Goal: Communication & Community: Answer question/provide support

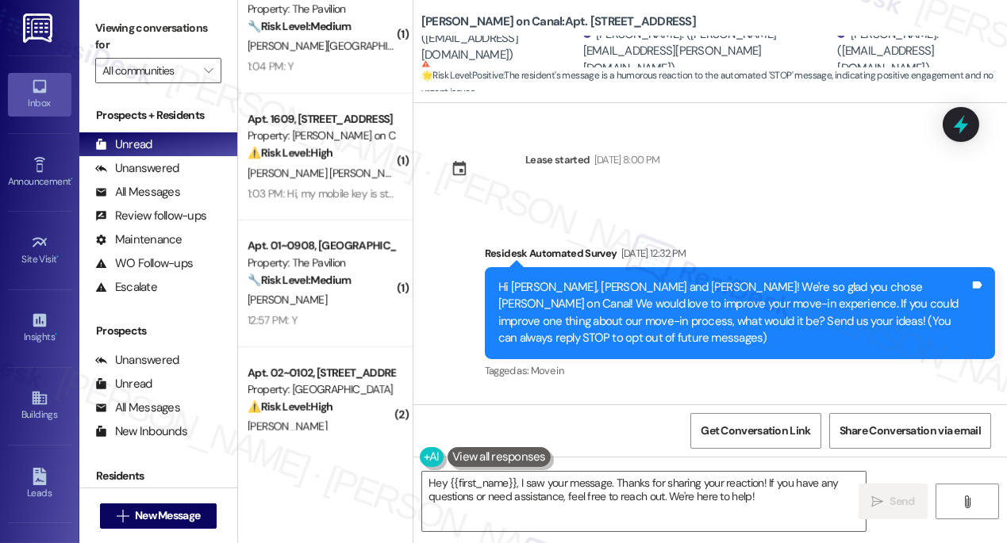
scroll to position [1011, 0]
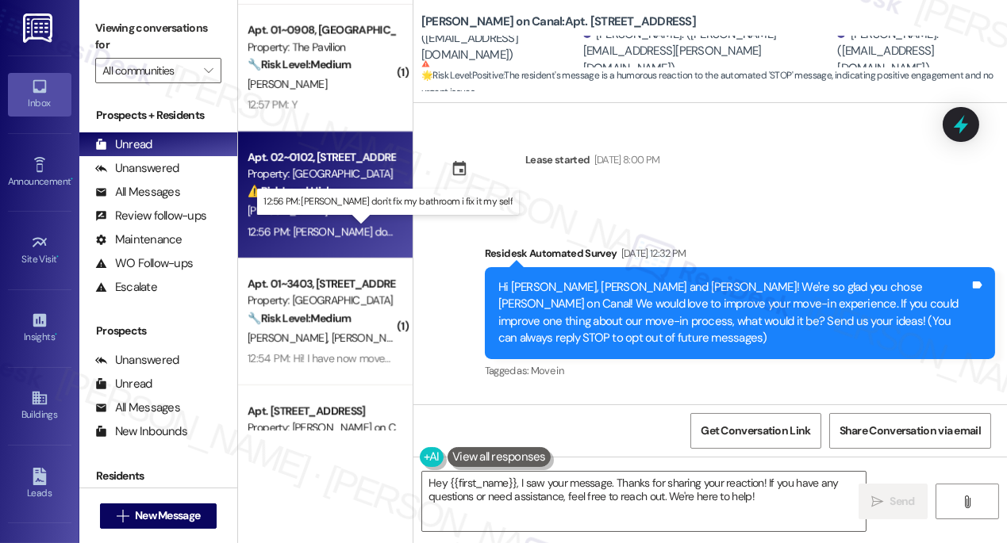
click at [328, 226] on div "12:56 PM: Dey don't fix my bathroom i fix it my self 12:56 PM: Dey don't fix my…" at bounding box center [392, 232] width 289 height 14
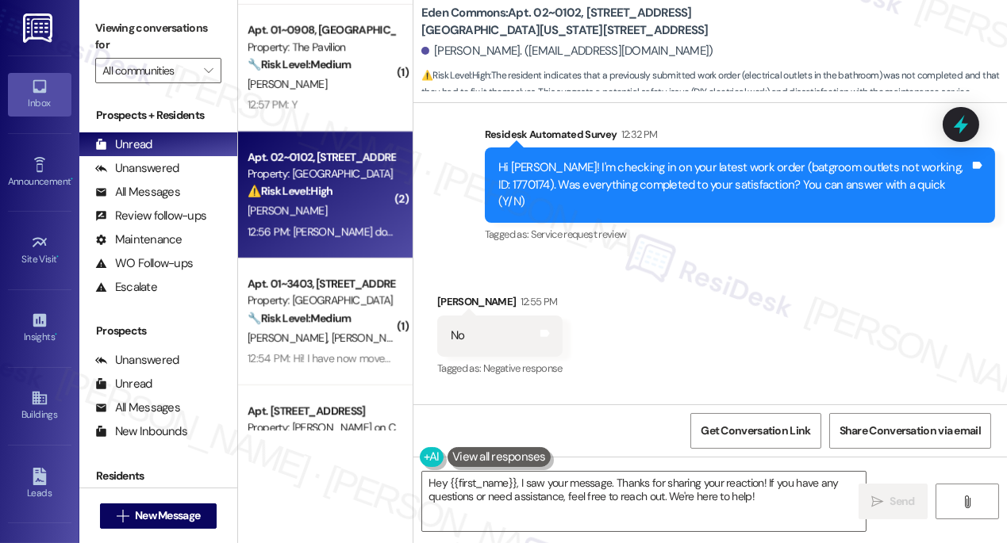
scroll to position [714, 0]
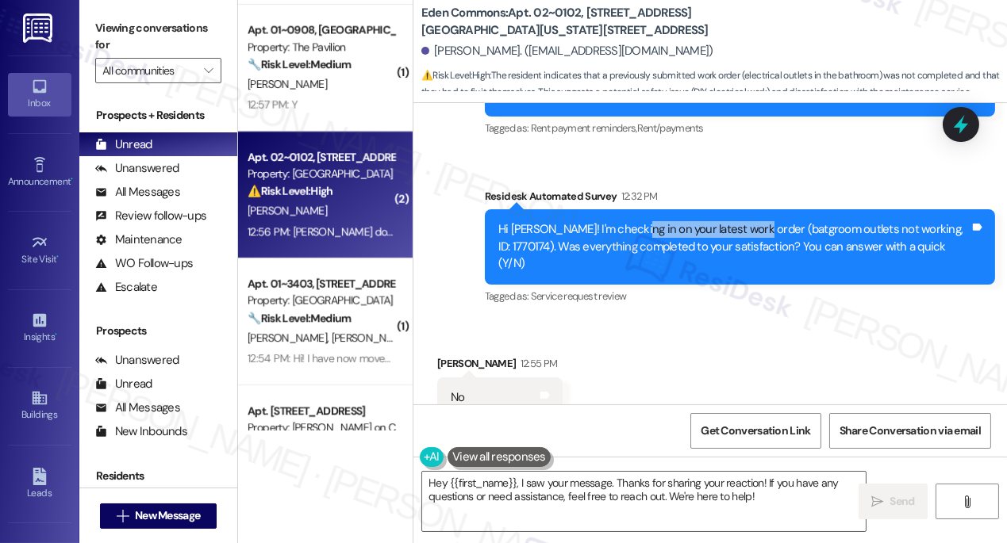
drag, startPoint x: 627, startPoint y: 236, endPoint x: 785, endPoint y: 237, distance: 158.7
click at [785, 237] on div "Hi Eniola! I'm checking in on your latest work order (batgroom outlets not work…" at bounding box center [733, 246] width 471 height 51
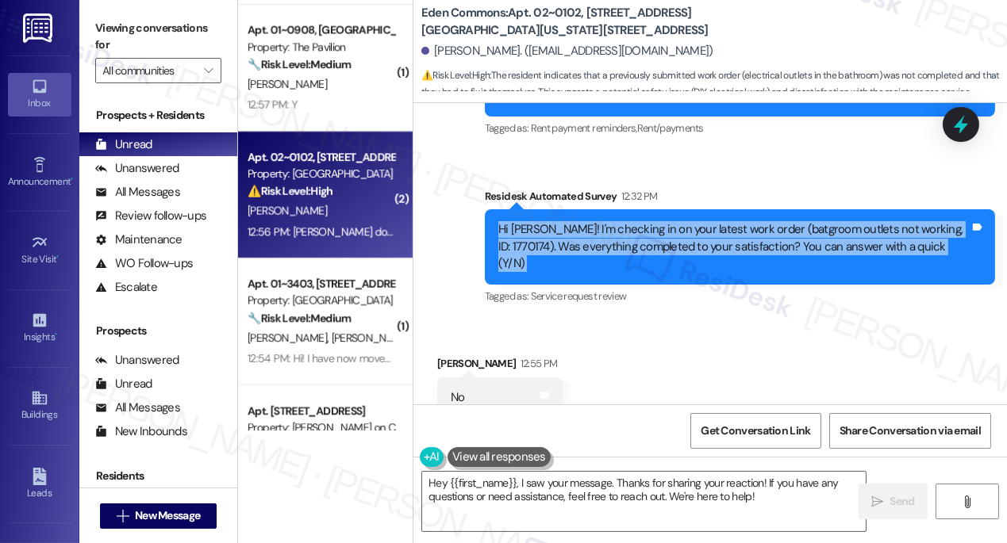
click at [785, 237] on div "Hi Eniola! I'm checking in on your latest work order (batgroom outlets not work…" at bounding box center [733, 246] width 471 height 51
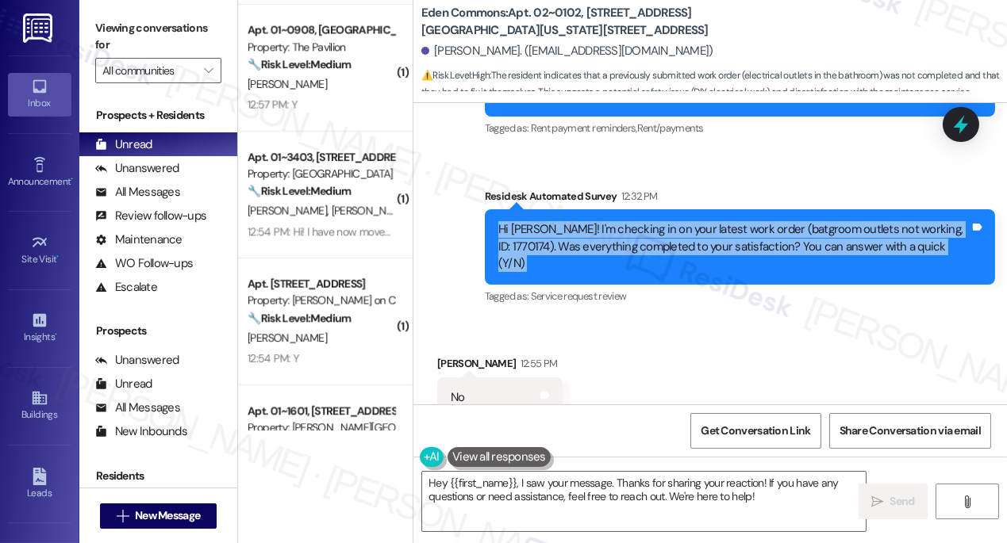
scroll to position [858, 0]
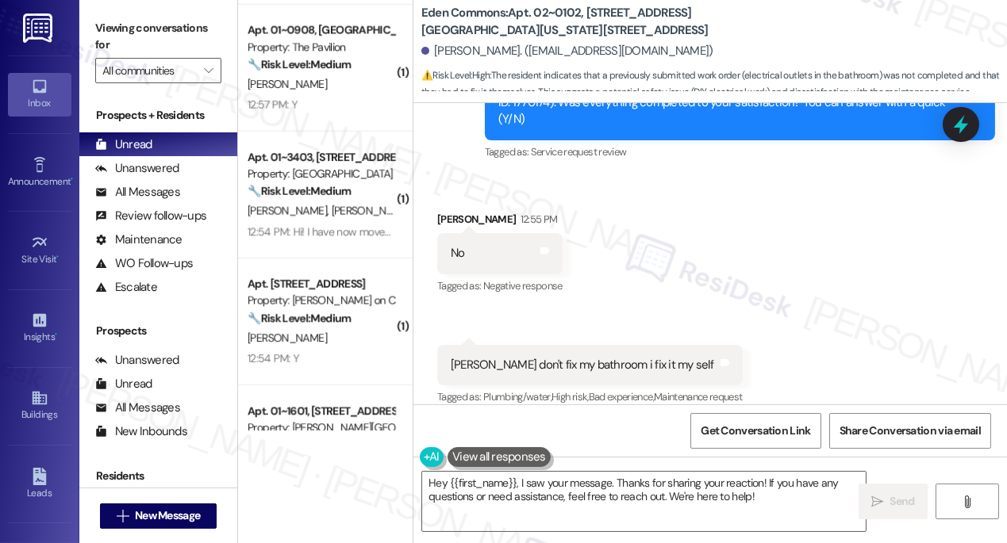
click at [537, 357] on div "Dey don't fix my bathroom i fix it my self" at bounding box center [582, 365] width 263 height 17
click at [433, 480] on textarea "Hey {{first_name}}, I saw your message. Thanks for sharing your reaction! If yo…" at bounding box center [643, 501] width 443 height 59
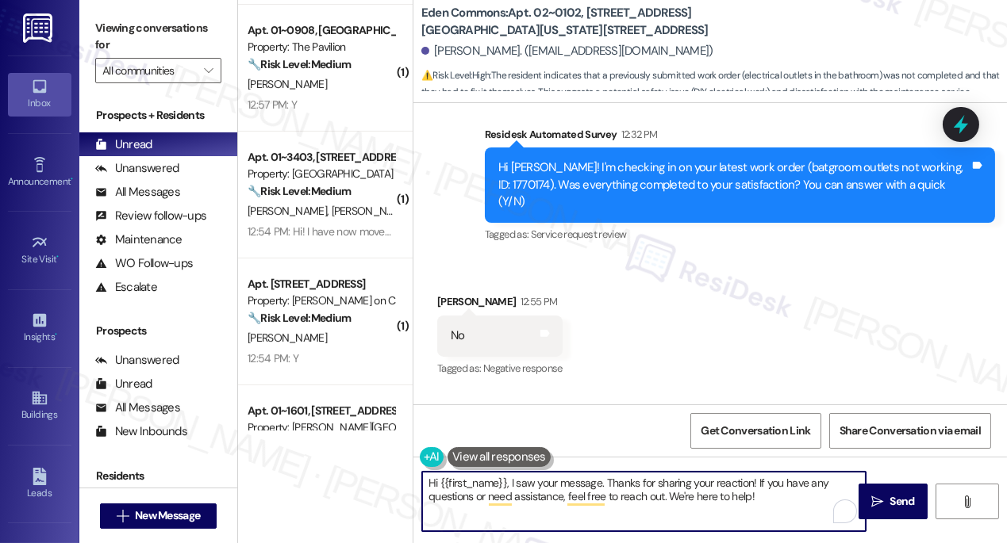
scroll to position [714, 0]
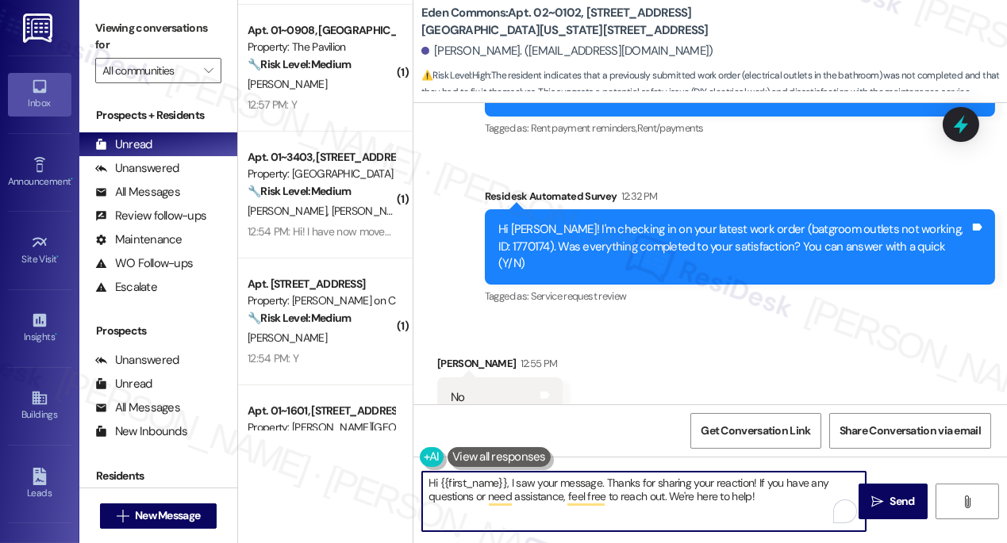
click at [577, 225] on div "Hi Eniola! I'm checking in on your latest work order (batgroom outlets not work…" at bounding box center [733, 246] width 471 height 51
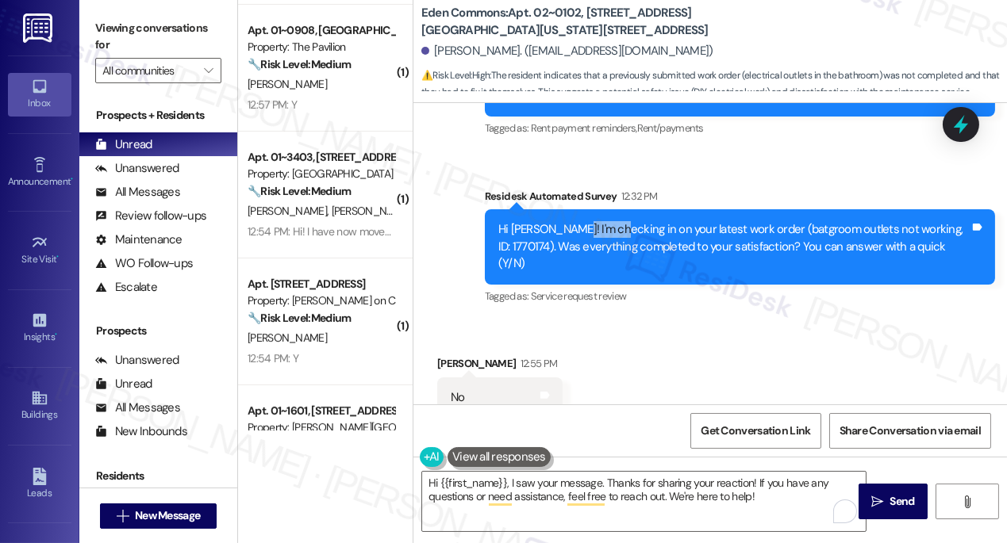
click at [577, 225] on div "Hi Eniola! I'm checking in on your latest work order (batgroom outlets not work…" at bounding box center [733, 246] width 471 height 51
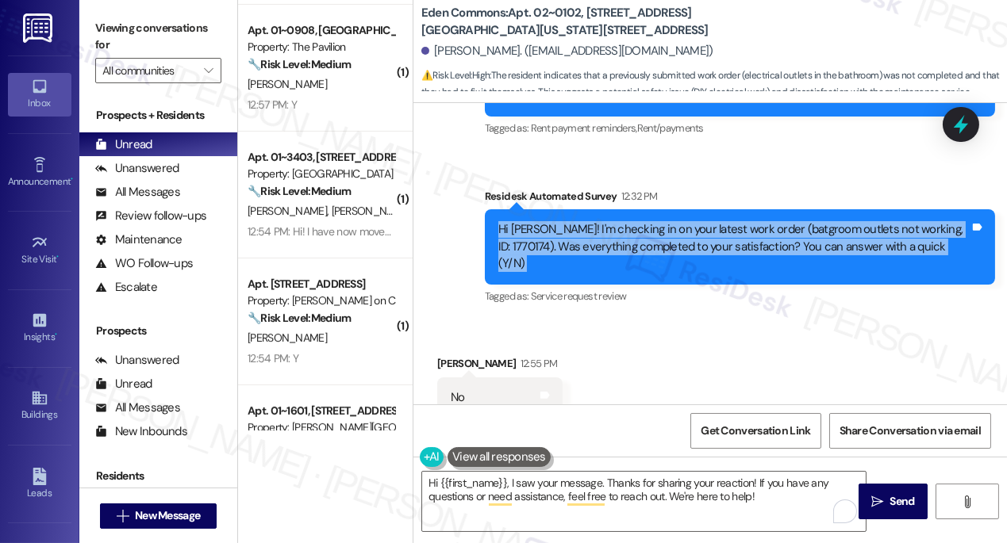
click at [577, 225] on div "Hi Eniola! I'm checking in on your latest work order (batgroom outlets not work…" at bounding box center [733, 246] width 471 height 51
copy div "Hi Eniola! I'm checking in on your latest work order (batgroom outlets not work…"
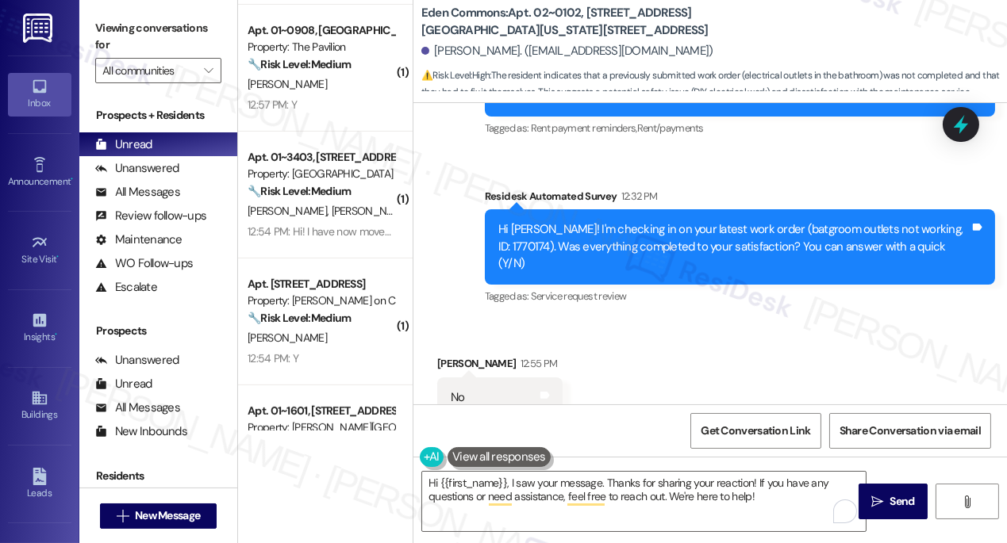
click at [124, 21] on label "Viewing conversations for" at bounding box center [158, 37] width 126 height 42
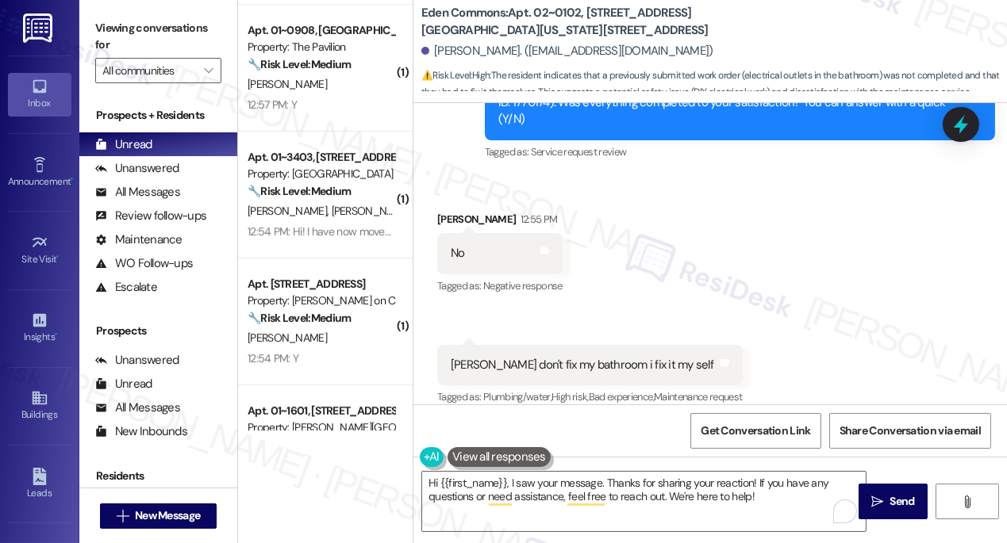
click at [468, 357] on div "Dey don't fix my bathroom i fix it my self" at bounding box center [582, 365] width 263 height 17
click at [469, 357] on div "Dey don't fix my bathroom i fix it my self" at bounding box center [582, 365] width 263 height 17
copy div "Dey don't fix my bathroom i fix it my self Tags and notes"
click at [131, 25] on label "Viewing conversations for" at bounding box center [158, 37] width 126 height 42
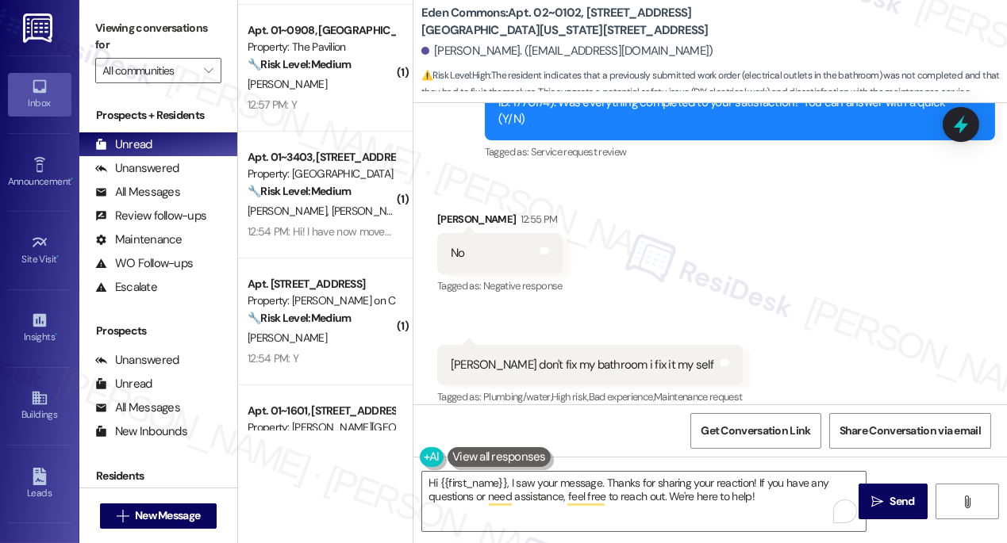
click at [129, 25] on label "Viewing conversations for" at bounding box center [158, 37] width 126 height 42
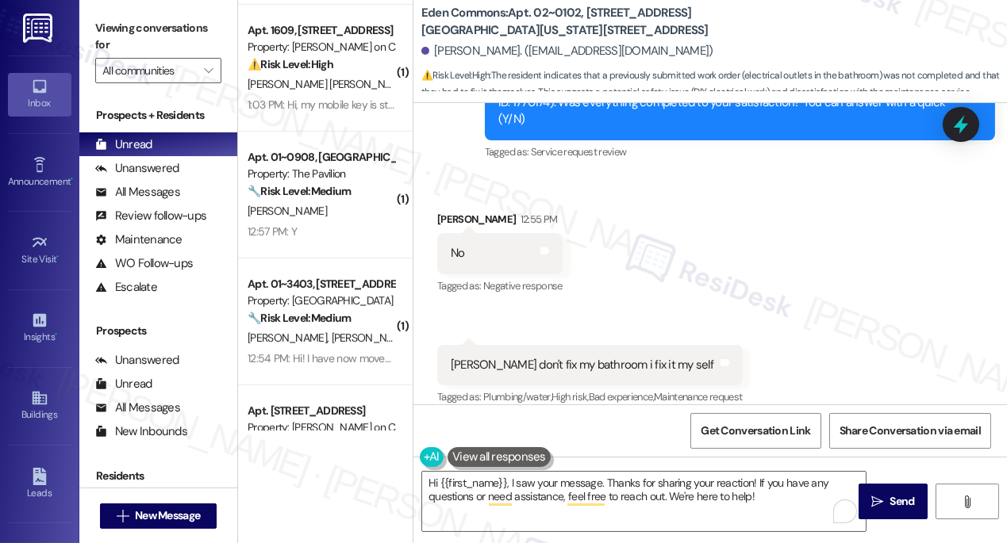
click at [122, 26] on label "Viewing conversations for" at bounding box center [158, 37] width 126 height 42
click at [612, 492] on textarea "Hi {{first_name}}, I saw your message. Thanks for sharing your reaction! If you…" at bounding box center [643, 501] width 443 height 59
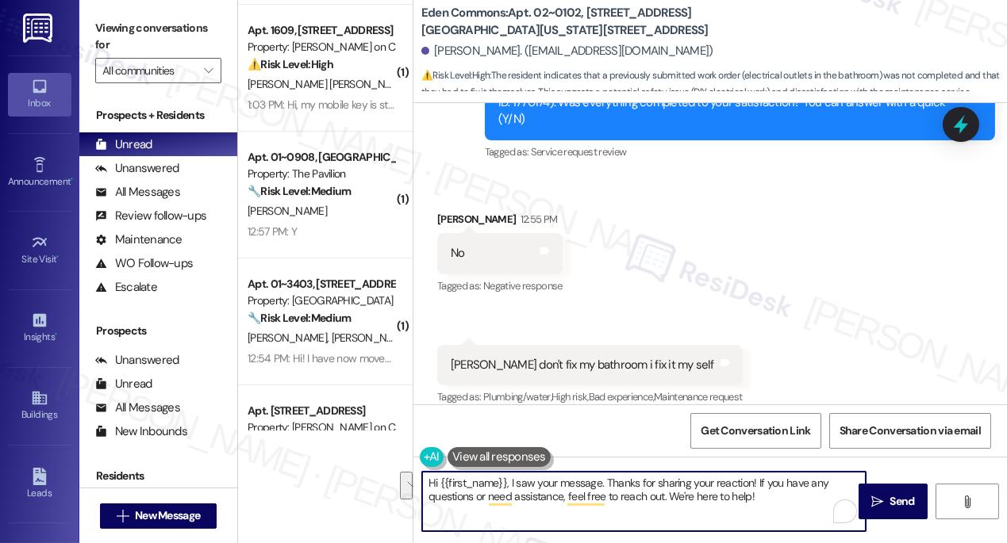
drag, startPoint x: 781, startPoint y: 500, endPoint x: 509, endPoint y: 485, distance: 271.7
click at [509, 485] on textarea "Hi {{first_name}}, I saw your message. Thanks for sharing your reaction! If you…" at bounding box center [643, 501] width 443 height 59
paste textarea "Hi Eniola, thank you for letting me know. I’m really sorry to hear that the bat…"
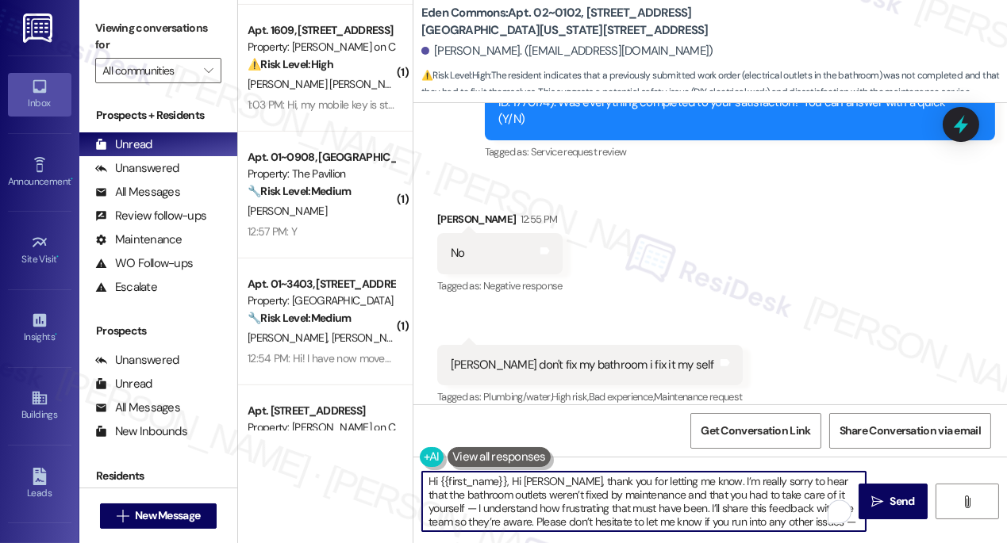
scroll to position [0, 0]
drag, startPoint x: 553, startPoint y: 484, endPoint x: 510, endPoint y: 483, distance: 42.8
click at [510, 483] on textarea "Hi {{first_name}}, Hi Eniola, thank you for letting me know. I’m really sorry t…" at bounding box center [643, 501] width 443 height 59
drag, startPoint x: 648, startPoint y: 483, endPoint x: 511, endPoint y: 482, distance: 137.2
click at [511, 482] on textarea "Hi {{first_name}}, thank you for letting me know. I’m really sorry to hear that…" at bounding box center [643, 501] width 443 height 59
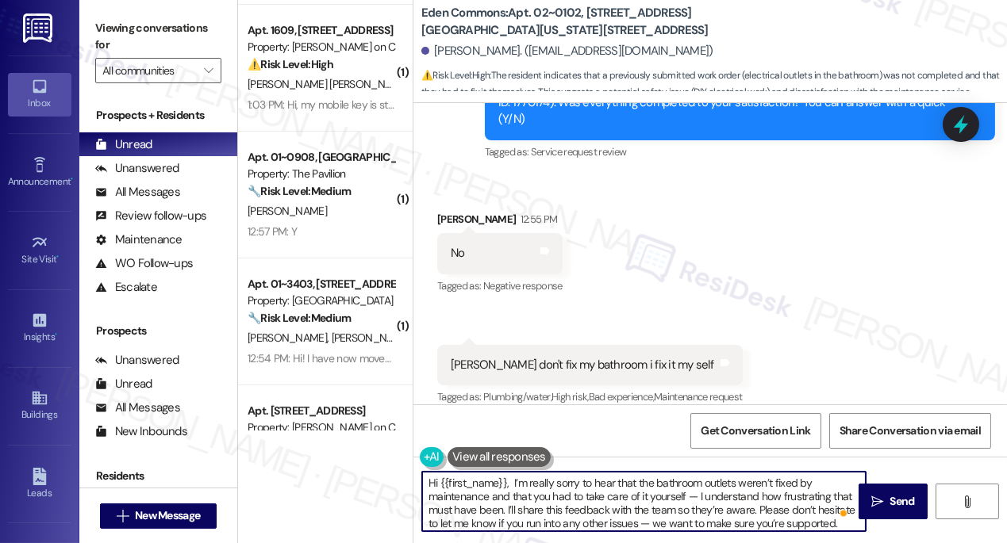
click at [535, 484] on textarea "Hi {{first_name}}, I’m really sorry to hear that the bathroom outlets weren’t f…" at bounding box center [643, 501] width 443 height 59
click at [509, 483] on textarea "Hi {{first_name}}, I’m sorry to hear that the bathroom outlets weren’t fixed by…" at bounding box center [643, 501] width 443 height 59
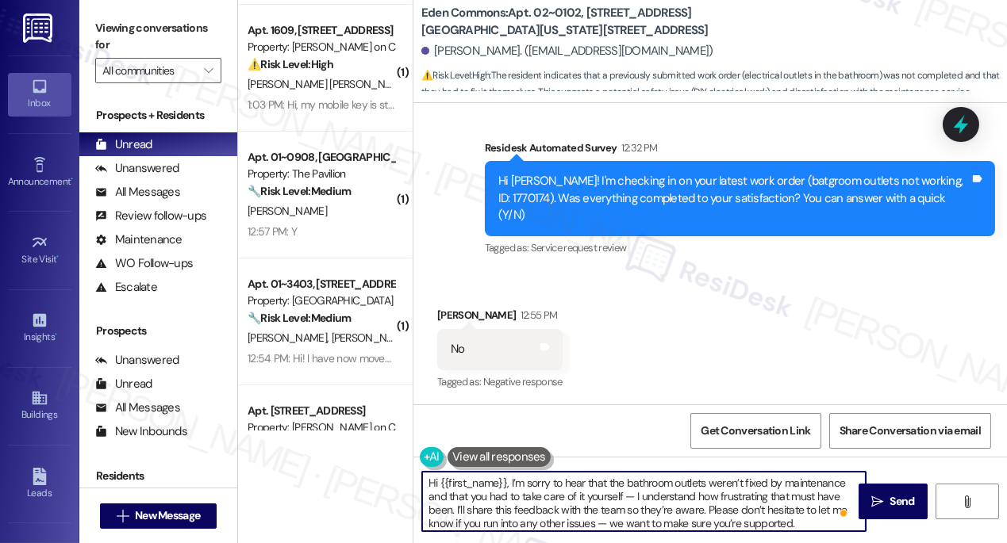
scroll to position [643, 0]
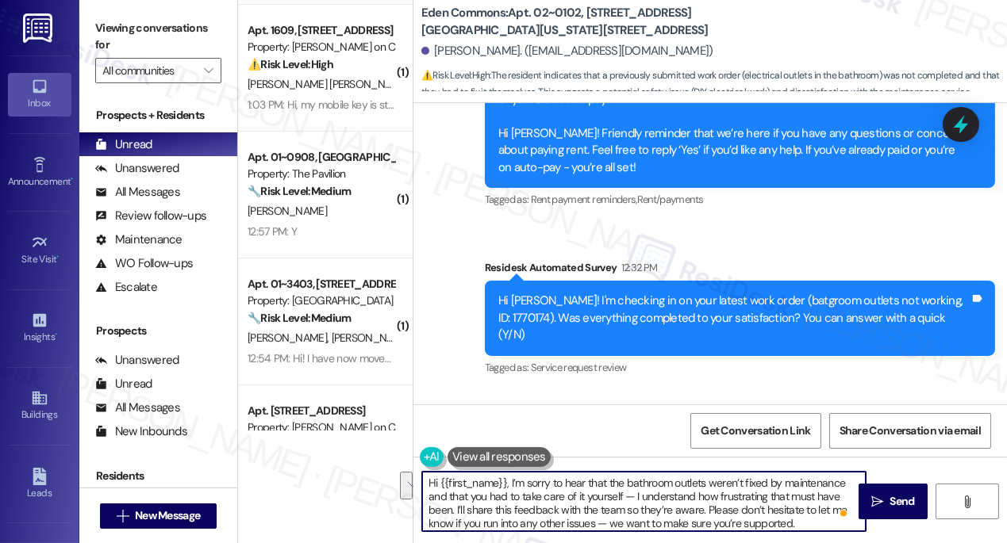
drag, startPoint x: 624, startPoint y: 497, endPoint x: 702, endPoint y: 509, distance: 79.6
click at [702, 509] on textarea "Hi {{first_name}}, I’m sorry to hear that the bathroom outlets weren’t fixed by…" at bounding box center [643, 501] width 443 height 59
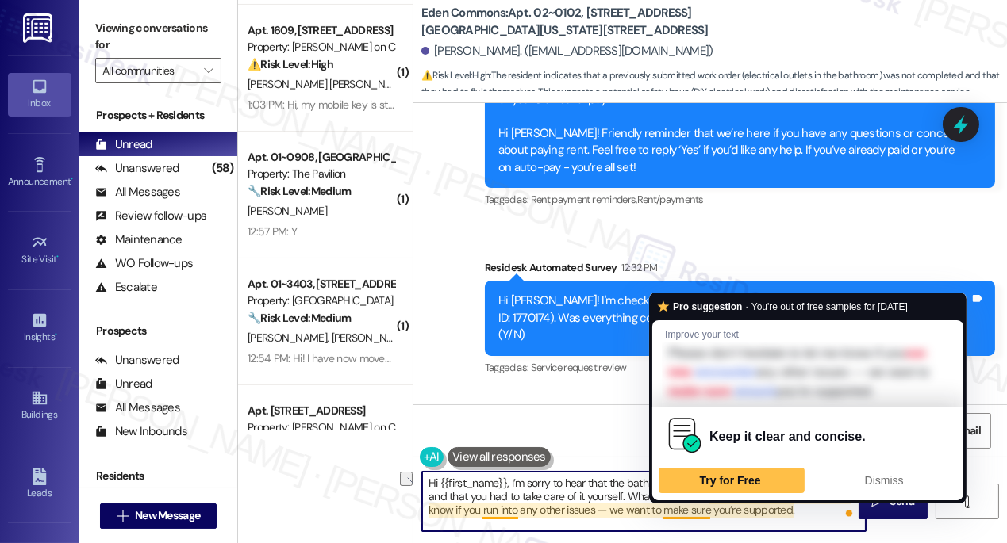
drag, startPoint x: 815, startPoint y: 511, endPoint x: 680, endPoint y: 505, distance: 135.0
click at [680, 505] on textarea "Hi {{first_name}}, I’m sorry to hear that the bathroom outlets weren’t fixed by…" at bounding box center [643, 501] width 443 height 59
click at [596, 508] on textarea "Hi {{first_name}}, I’m sorry to hear that the bathroom outlets weren’t fixed by…" at bounding box center [643, 501] width 443 height 59
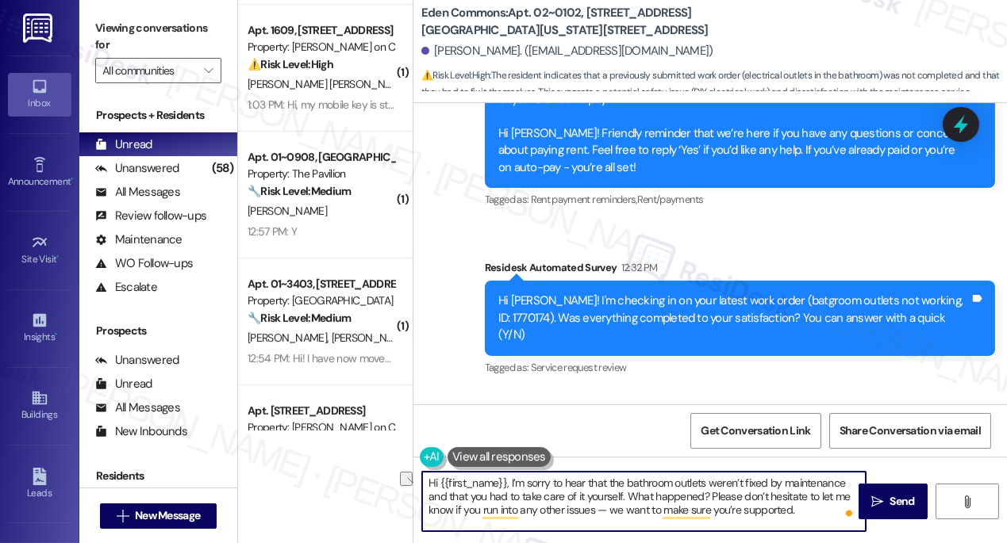
drag, startPoint x: 627, startPoint y: 498, endPoint x: 708, endPoint y: 498, distance: 81.7
click at [708, 498] on textarea "Hi {{first_name}}, I’m sorry to hear that the bathroom outlets weren’t fixed by…" at bounding box center [643, 501] width 443 height 59
click at [746, 513] on textarea "Hi {{first_name}}, I’m sorry to hear that the bathroom outlets weren’t fixed by…" at bounding box center [643, 501] width 443 height 59
drag, startPoint x: 512, startPoint y: 511, endPoint x: 501, endPoint y: 509, distance: 11.2
click at [501, 509] on textarea "Hi {{first_name}}, I’m sorry to hear that the bathroom outlets weren’t fixed by…" at bounding box center [643, 501] width 443 height 59
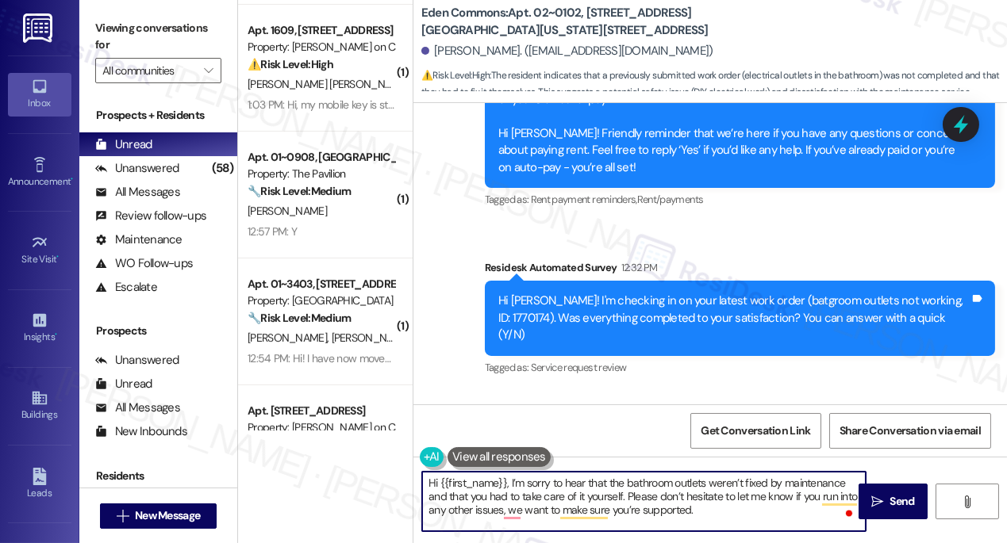
click at [594, 484] on textarea "Hi {{first_name}}, I’m sorry to hear that the bathroom outlets weren’t fixed by…" at bounding box center [643, 501] width 443 height 59
click at [715, 507] on textarea "Hi {{first_name}}, I’m sorry to hear that the bathroom outlets weren’t fixed by…" at bounding box center [643, 501] width 443 height 59
type textarea "Hi {{first_name}}, I’m sorry to hear that the bathroom outlets weren’t fixed by…"
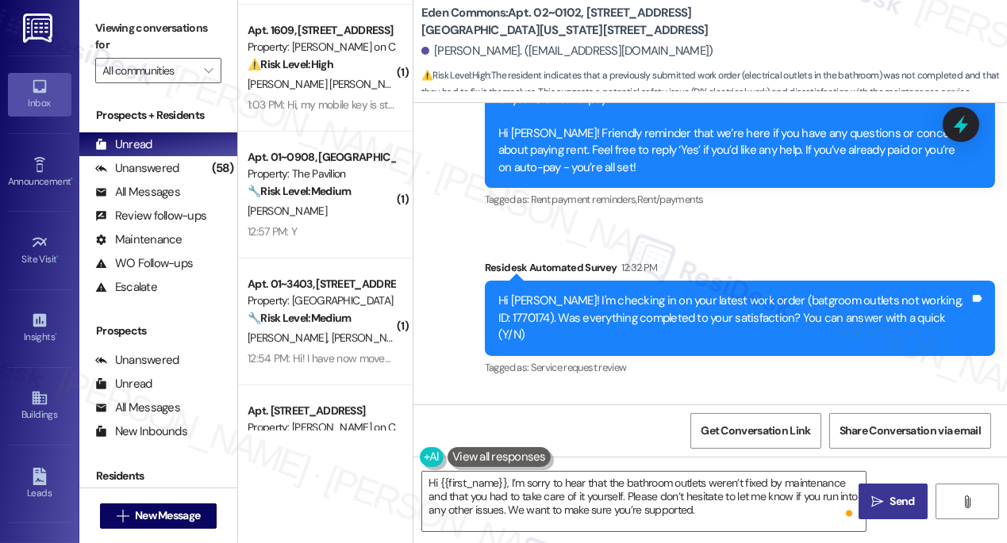
click at [904, 495] on span "Send" at bounding box center [902, 501] width 25 height 17
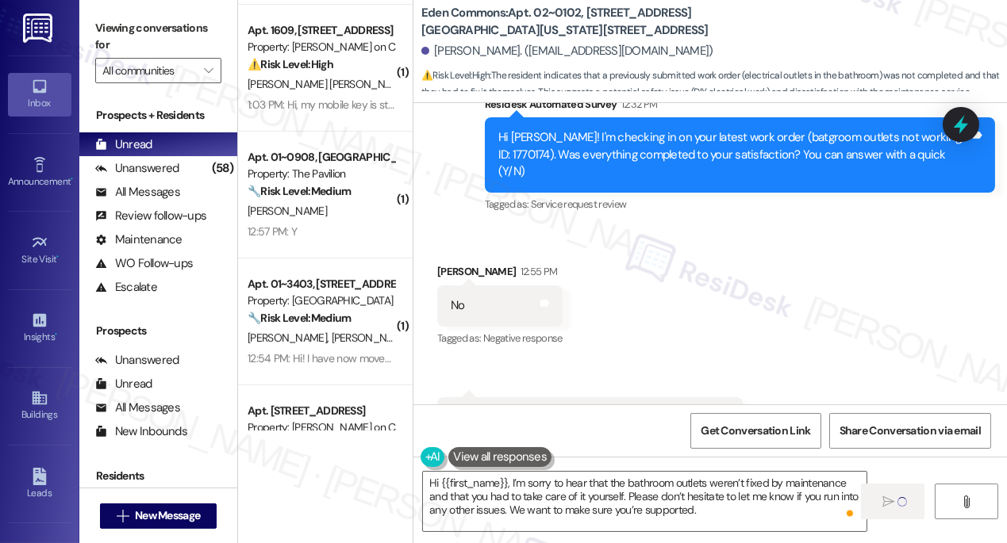
scroll to position [858, 0]
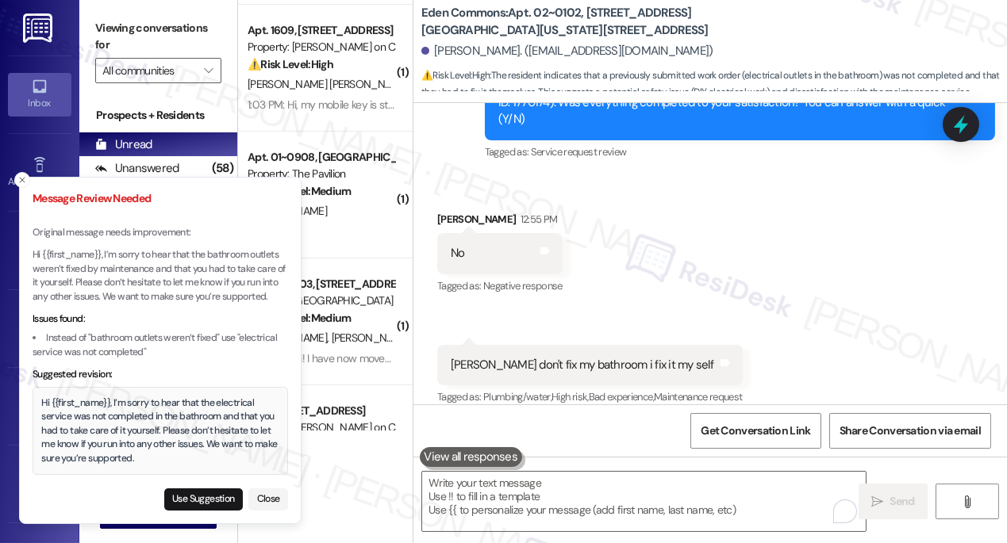
click at [168, 401] on div "Hi {{first_name}}, I’m sorry to hear that the electrical service was not comple…" at bounding box center [160, 432] width 237 height 70
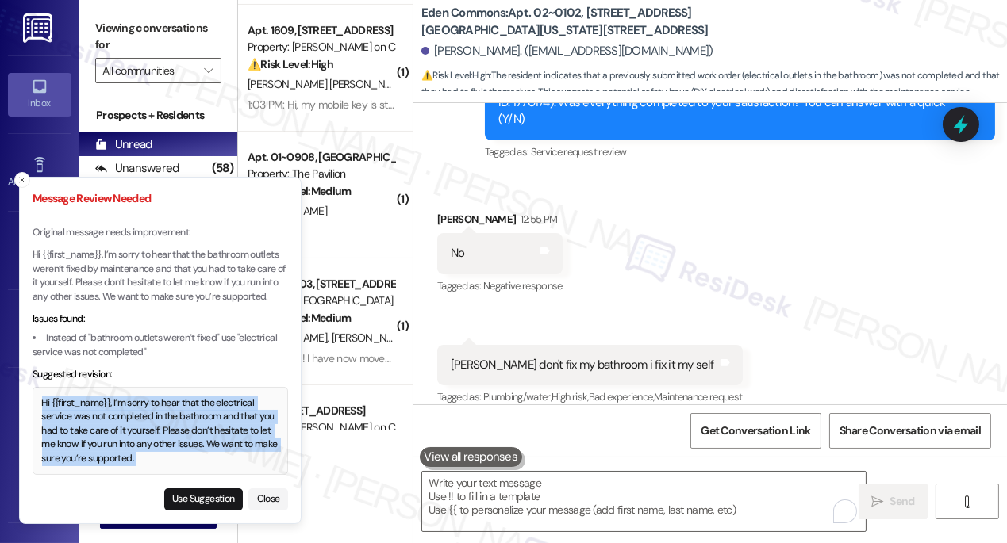
click at [168, 401] on div "Hi {{first_name}}, I’m sorry to hear that the electrical service was not comple…" at bounding box center [160, 432] width 237 height 70
click at [176, 498] on button "Use Suggestion" at bounding box center [203, 500] width 79 height 22
type textarea "Hi {{first_name}}, I’m sorry to hear that the electrical service was not comple…"
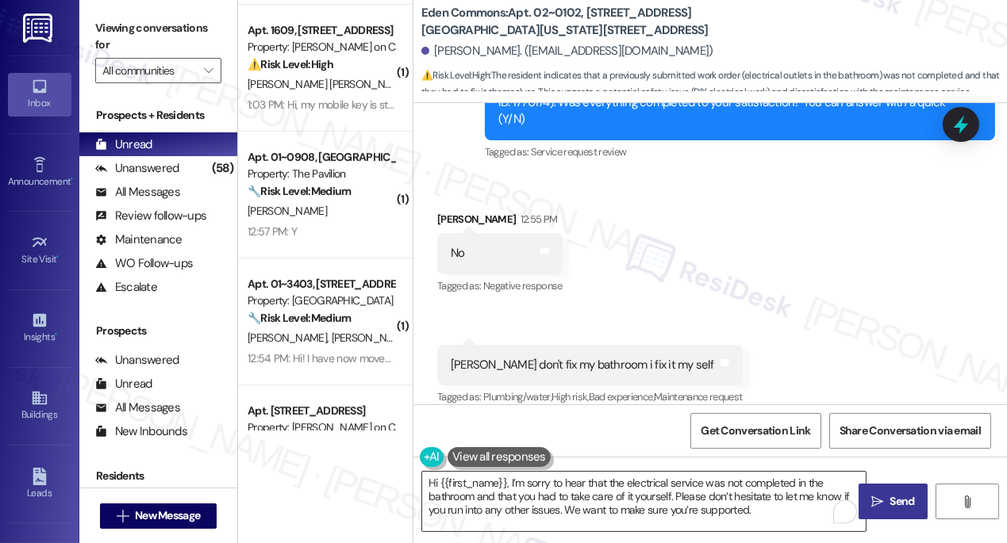
click at [606, 485] on textarea "Hi {{first_name}}, I’m sorry to hear that the electrical service was not comple…" at bounding box center [643, 501] width 443 height 59
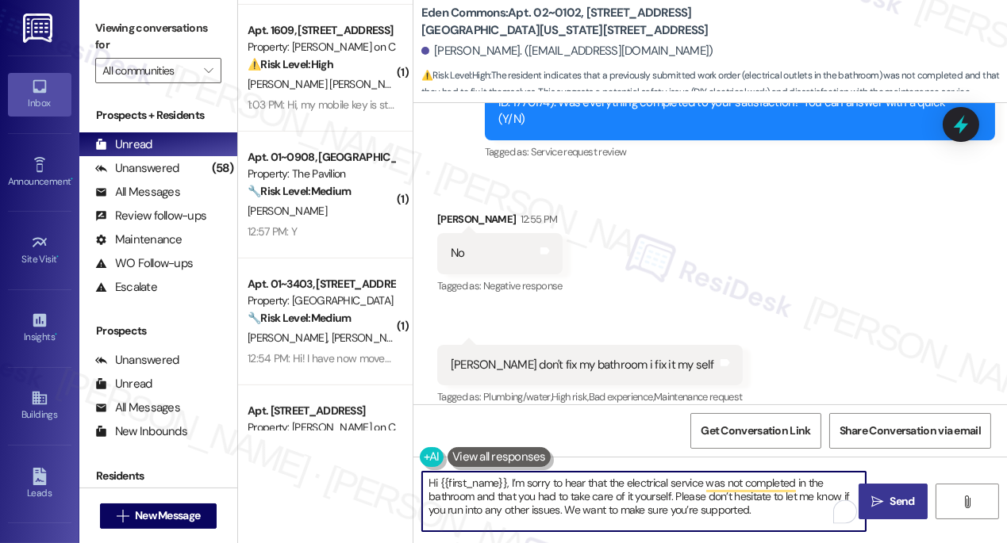
click at [606, 485] on textarea "Hi {{first_name}}, I’m sorry to hear that the electrical service was not comple…" at bounding box center [643, 501] width 443 height 59
click at [772, 512] on textarea "Hi {{first_name}}, I’m sorry to hear that the electrical service was not comple…" at bounding box center [643, 501] width 443 height 59
click at [880, 503] on icon "" at bounding box center [877, 502] width 12 height 13
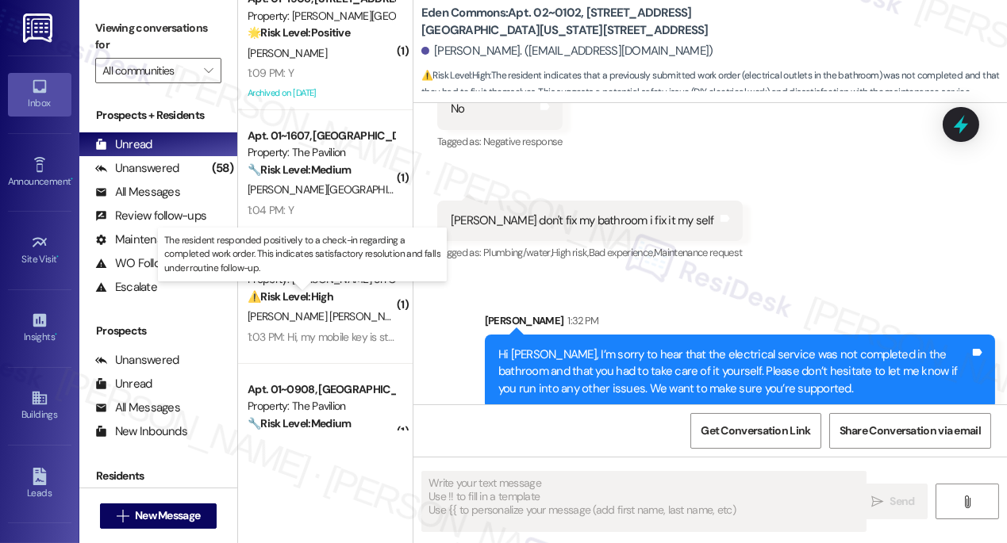
scroll to position [939, 0]
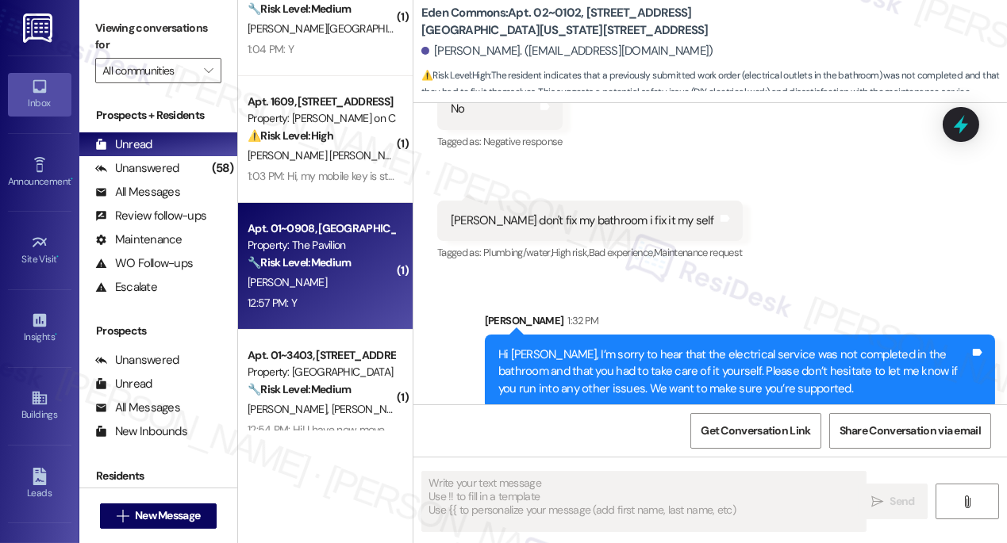
click at [308, 207] on div "Apt. 01~0908, One Lafayette Plaisance Property: The Pavilion 🔧 Risk Level: Medi…" at bounding box center [325, 266] width 175 height 127
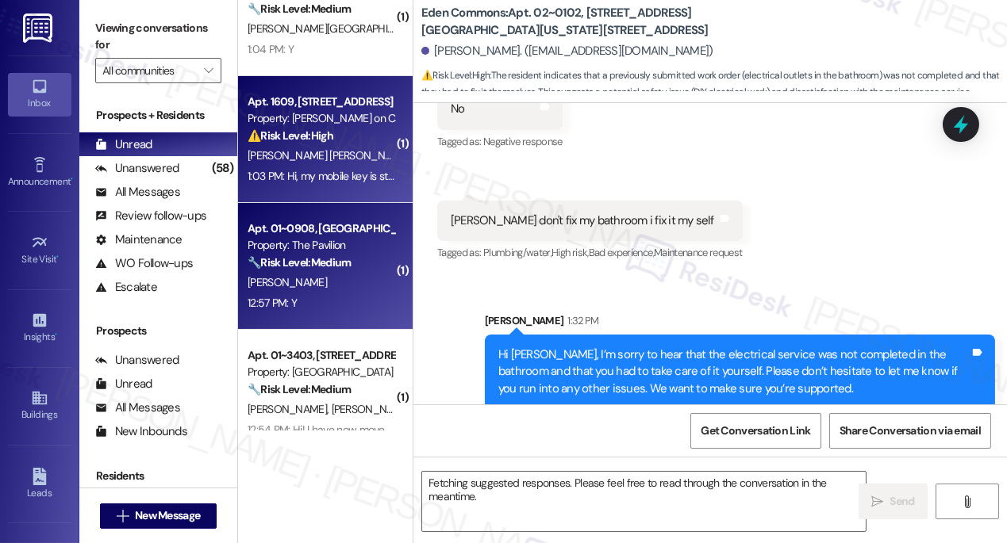
click at [318, 170] on div "1:03 PM: Hi, my mobile key is still not working. 1:03 PM: Hi, my mobile key is …" at bounding box center [349, 176] width 203 height 14
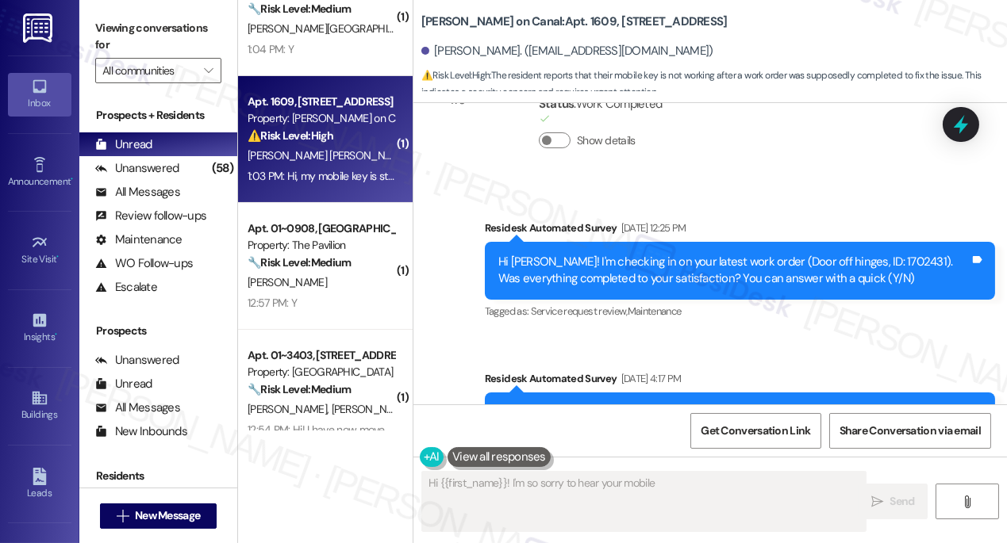
type textarea "Hi {{first_name}}! I'm so sorry to hear your mobile key"
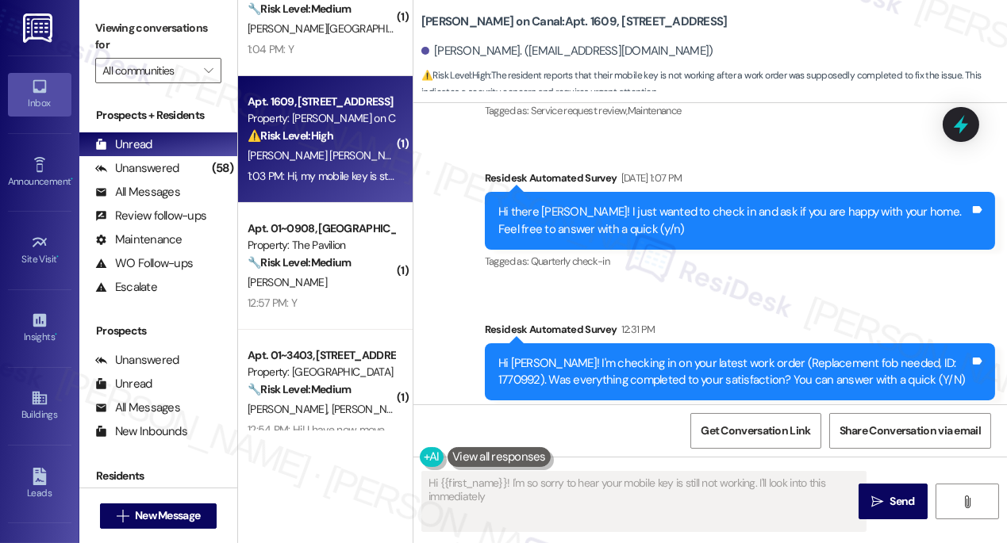
scroll to position [3205, 0]
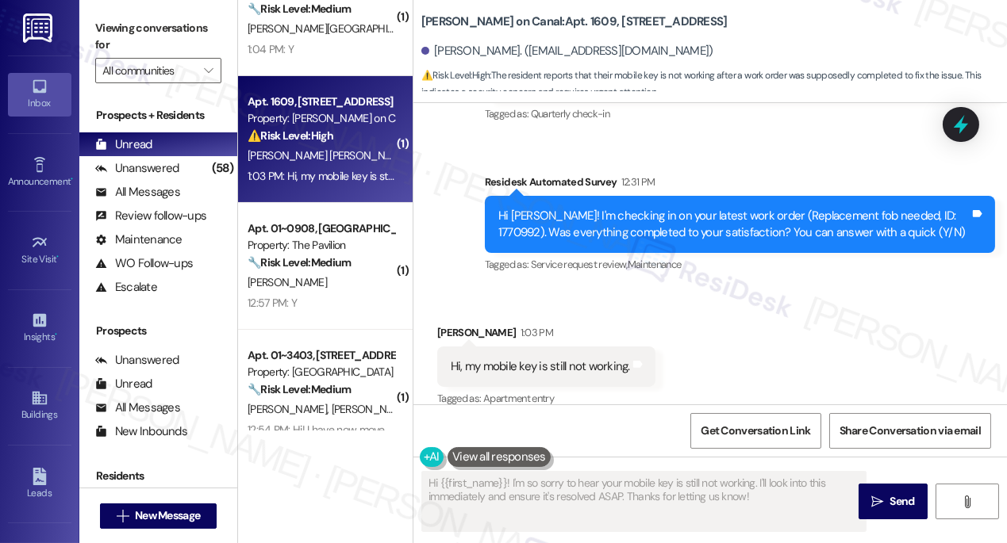
click at [560, 359] on div "Hi, my mobile key is still not working." at bounding box center [540, 367] width 179 height 17
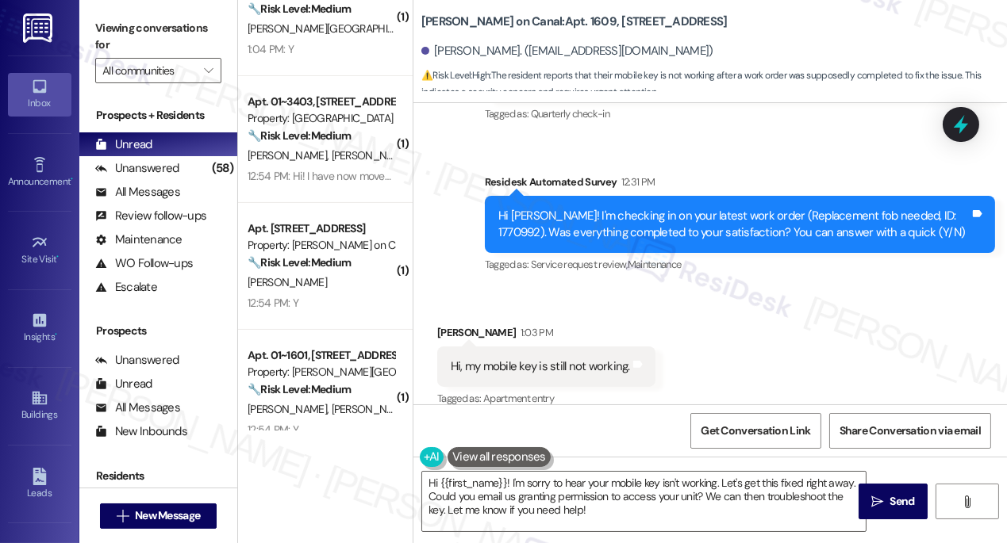
click at [427, 22] on b "Cassidy on Canal: Apt. 1609, 350 N Canal St" at bounding box center [574, 21] width 306 height 17
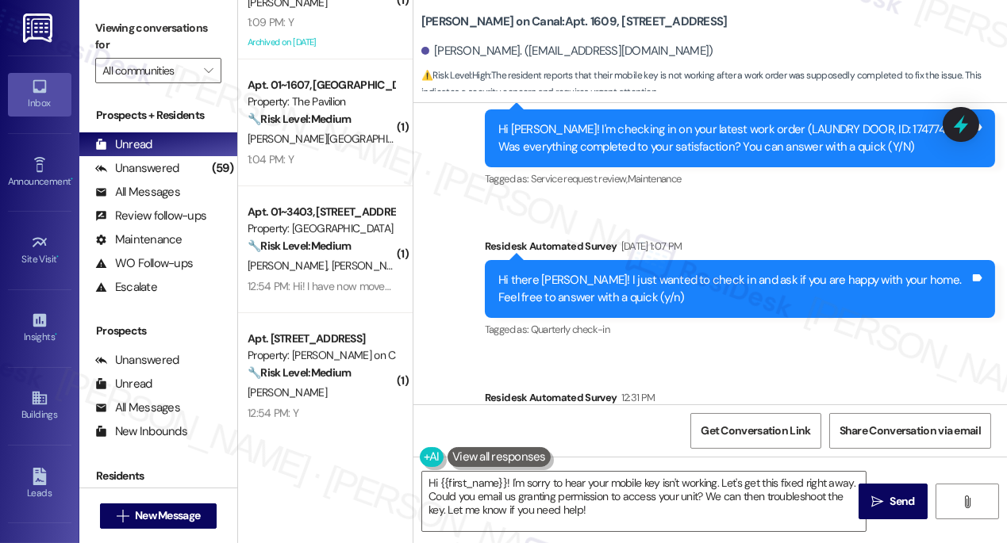
scroll to position [3133, 0]
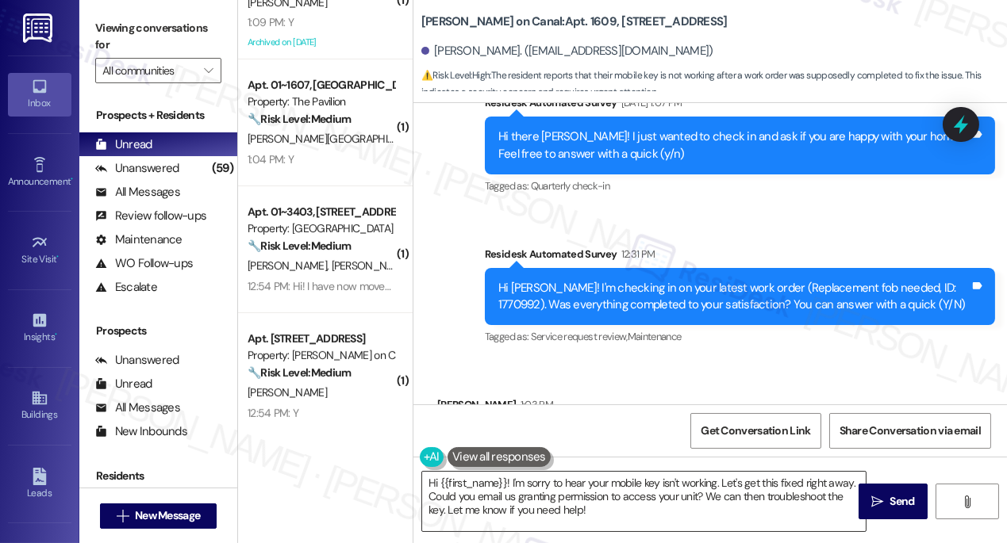
click at [709, 476] on textarea "Hi {{first_name}}! I'm sorry to hear your mobile key isn't working. Let's get t…" at bounding box center [643, 501] width 443 height 59
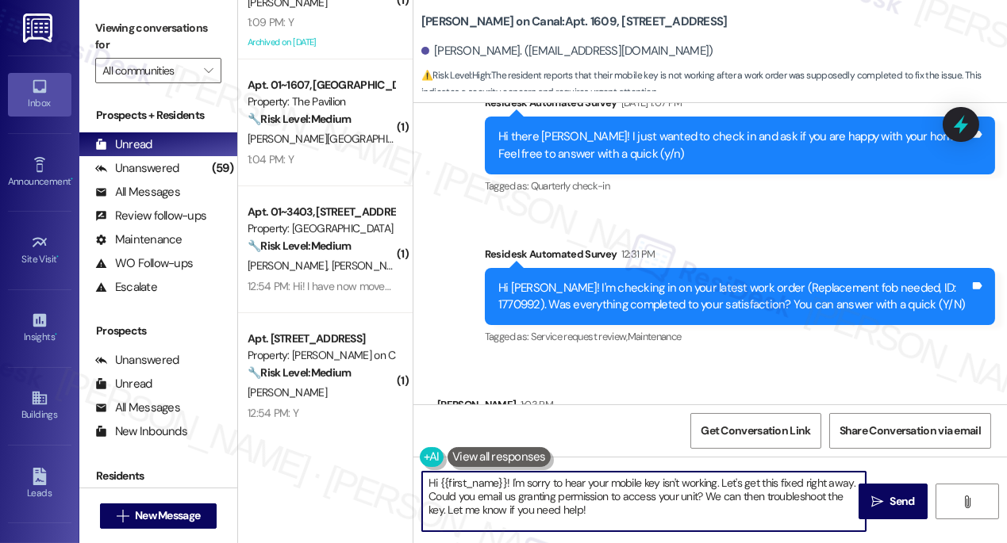
click at [709, 476] on textarea "Hi {{first_name}}! I'm sorry to hear your mobile key isn't working. Let's get t…" at bounding box center [643, 501] width 443 height 59
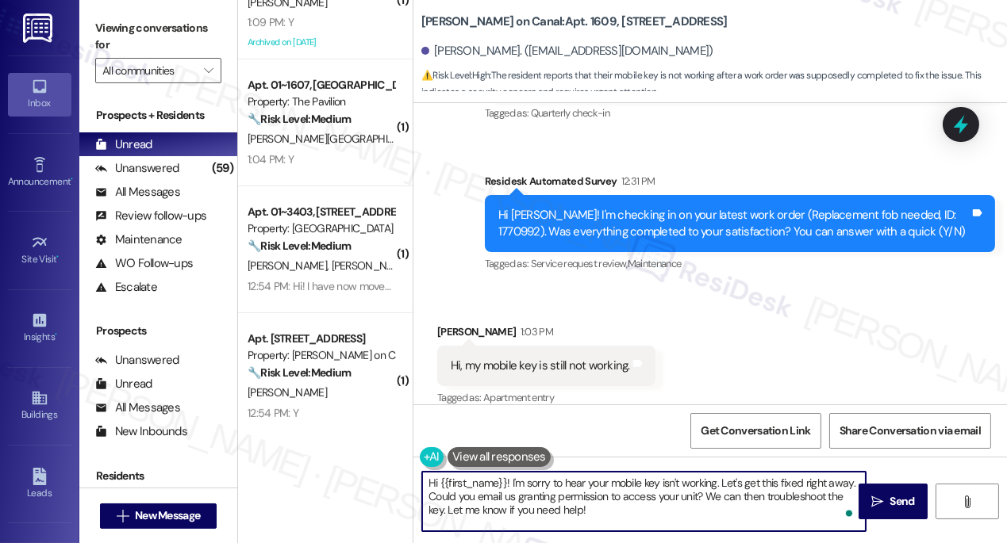
click at [500, 358] on div "Hi, my mobile key is still not working." at bounding box center [540, 366] width 179 height 17
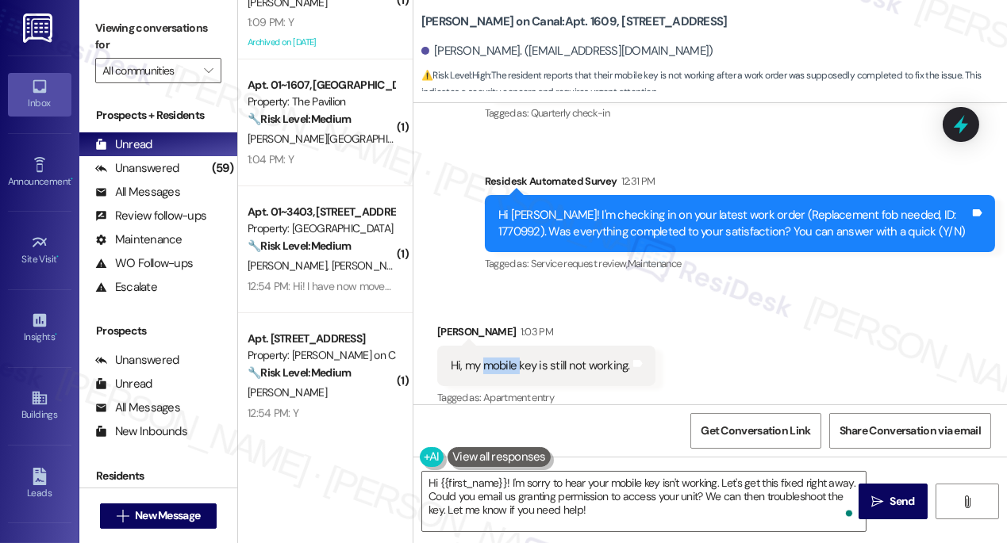
click at [500, 358] on div "Hi, my mobile key is still not working." at bounding box center [540, 366] width 179 height 17
click at [501, 358] on div "Hi, my mobile key is still not working." at bounding box center [540, 366] width 179 height 17
copy div "Hi, my mobile key is still not working. Tags and notes"
click at [141, 44] on label "Viewing conversations for" at bounding box center [158, 37] width 126 height 42
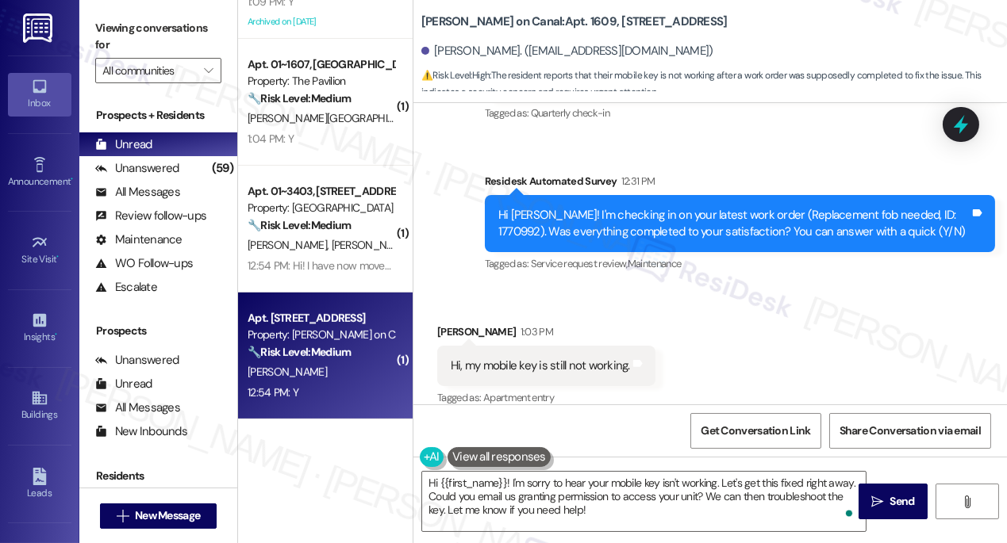
scroll to position [1011, 0]
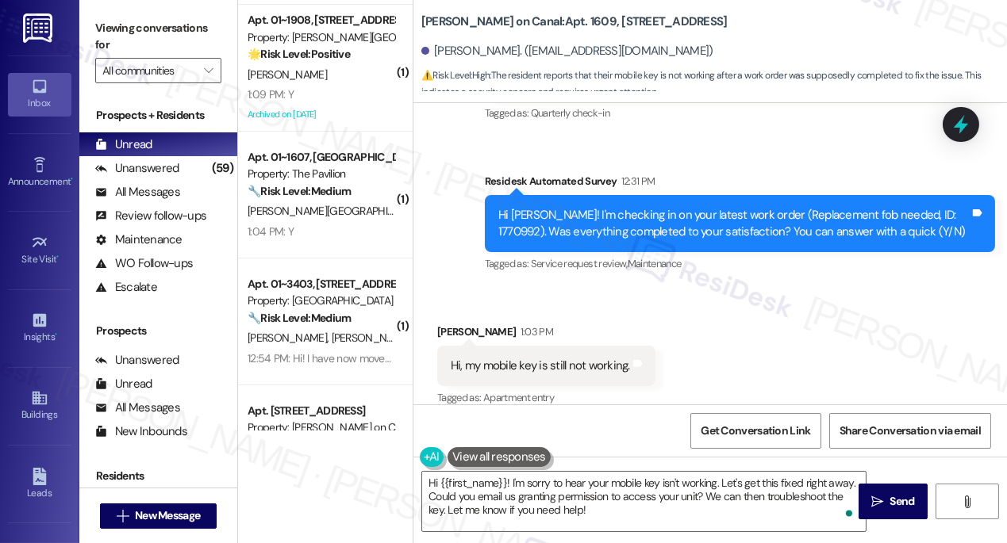
click at [131, 35] on label "Viewing conversations for" at bounding box center [158, 37] width 126 height 42
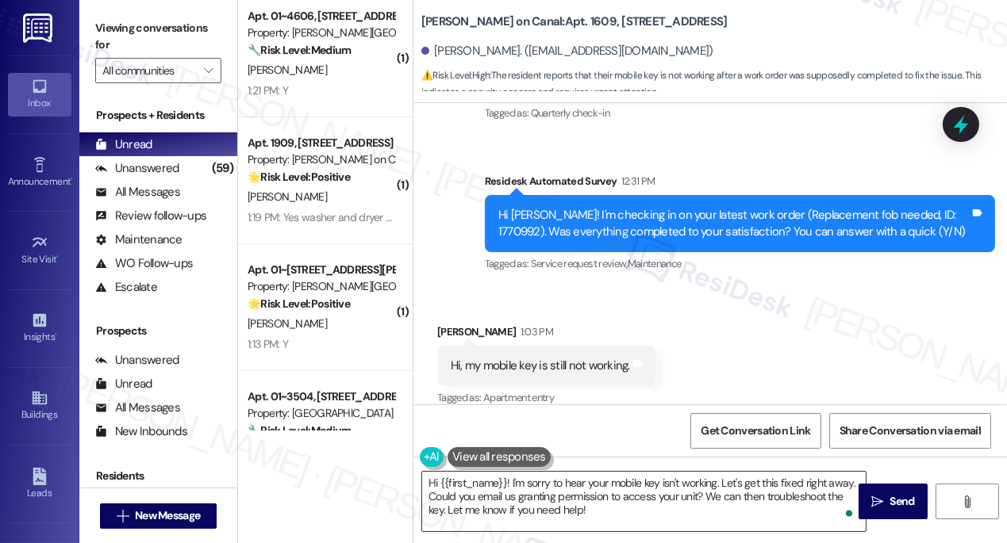
scroll to position [432, 0]
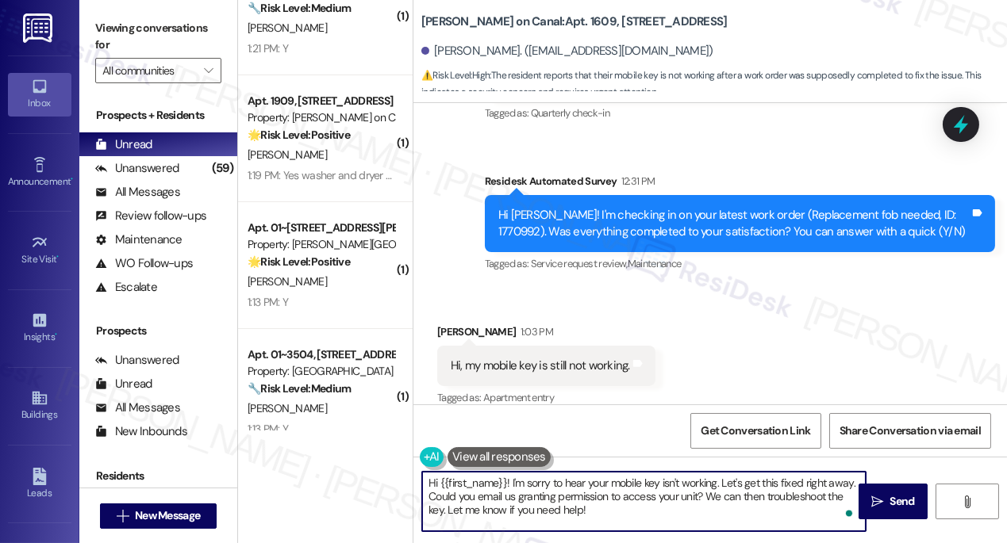
click at [634, 492] on textarea "Hi {{first_name}}! I'm sorry to hear your mobile key isn't working. Let's get t…" at bounding box center [643, 501] width 443 height 59
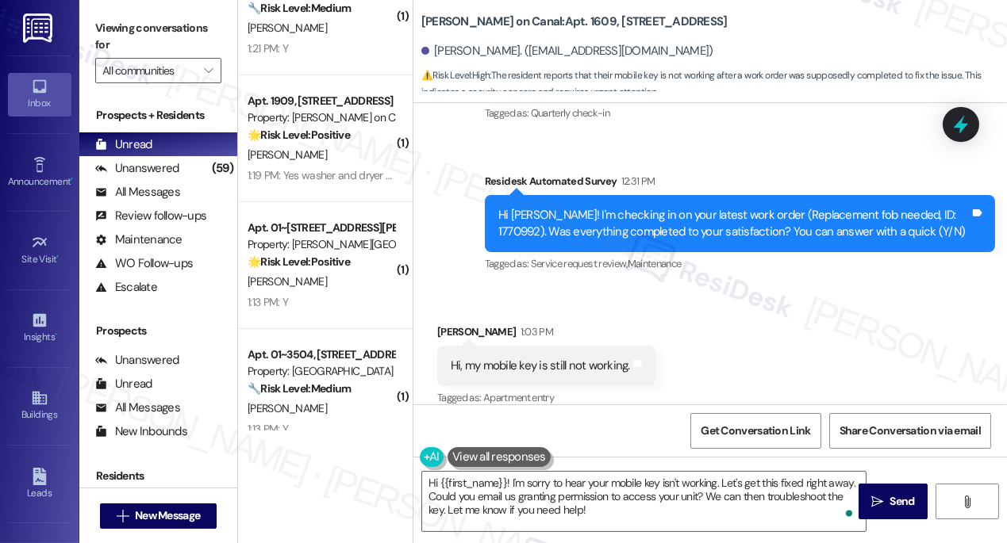
click at [122, 25] on label "Viewing conversations for" at bounding box center [158, 37] width 126 height 42
drag, startPoint x: 730, startPoint y: 198, endPoint x: 801, endPoint y: 198, distance: 71.4
click at [801, 207] on div "Hi Caira! I'm checking in on your latest work order (Replacement fob needed, ID…" at bounding box center [733, 224] width 471 height 34
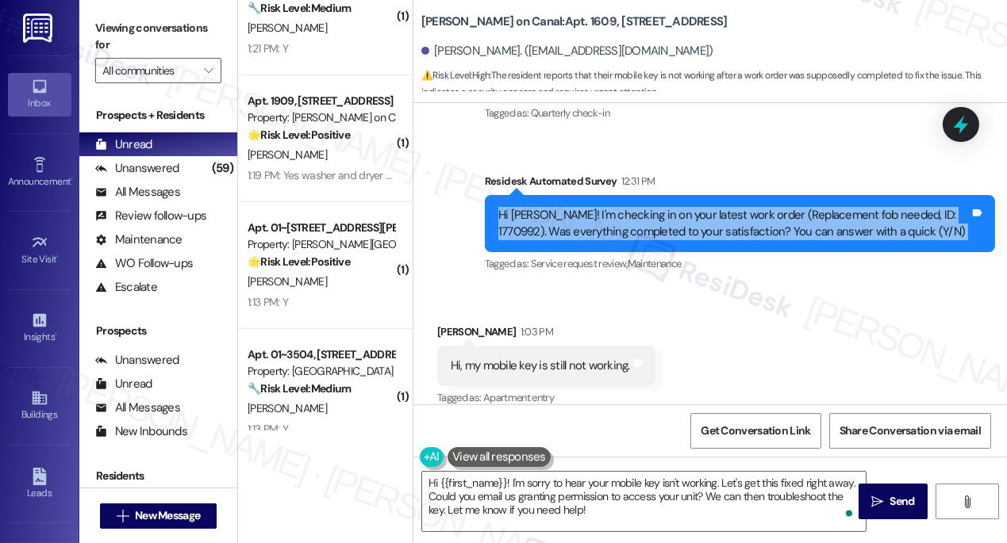
click at [801, 207] on div "Hi Caira! I'm checking in on your latest work order (Replacement fob needed, ID…" at bounding box center [733, 224] width 471 height 34
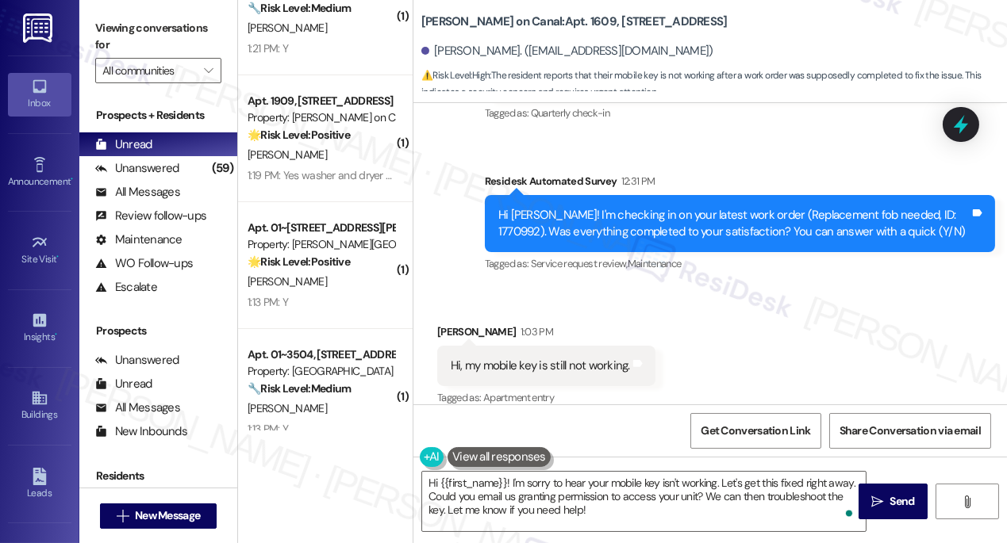
click at [114, 27] on label "Viewing conversations for" at bounding box center [158, 37] width 126 height 42
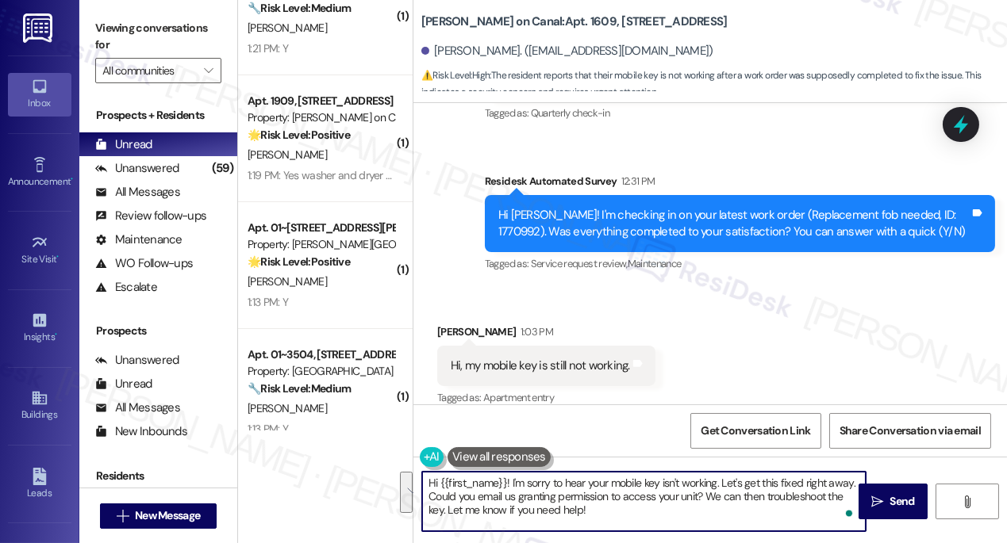
drag, startPoint x: 672, startPoint y: 518, endPoint x: 721, endPoint y: 479, distance: 62.7
click at [721, 479] on textarea "Hi {{first_name}}! I'm sorry to hear your mobile key isn't working. Let's get t…" at bounding box center [643, 501] width 443 height 59
paste textarea "Is it not working at all entrances, or just specific doors/elevators?"
click at [723, 478] on textarea "Hi {{first_name}}! I'm sorry to hear your mobile key isn't working. Is it not w…" at bounding box center [643, 501] width 443 height 59
drag, startPoint x: 641, startPoint y: 497, endPoint x: 654, endPoint y: 496, distance: 12.7
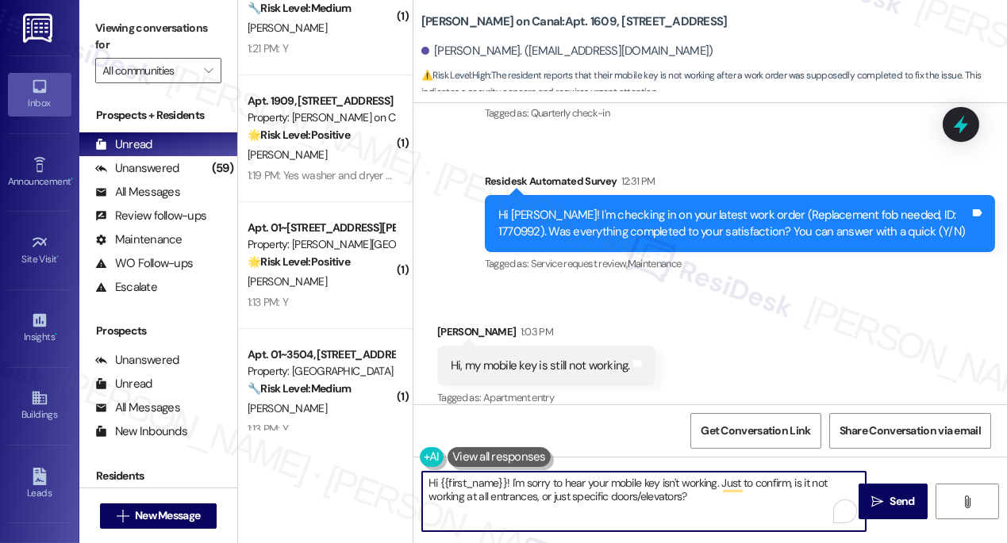
click at [641, 497] on textarea "Hi {{first_name}}! I'm sorry to hear your mobile key isn't working. Just to con…" at bounding box center [643, 501] width 443 height 59
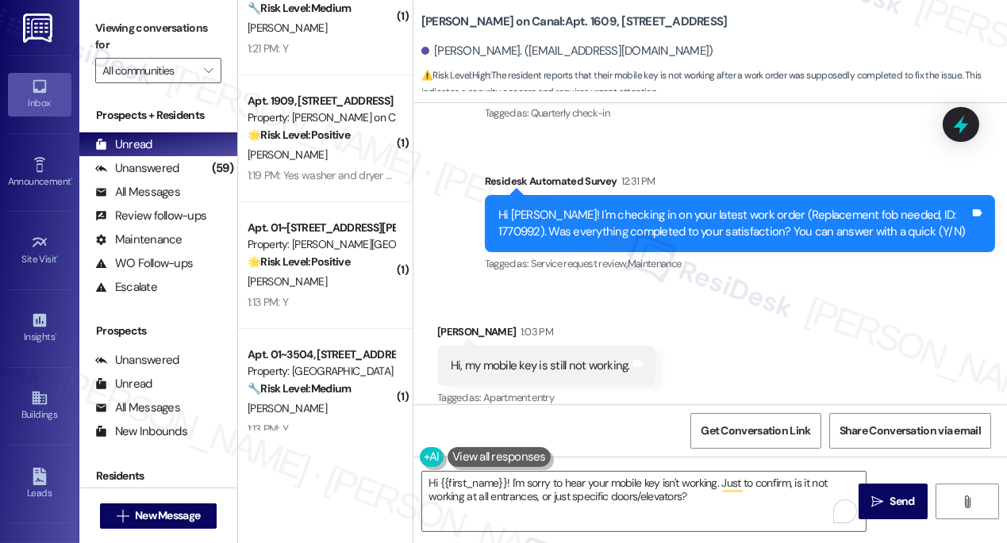
click at [116, 16] on label "Viewing conversations for" at bounding box center [158, 37] width 126 height 42
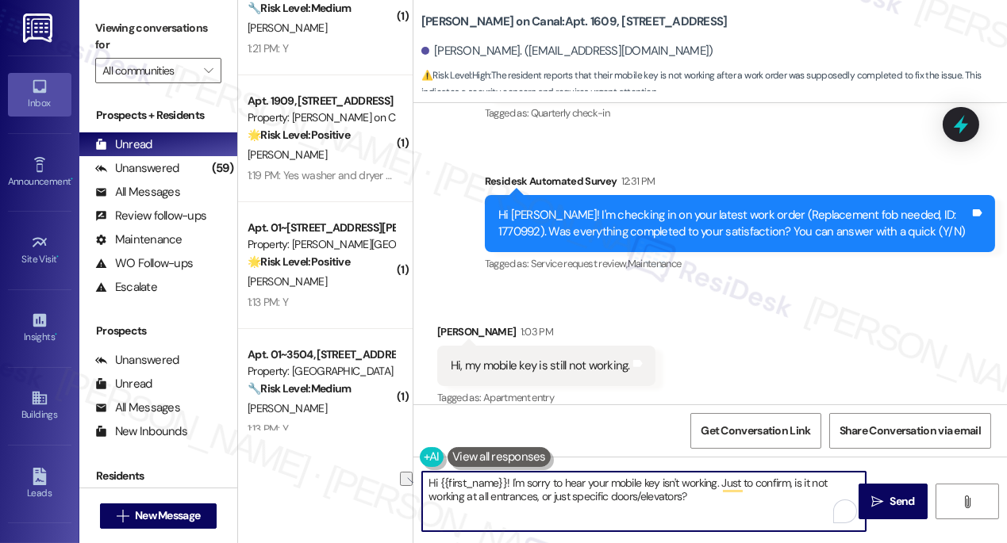
drag, startPoint x: 721, startPoint y: 483, endPoint x: 792, endPoint y: 483, distance: 70.6
click at [792, 483] on textarea "Hi {{first_name}}! I'm sorry to hear your mobile key isn't working. Just to con…" at bounding box center [643, 501] width 443 height 59
paste textarea "so I can pass this along clearly to the team,"
click at [520, 497] on textarea "Hi {{first_name}}! I'm sorry to hear your mobile key isn't working. Just so I c…" at bounding box center [643, 501] width 443 height 59
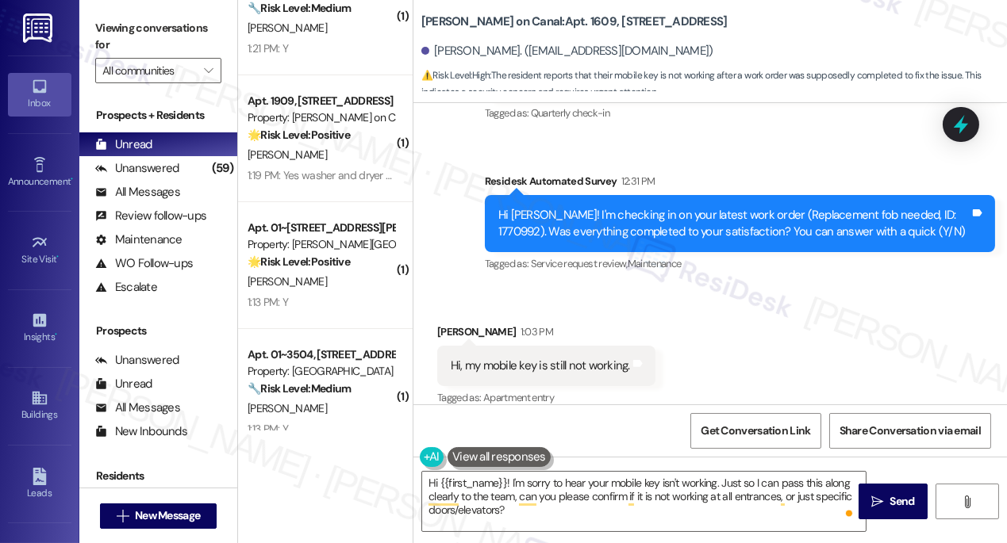
click at [131, 14] on div "Viewing conversations for All communities " at bounding box center [158, 49] width 158 height 99
click at [113, 22] on label "Viewing conversations for" at bounding box center [158, 37] width 126 height 42
click at [155, 18] on label "Viewing conversations for" at bounding box center [158, 37] width 126 height 42
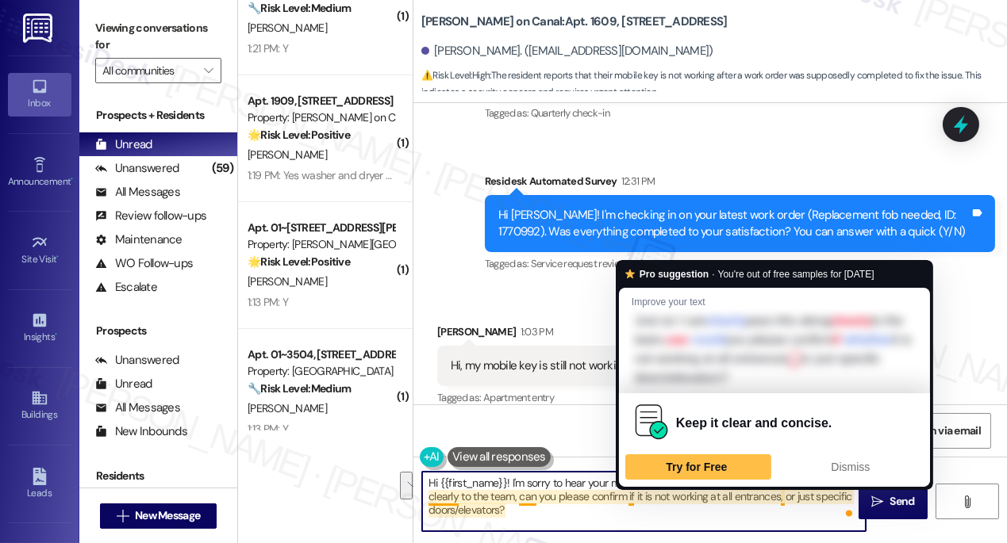
drag, startPoint x: 595, startPoint y: 514, endPoint x: 628, endPoint y: 496, distance: 38.0
click at [628, 496] on textarea "Hi {{first_name}}! I'm sorry to hear your mobile key isn't working. Just so I c…" at bounding box center [643, 501] width 443 height 59
paste textarea "Do the lights on the reader flash or beep when you try to use the fob, or is th…"
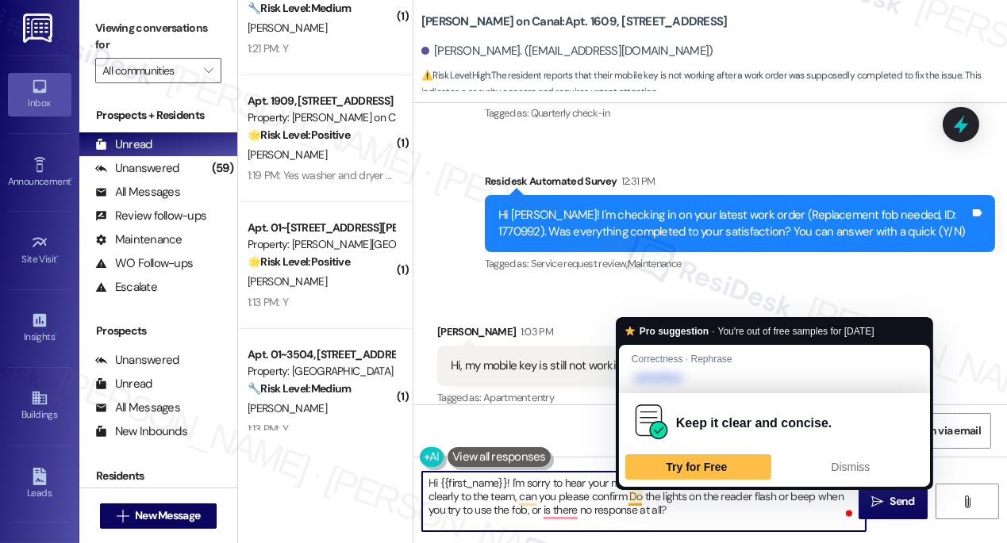
click at [631, 497] on textarea "Hi {{first_name}}! I'm sorry to hear your mobile key isn't working. Just so I c…" at bounding box center [643, 501] width 443 height 59
click at [632, 497] on textarea "Hi {{first_name}}! I'm sorry to hear your mobile key isn't working. Just so I c…" at bounding box center [643, 501] width 443 height 59
click at [625, 497] on textarea "Hi {{first_name}}! I'm sorry to hear your mobile key isn't working. Just so I c…" at bounding box center [643, 501] width 443 height 59
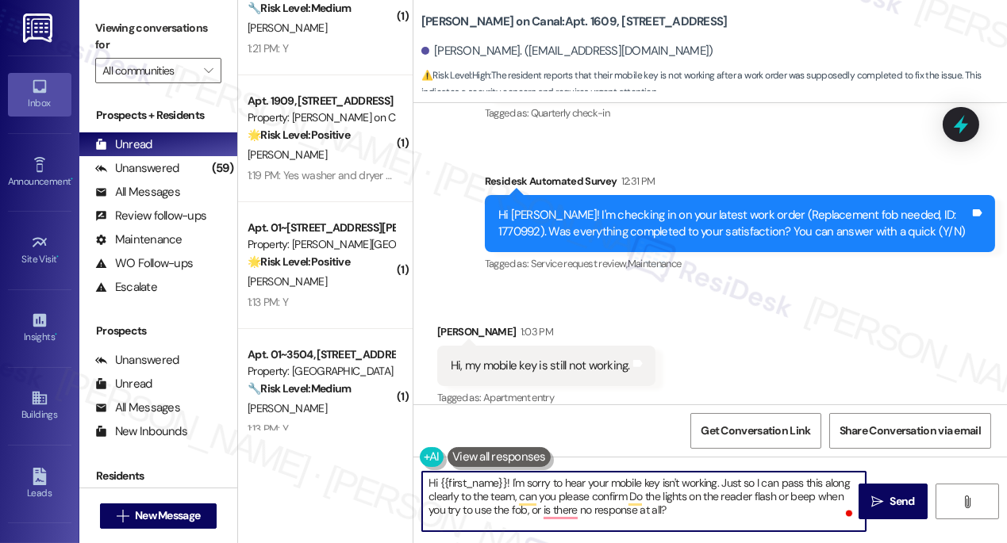
click at [625, 497] on textarea "Hi {{first_name}}! I'm sorry to hear your mobile key isn't working. Just so I c…" at bounding box center [643, 501] width 443 height 59
click at [627, 497] on textarea "Hi {{first_name}}! I'm sorry to hear your mobile key isn't working. Just so I c…" at bounding box center [643, 501] width 443 height 59
click at [666, 509] on textarea "Hi {{first_name}}! I'm sorry to hear your mobile key isn't working. Just so I c…" at bounding box center [643, 501] width 443 height 59
click at [685, 509] on textarea "Hi {{first_name}}! I'm sorry to hear your mobile key isn't working. Just so I c…" at bounding box center [643, 501] width 443 height 59
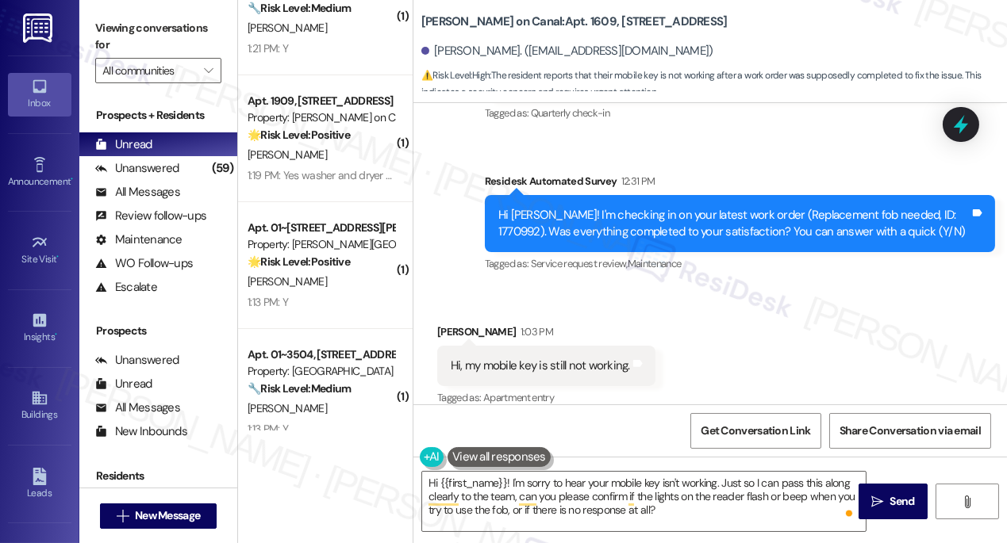
click at [126, 28] on label "Viewing conversations for" at bounding box center [158, 37] width 126 height 42
click at [679, 507] on textarea "Hi {{first_name}}! I'm sorry to hear your mobile key isn't working. Just so I c…" at bounding box center [643, 501] width 443 height 59
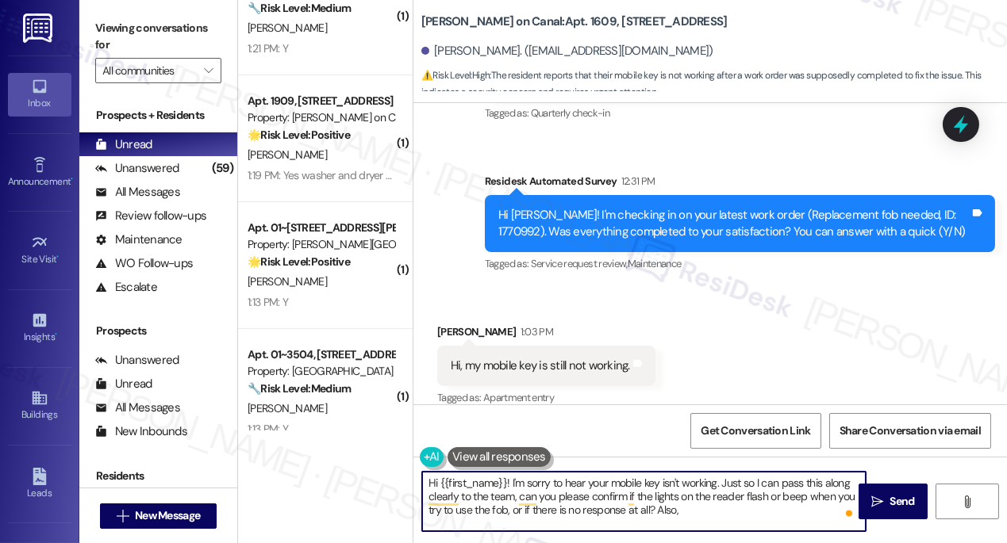
paste textarea "And is it all doors or just certain ones?"
click at [692, 508] on textarea "Hi {{first_name}}! I'm sorry to hear your mobile key isn't working. Just so I c…" at bounding box center [643, 501] width 443 height 59
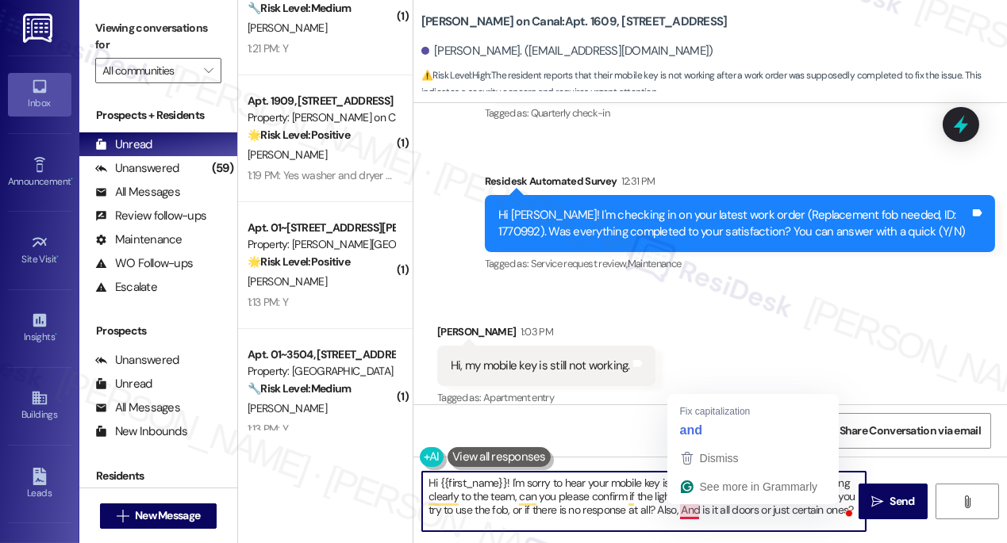
click at [692, 507] on textarea "Hi {{first_name}}! I'm sorry to hear your mobile key isn't working. Just so I c…" at bounding box center [643, 501] width 443 height 59
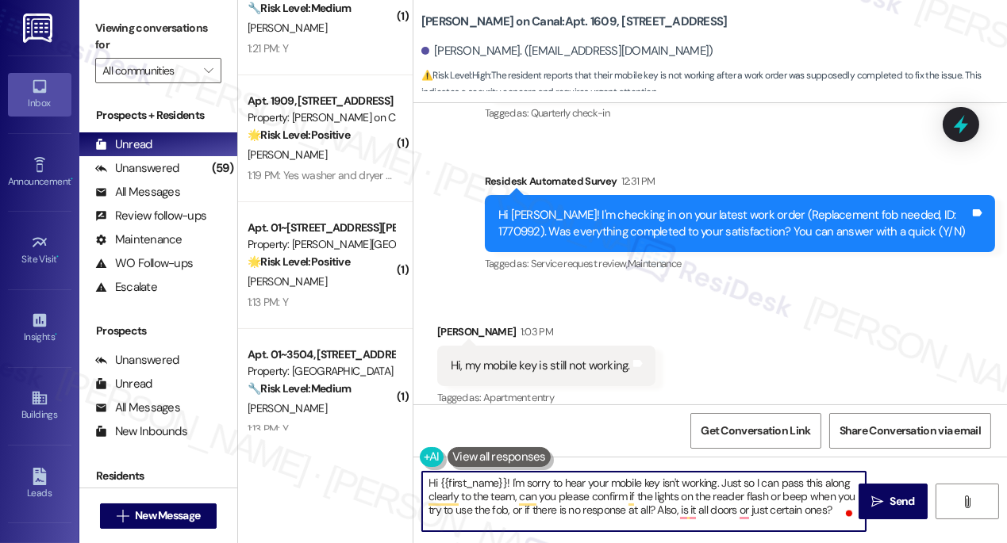
click at [698, 512] on textarea "Hi {{first_name}}! I'm sorry to hear your mobile key isn't working. Just so I c…" at bounding box center [643, 501] width 443 height 59
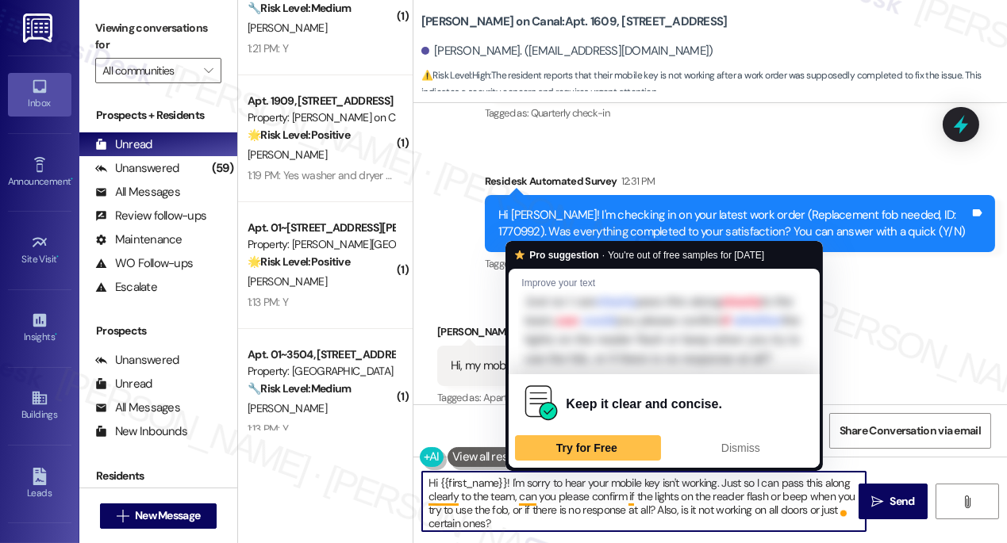
click at [527, 504] on textarea "Hi {{first_name}}! I'm sorry to hear your mobile key isn't working. Just so I c…" at bounding box center [643, 501] width 443 height 59
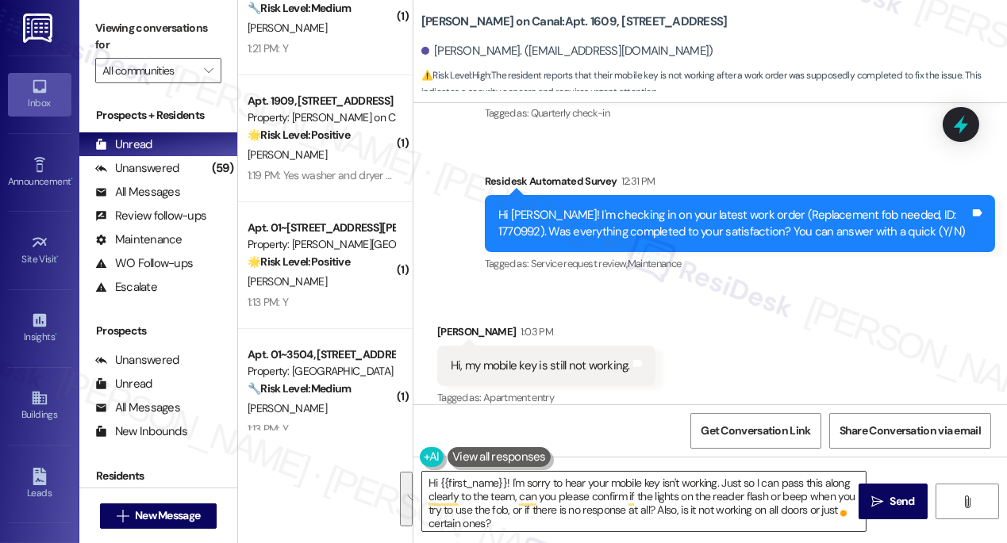
click at [724, 497] on textarea "Hi {{first_name}}! I'm sorry to hear your mobile key isn't working. Just so I c…" at bounding box center [643, 501] width 443 height 59
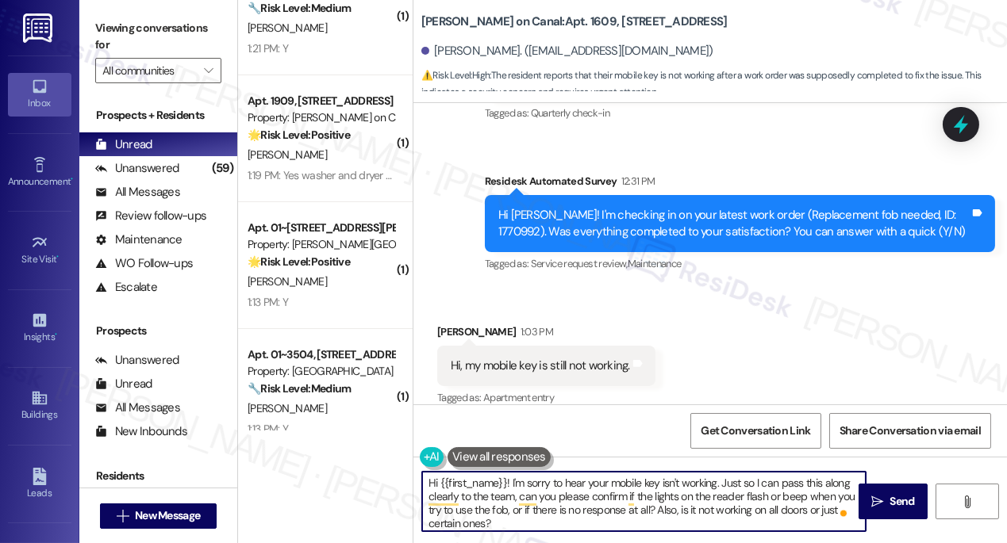
click at [575, 501] on textarea "Hi {{first_name}}! I'm sorry to hear your mobile key isn't working. Just so I c…" at bounding box center [643, 501] width 443 height 59
click at [574, 502] on textarea "Hi {{first_name}}! I'm sorry to hear your mobile key isn't working. Just so I c…" at bounding box center [643, 501] width 443 height 59
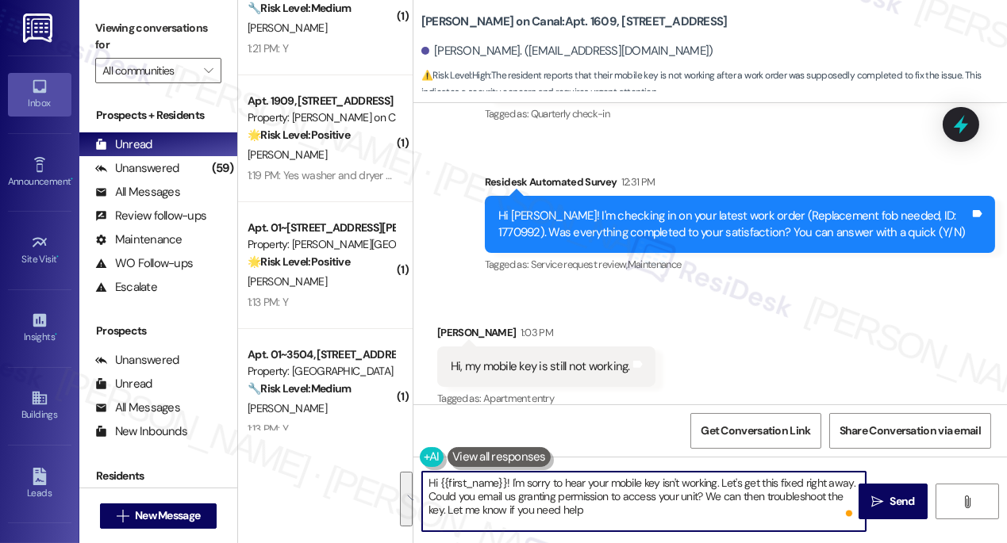
type textarea "Hi {{first_name}}! I'm sorry to hear your mobile key isn't working. Let's get t…"
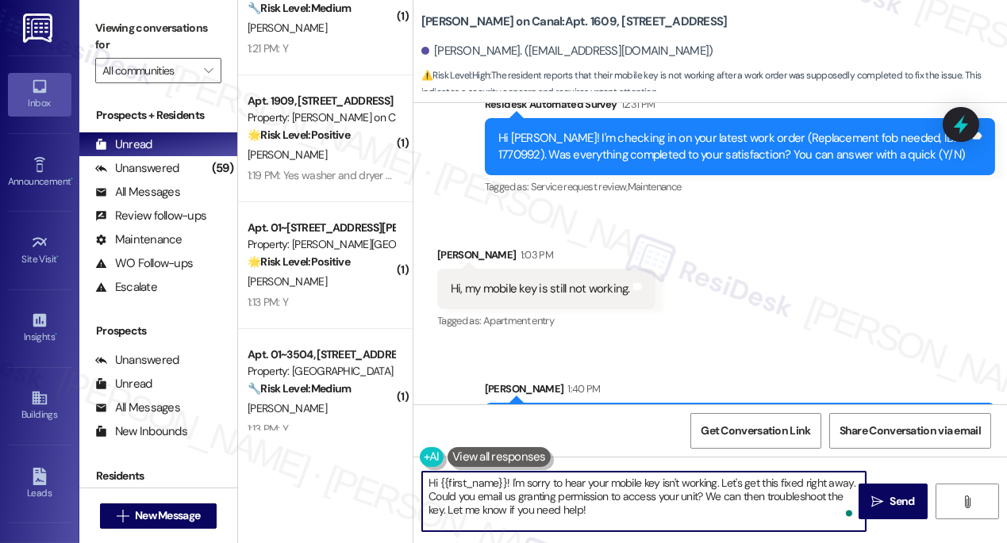
scroll to position [3351, 0]
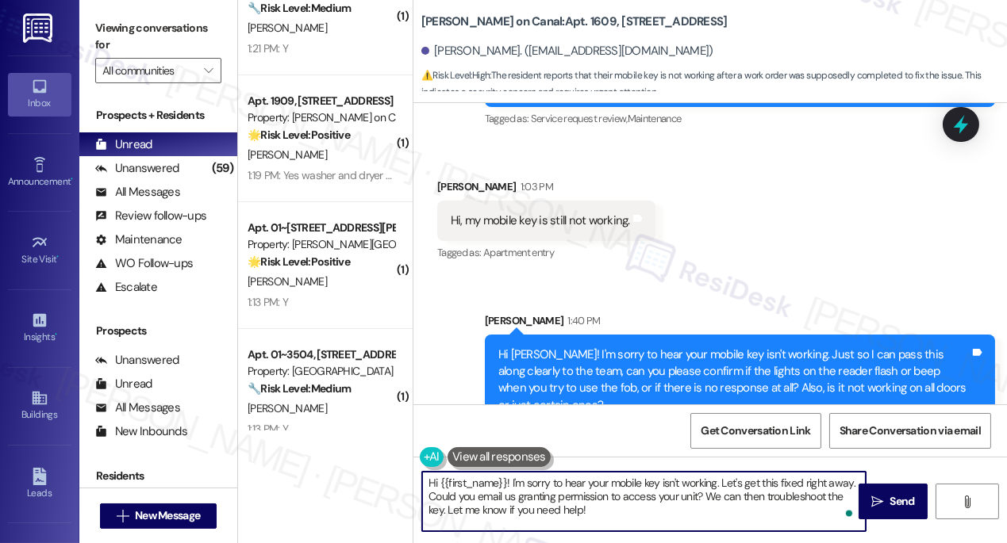
click at [585, 493] on textarea "Hi {{first_name}}! I'm sorry to hear your mobile key isn't working. Let's get t…" at bounding box center [643, 501] width 443 height 59
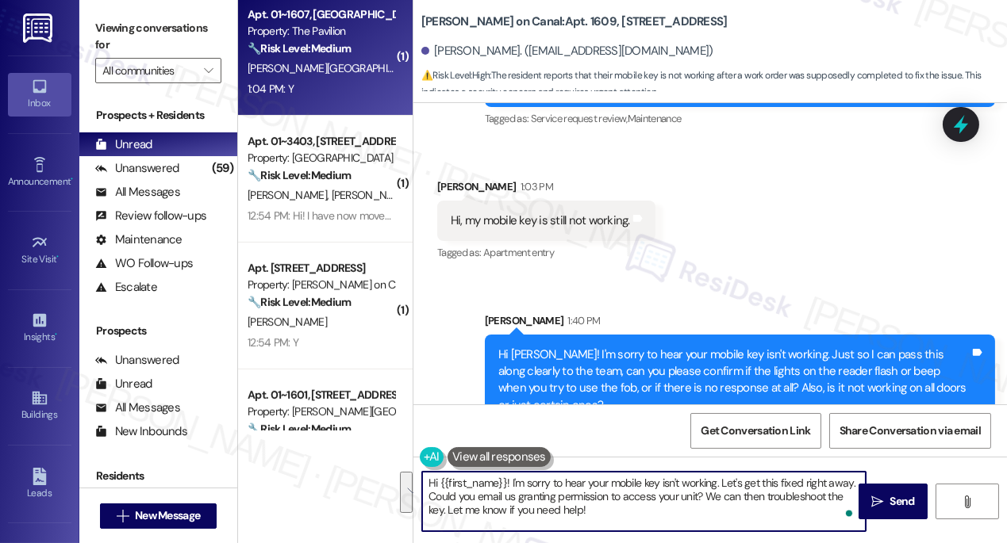
scroll to position [1298, 0]
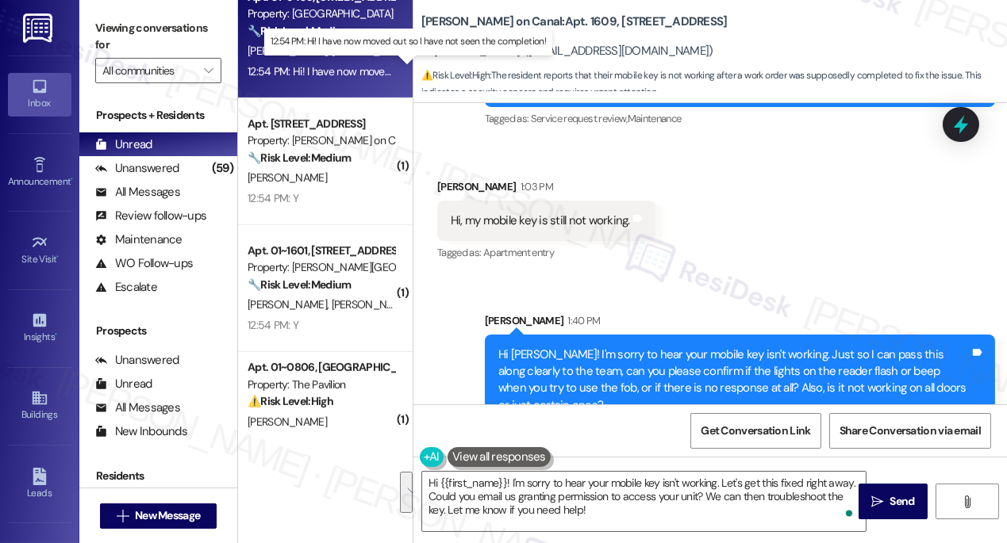
click at [349, 75] on div "12:54 PM: Hi! I have now moved out so I have not seen the completion! 12:54 PM:…" at bounding box center [408, 71] width 321 height 14
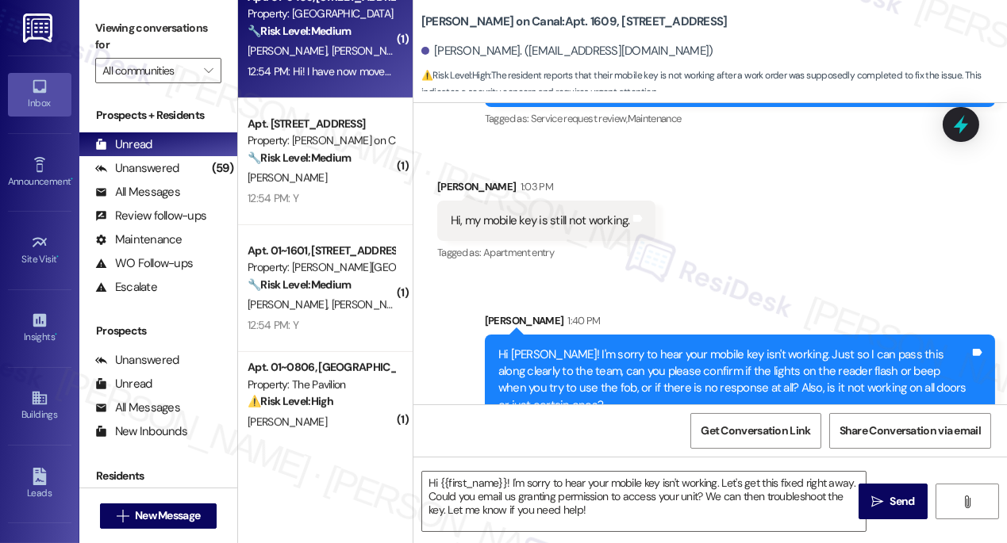
type textarea "Fetching suggested responses. Please feel free to read through the conversation…"
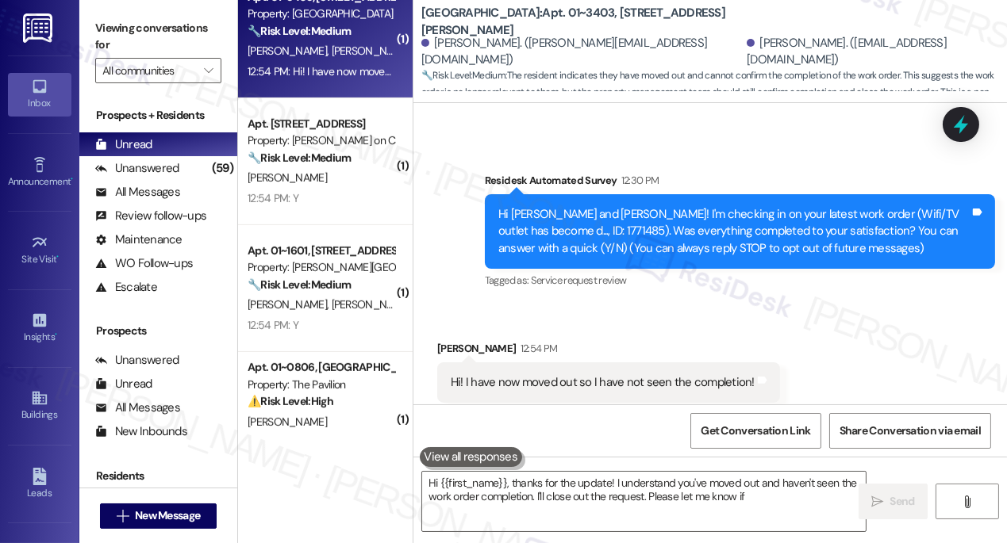
scroll to position [287, 0]
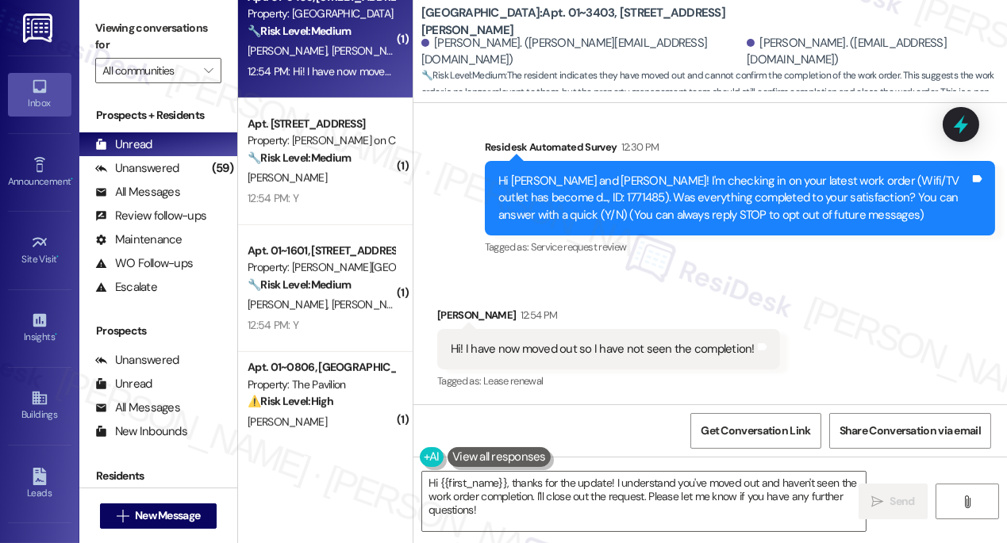
click at [631, 347] on div "Hi! I have now moved out so I have not seen the completion!" at bounding box center [603, 349] width 304 height 17
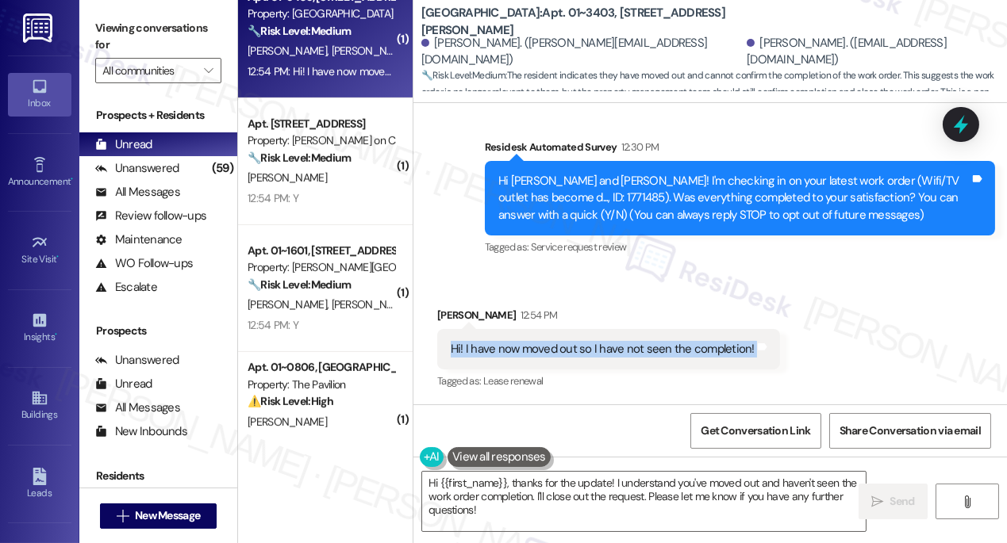
click at [631, 347] on div "Hi! I have now moved out so I have not seen the completion!" at bounding box center [603, 349] width 304 height 17
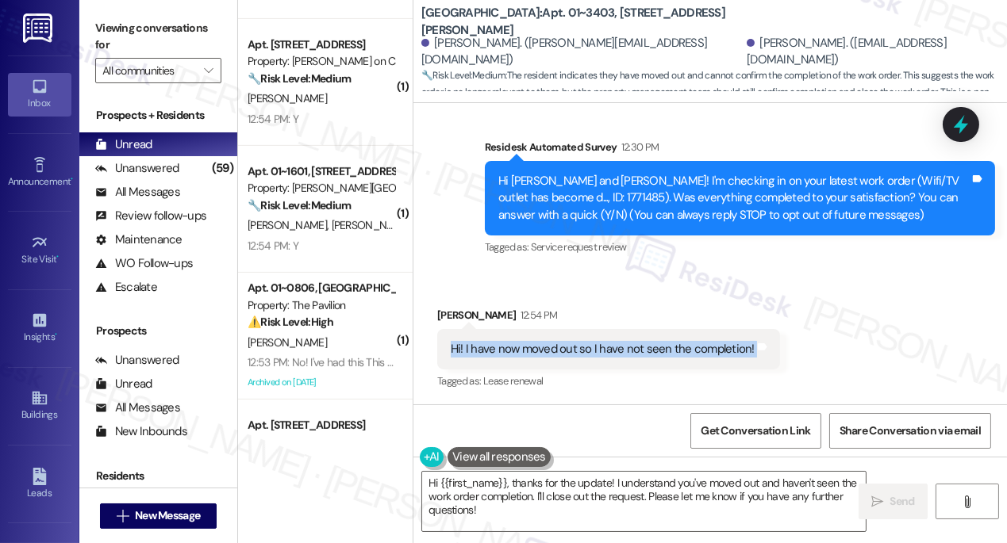
scroll to position [1226, 0]
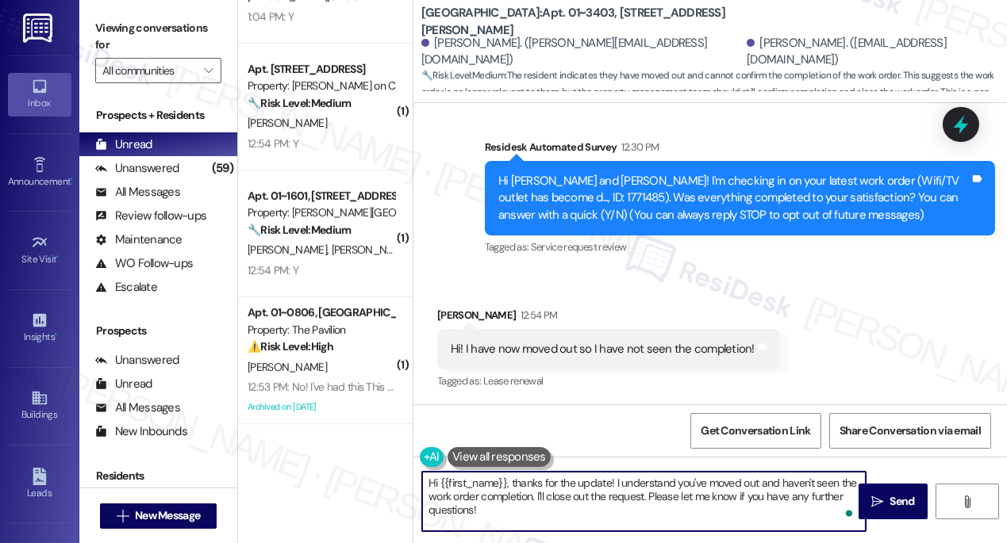
drag, startPoint x: 536, startPoint y: 497, endPoint x: 555, endPoint y: 494, distance: 19.2
click at [555, 494] on textarea "Hi {{first_name}}, thanks for the update! I understand you've moved out and hav…" at bounding box center [643, 501] width 443 height 59
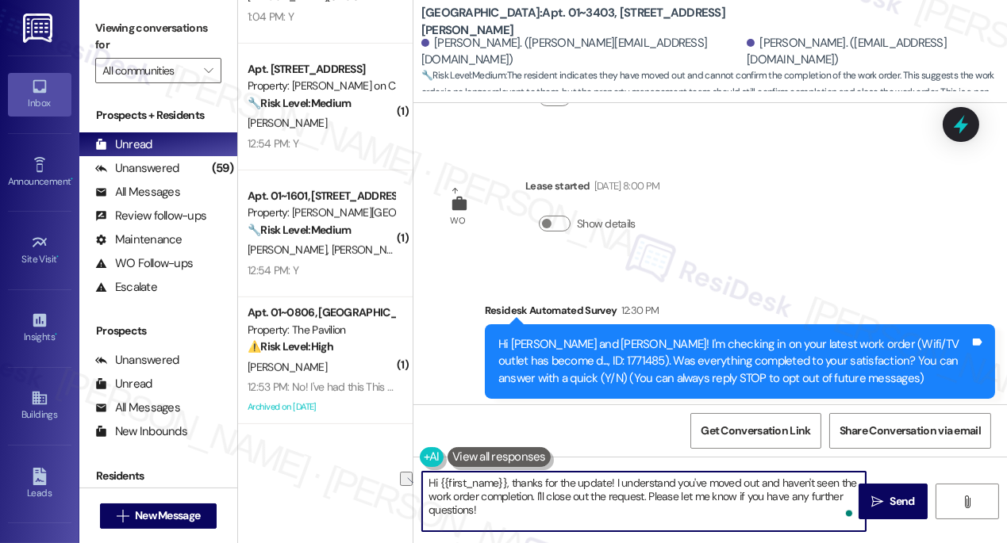
scroll to position [287, 0]
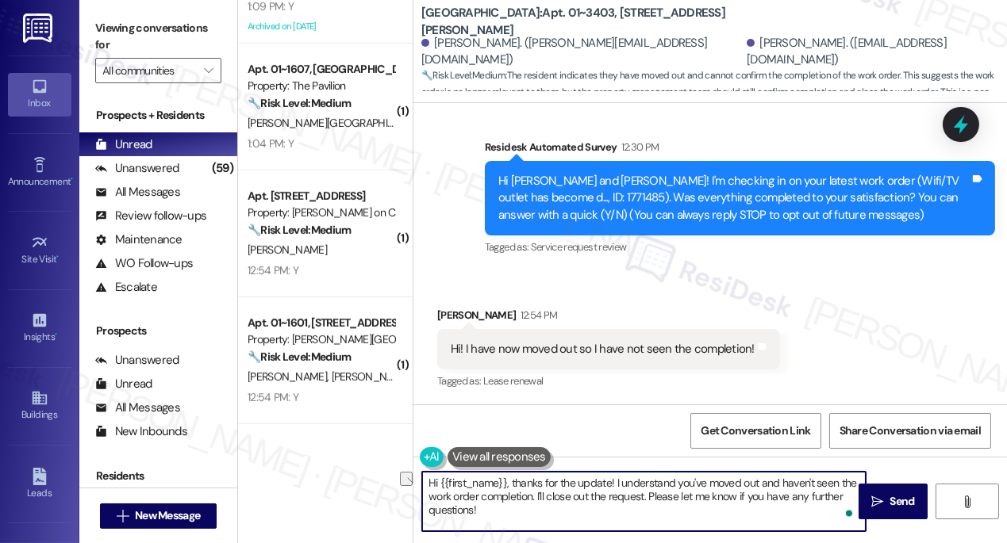
click at [535, 512] on textarea "Hi {{first_name}}, thanks for the update! I understand you've moved out and hav…" at bounding box center [643, 501] width 443 height 59
drag, startPoint x: 535, startPoint y: 498, endPoint x: 648, endPoint y: 497, distance: 113.5
click at [648, 497] on textarea "Hi {{first_name}}, thanks for the update! I understand you've moved out and hav…" at bounding box center [643, 501] width 443 height 59
click at [448, 315] on div "Emily Workman 12:54 PM" at bounding box center [608, 318] width 343 height 22
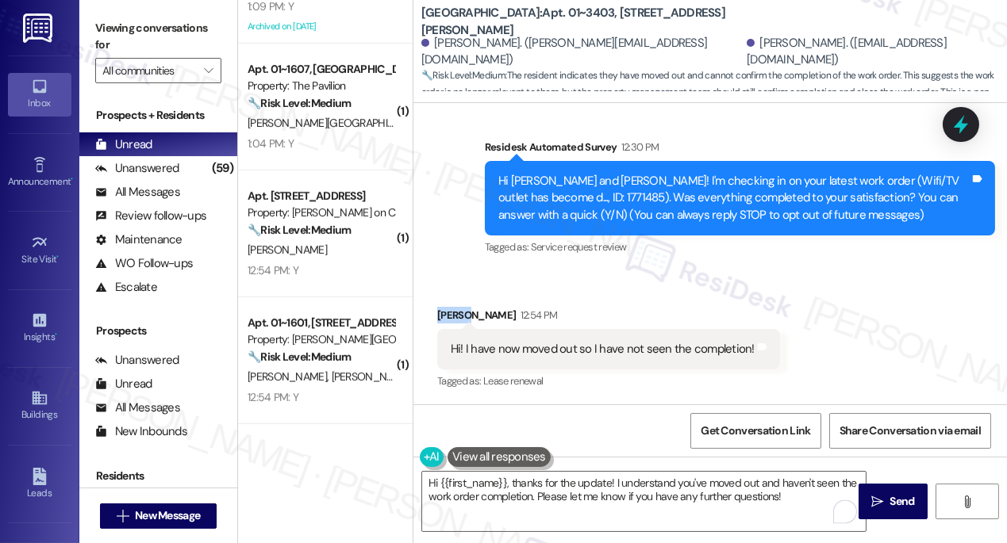
click at [448, 315] on div "Emily Workman 12:54 PM" at bounding box center [608, 318] width 343 height 22
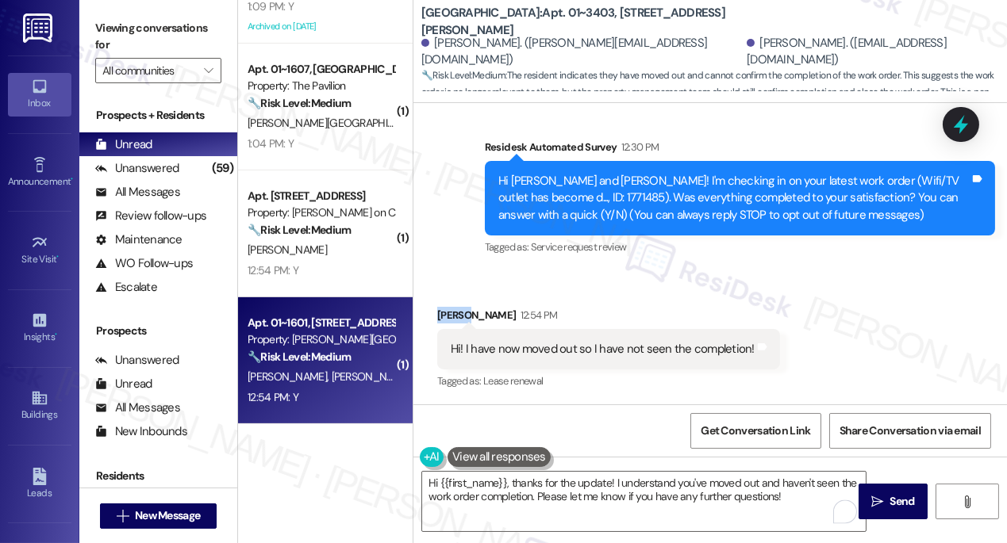
copy div "Emily"
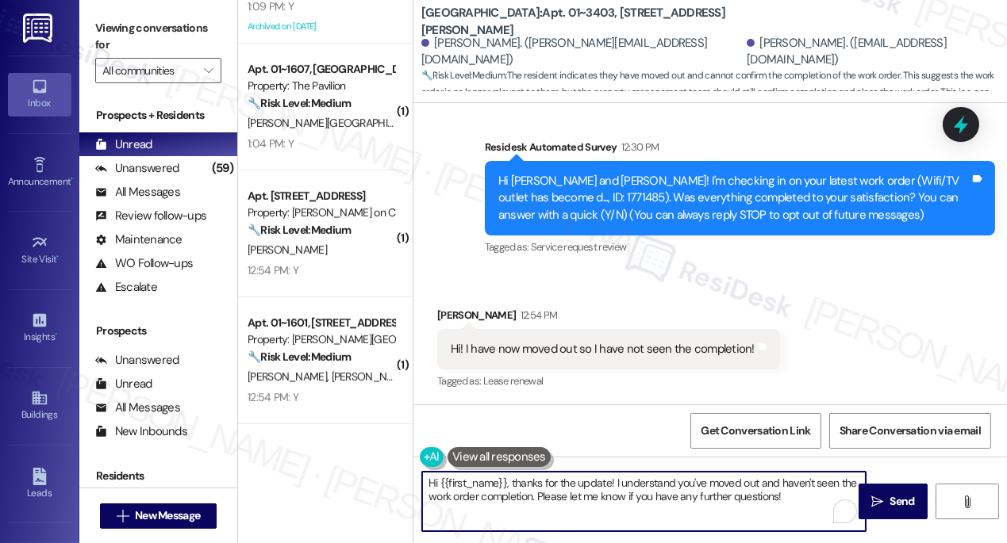
drag, startPoint x: 440, startPoint y: 479, endPoint x: 505, endPoint y: 475, distance: 64.4
click at [505, 475] on textarea "Hi {{first_name}}, thanks for the update! I understand you've moved out and hav…" at bounding box center [643, 501] width 443 height 59
paste textarea "Emily"
click at [782, 496] on textarea "Hi Emily, thanks for the update! I understand you've moved out and haven't seen…" at bounding box center [643, 501] width 443 height 59
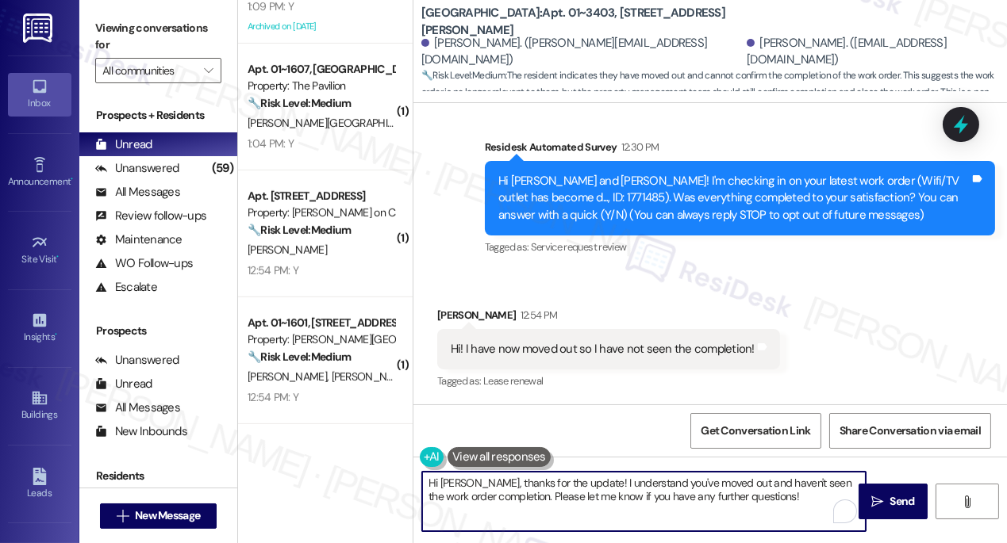
click at [782, 496] on textarea "Hi Emily, thanks for the update! I understand you've moved out and haven't seen…" at bounding box center [643, 501] width 443 height 59
click at [785, 497] on textarea "Hi Emily, thanks for the update! I understand you've moved out and haven't seen…" at bounding box center [643, 501] width 443 height 59
drag, startPoint x: 607, startPoint y: 494, endPoint x: 524, endPoint y: 497, distance: 82.5
click at [518, 498] on textarea "Hi Emily, thanks for the update! I understand you've moved out and haven't seen…" at bounding box center [643, 501] width 443 height 59
click at [675, 501] on textarea "Hi Emily, thanks for the update! I understand you've moved out and haven't seen…" at bounding box center [643, 501] width 443 height 59
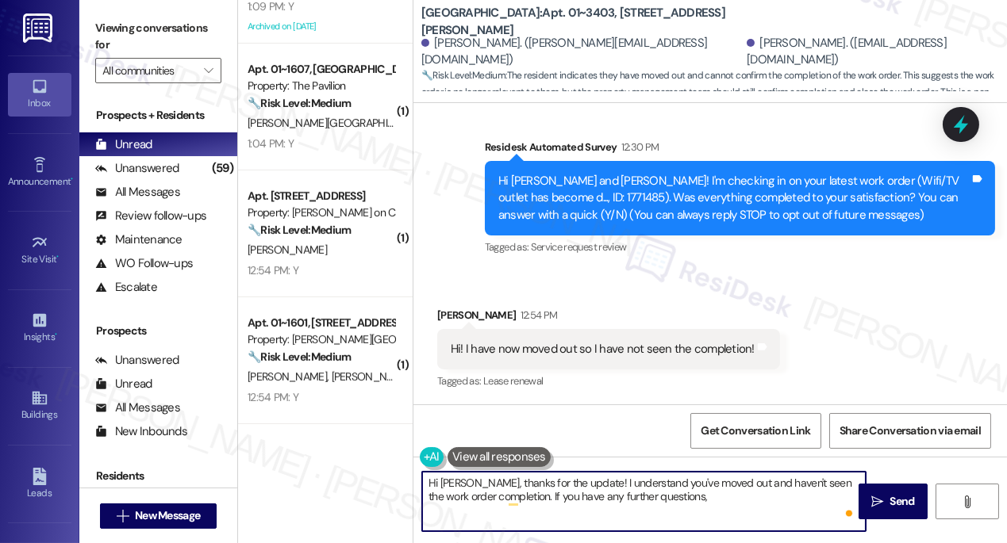
paste textarea "lease let me know if"
click at [782, 501] on textarea "Hi Emily, thanks for the update! I understand you've moved out and haven't seen…" at bounding box center [643, 501] width 443 height 59
drag, startPoint x: 786, startPoint y: 498, endPoint x: 759, endPoint y: 497, distance: 27.0
click at [759, 497] on textarea "Hi [PERSON_NAME], thanks for the update! I understand you've moved out and have…" at bounding box center [643, 501] width 443 height 59
drag, startPoint x: 767, startPoint y: 496, endPoint x: 514, endPoint y: 499, distance: 253.1
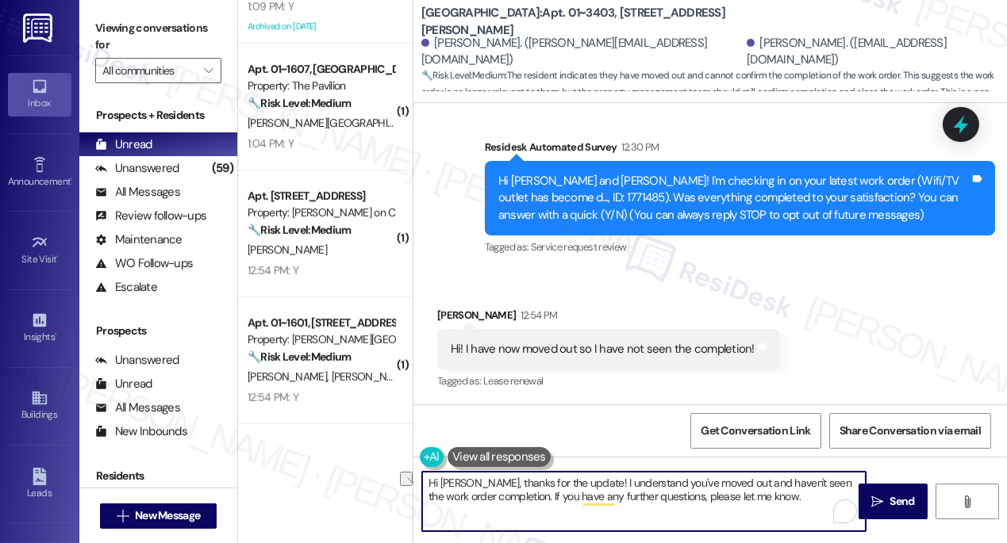
click at [514, 499] on textarea "Hi [PERSON_NAME], thanks for the update! I understand you've moved out and have…" at bounding box center [643, 501] width 443 height 59
type textarea "Hi [PERSON_NAME], thanks for the update! I understand you've moved out and have…"
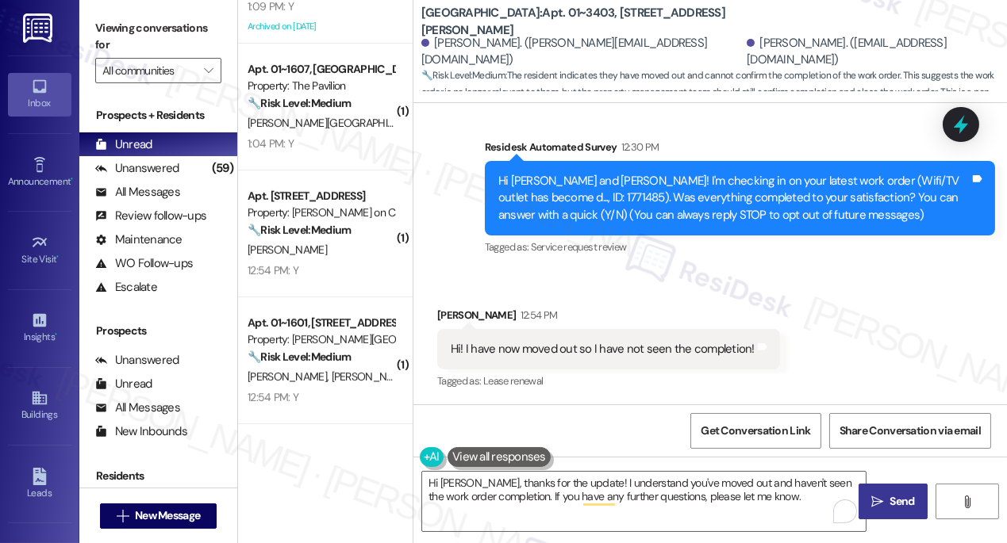
click at [869, 490] on button " Send" at bounding box center [892, 502] width 69 height 36
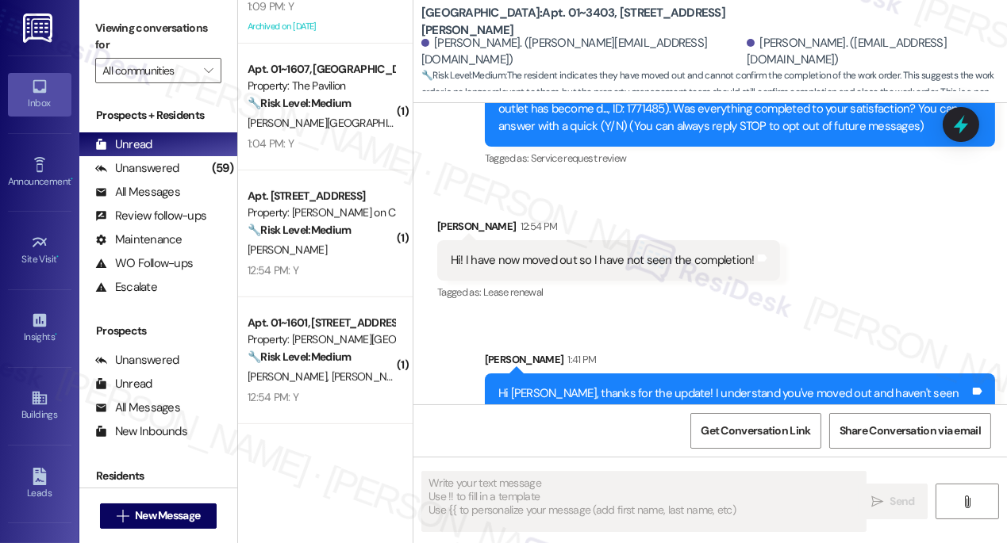
scroll to position [416, 0]
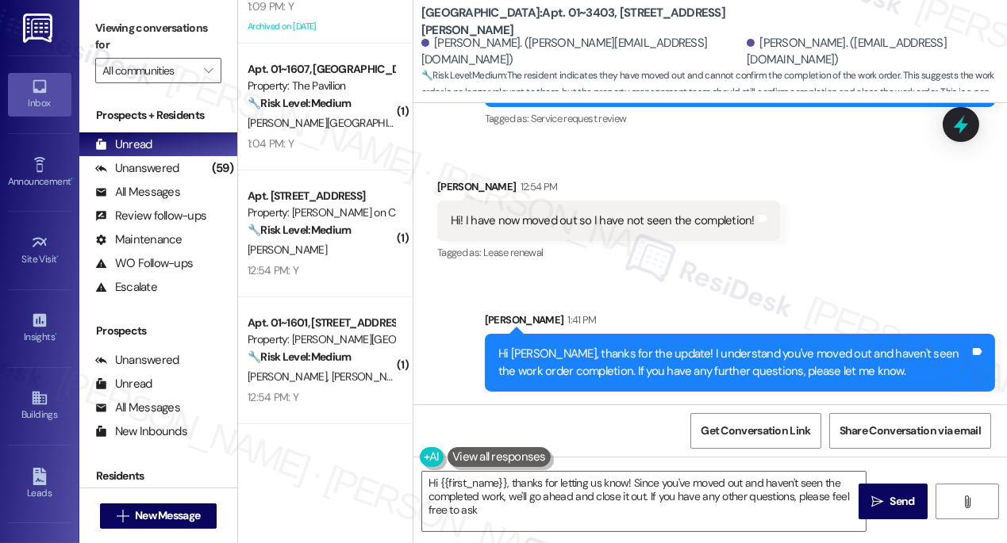
type textarea "Hi {{first_name}}, thanks for letting us know! Since you've moved out and haven…"
click at [433, 48] on div "[PERSON_NAME]. ([PERSON_NAME][EMAIL_ADDRESS][DOMAIN_NAME])" at bounding box center [581, 52] width 321 height 34
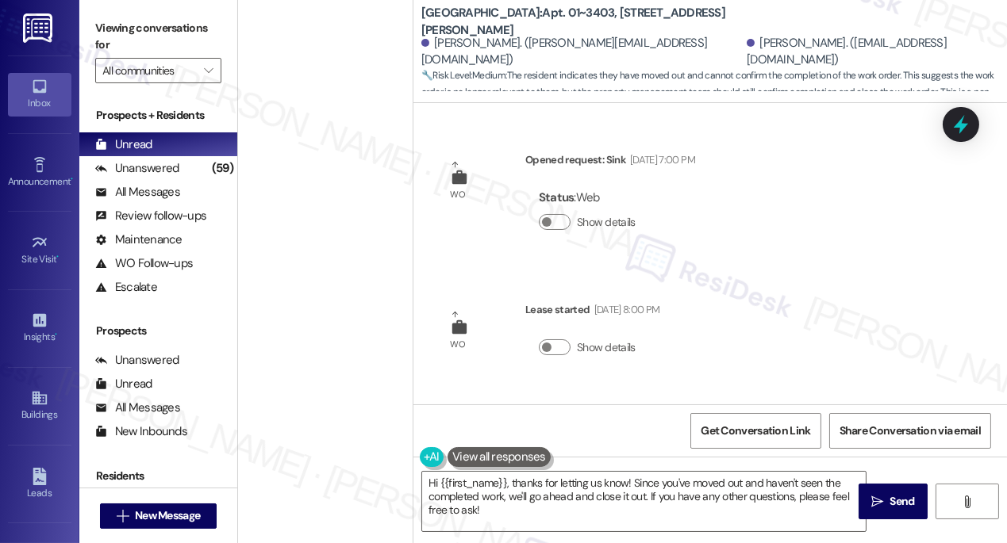
scroll to position [416, 0]
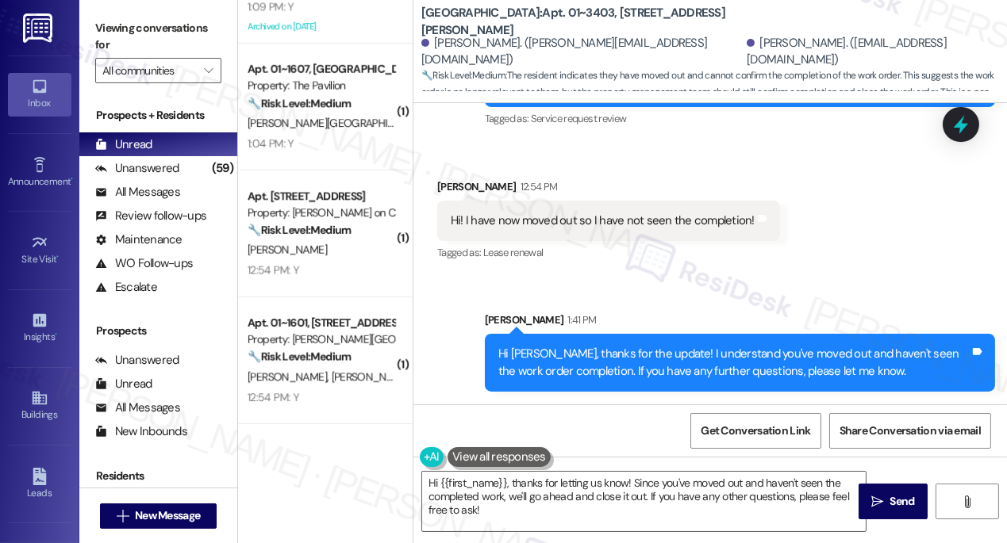
click at [150, 25] on label "Viewing conversations for" at bounding box center [158, 37] width 126 height 42
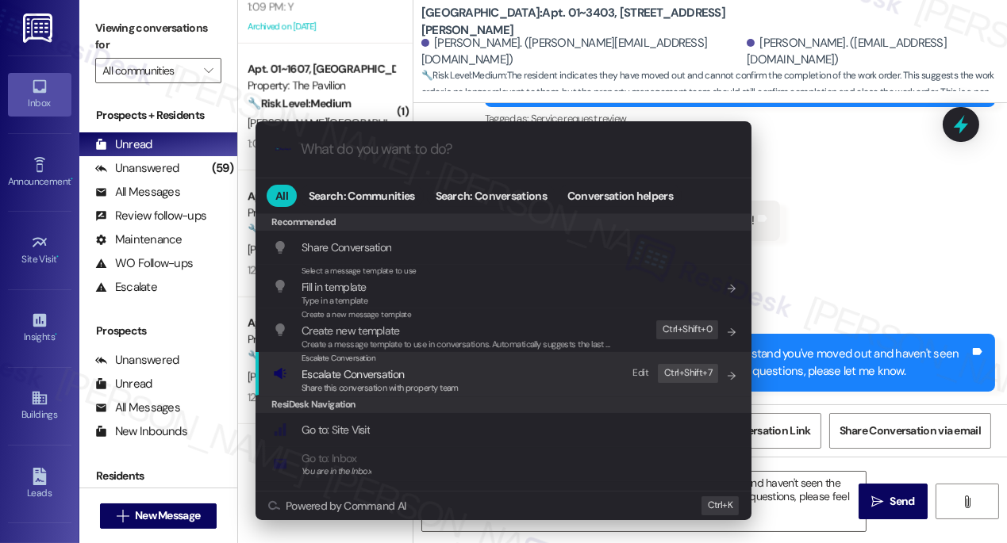
click at [543, 366] on div "Escalate Conversation Escalate Conversation Share this conversation with proper…" at bounding box center [505, 373] width 464 height 43
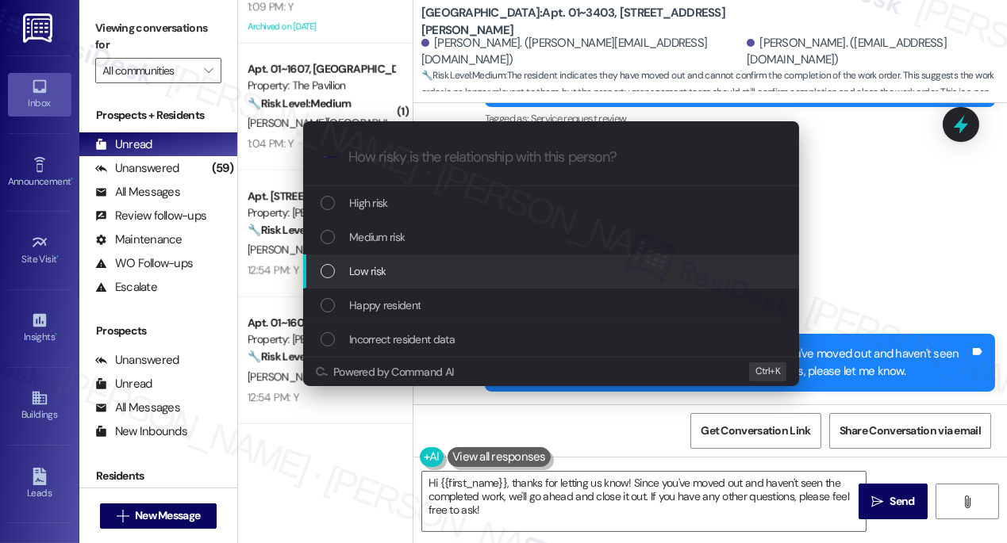
click at [388, 266] on div "Low risk" at bounding box center [552, 271] width 464 height 17
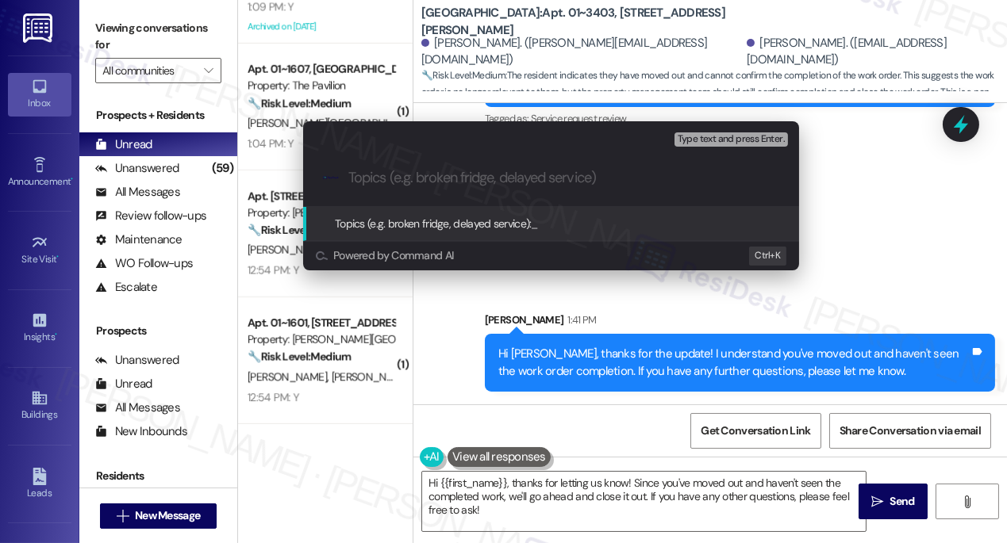
type input "o"
click at [127, 17] on div "Escalate Conversation Low risk Topics (e.g. broken fridge, delayed service) Any…" at bounding box center [503, 271] width 1007 height 543
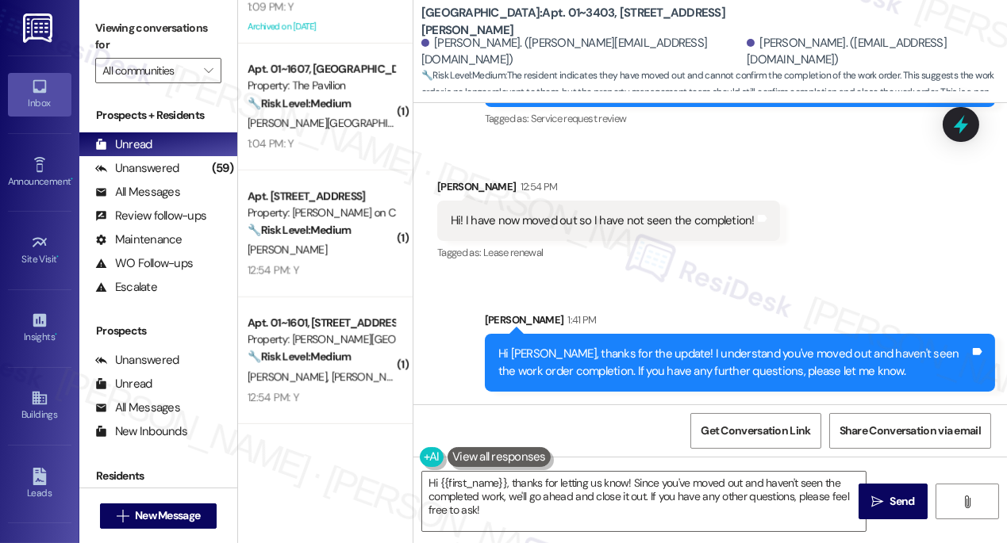
click at [703, 274] on div "Received via SMS [PERSON_NAME] 12:54 PM Hi! I have now moved out so I have not …" at bounding box center [608, 222] width 366 height 110
click at [128, 31] on label "Viewing conversations for" at bounding box center [158, 37] width 126 height 42
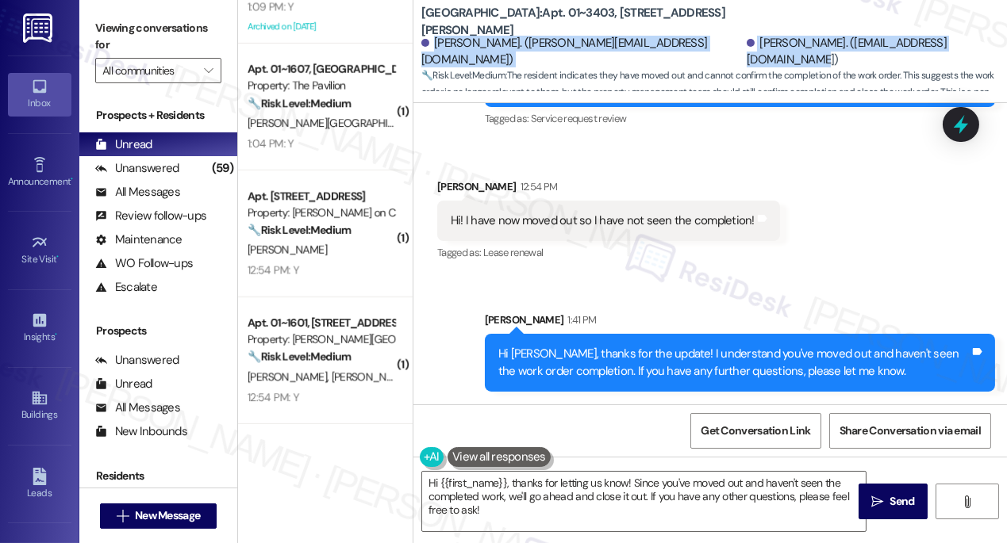
drag, startPoint x: 436, startPoint y: 52, endPoint x: 886, endPoint y: 48, distance: 449.8
click at [886, 48] on div "[PERSON_NAME]. ([PERSON_NAME][EMAIL_ADDRESS][DOMAIN_NAME]) [PERSON_NAME]. ([EMA…" at bounding box center [713, 52] width 585 height 32
copy div "[PERSON_NAME]. ([PERSON_NAME][EMAIL_ADDRESS][DOMAIN_NAME]) [PERSON_NAME]. ([EMA…"
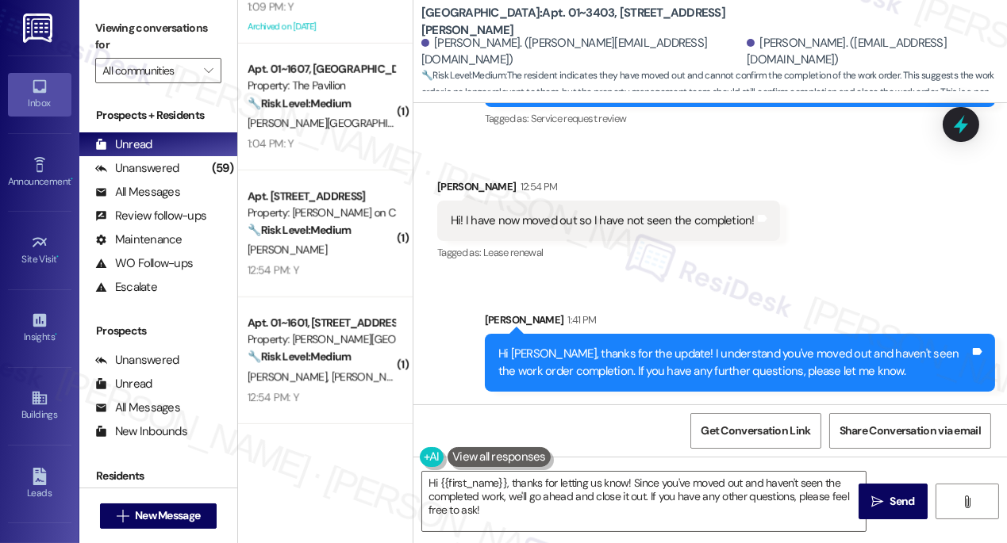
drag, startPoint x: 126, startPoint y: 29, endPoint x: 148, endPoint y: 26, distance: 21.7
click at [126, 29] on label "Viewing conversations for" at bounding box center [158, 37] width 126 height 42
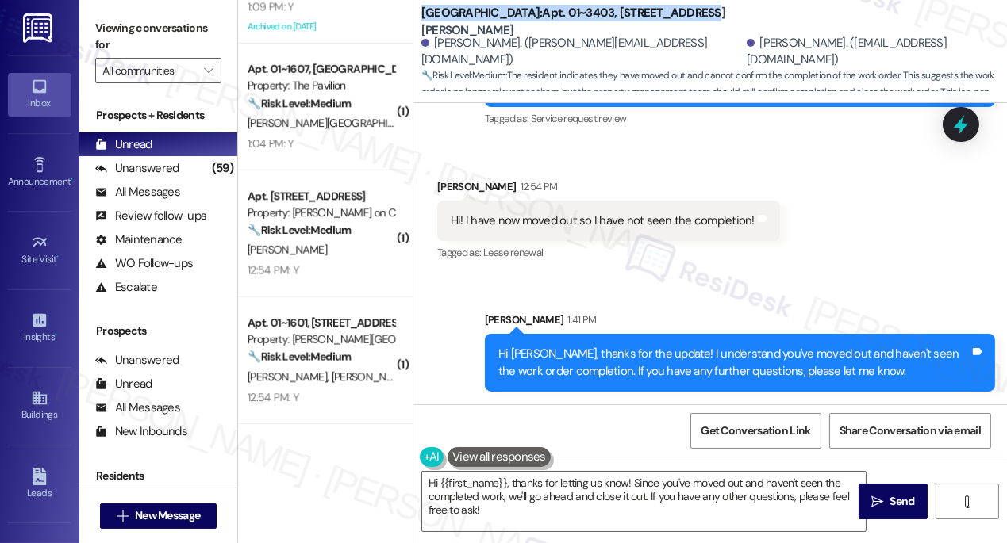
drag, startPoint x: 685, startPoint y: 17, endPoint x: 415, endPoint y: 25, distance: 269.8
click at [415, 25] on div "[GEOGRAPHIC_DATA]: Apt. 01~3403, 233 East [PERSON_NAME] [PERSON_NAME]. ([PERSON…" at bounding box center [709, 47] width 593 height 87
copy b "[GEOGRAPHIC_DATA]: Apt. 01~3403, [STREET_ADDRESS][PERSON_NAME]"
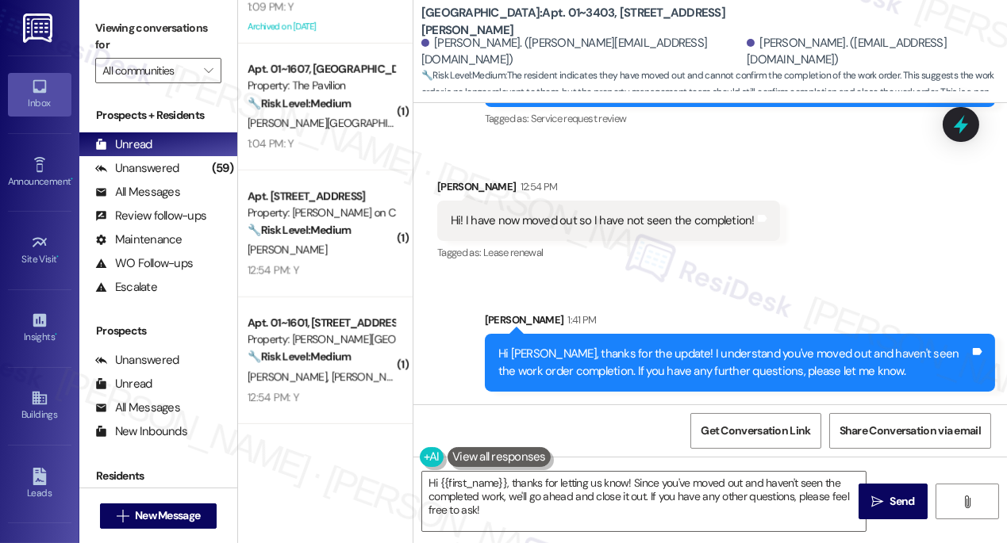
drag, startPoint x: 125, startPoint y: 25, endPoint x: 138, endPoint y: 35, distance: 16.5
click at [125, 25] on label "Viewing conversations for" at bounding box center [158, 37] width 126 height 42
click at [734, 431] on span "Get Conversation Link" at bounding box center [754, 431] width 109 height 17
click at [102, 14] on div "Viewing conversations for All communities " at bounding box center [158, 49] width 158 height 99
click at [571, 221] on div "Hi! I have now moved out so I have not seen the completion!" at bounding box center [603, 221] width 304 height 17
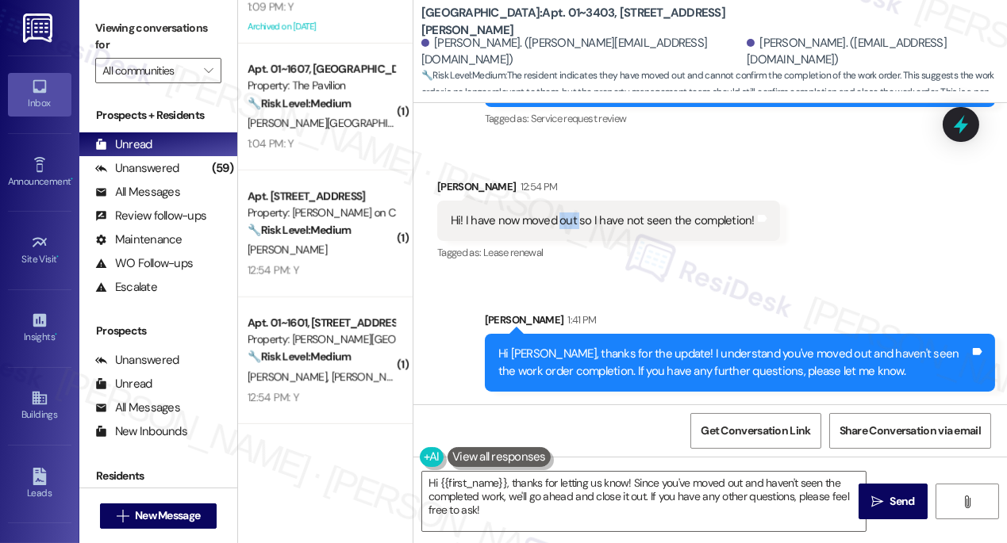
click at [571, 221] on div "Hi! I have now moved out so I have not seen the completion!" at bounding box center [603, 221] width 304 height 17
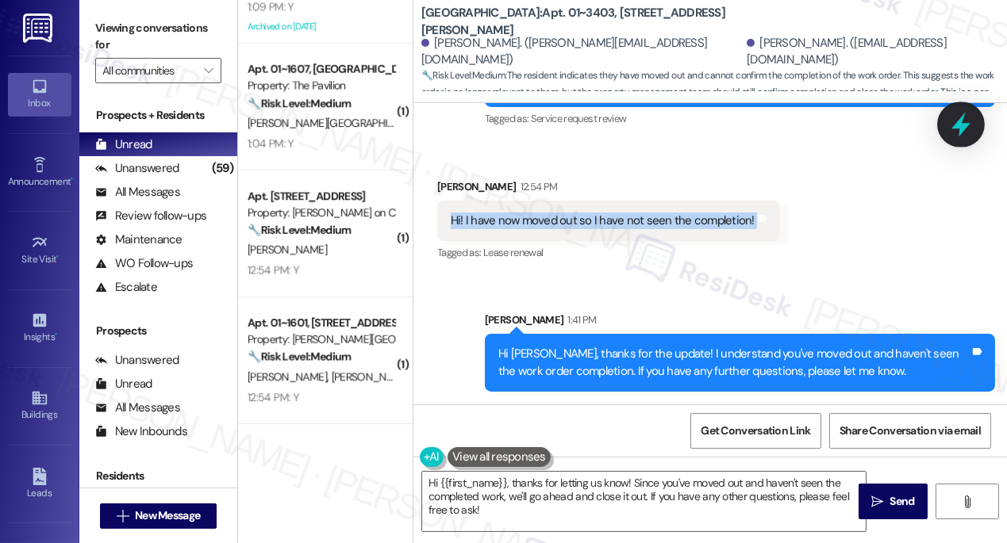
click at [949, 142] on div at bounding box center [961, 124] width 48 height 45
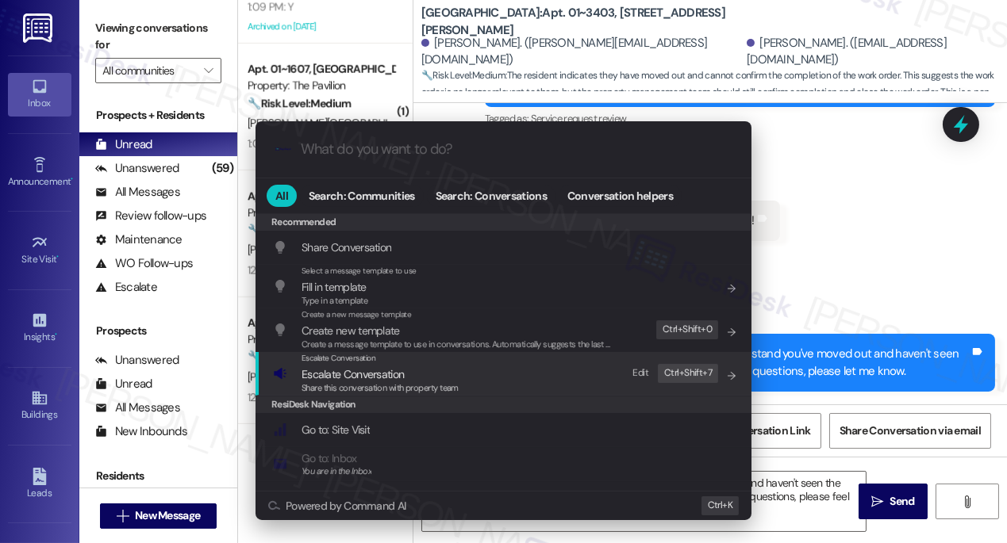
click at [428, 374] on span "Escalate Conversation" at bounding box center [379, 374] width 157 height 17
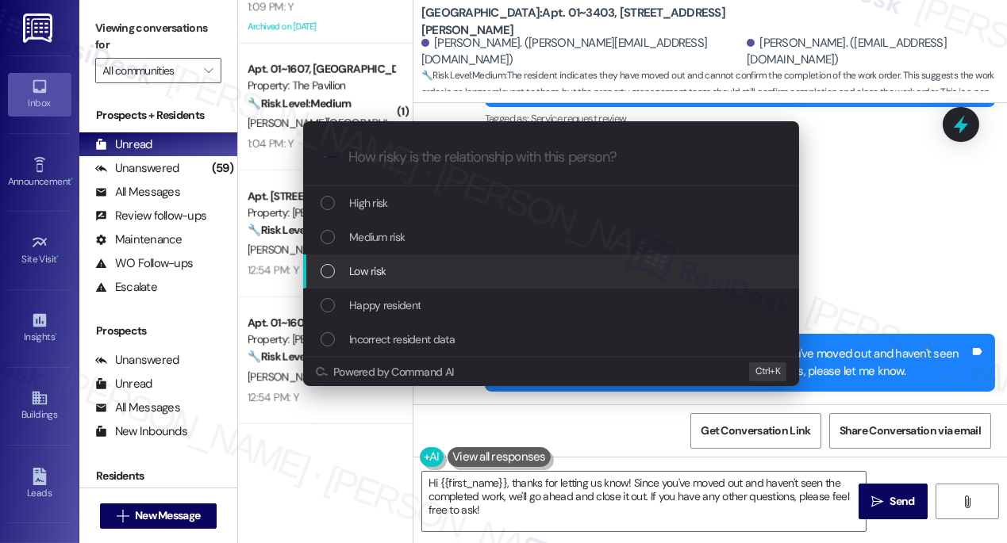
click at [381, 278] on span "Low risk" at bounding box center [367, 271] width 36 height 17
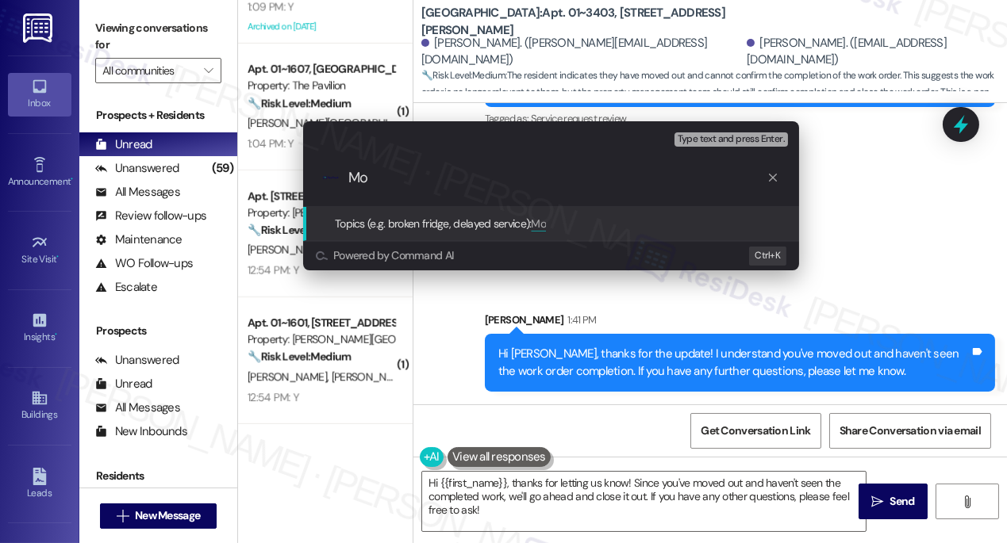
type input "M"
type input "Resident moved out"
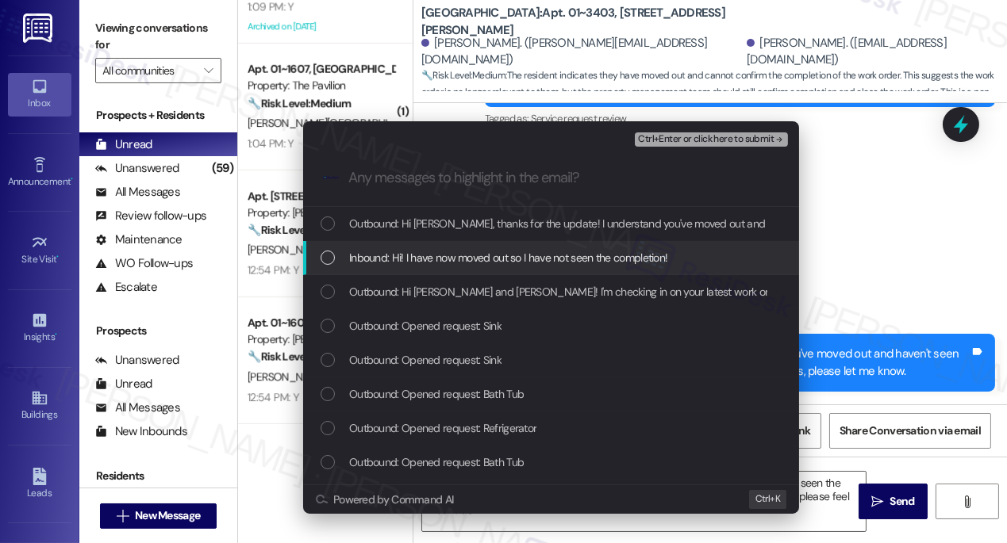
click at [485, 263] on span "Inbound: Hi! I have now moved out so I have not seen the completion!" at bounding box center [508, 257] width 318 height 17
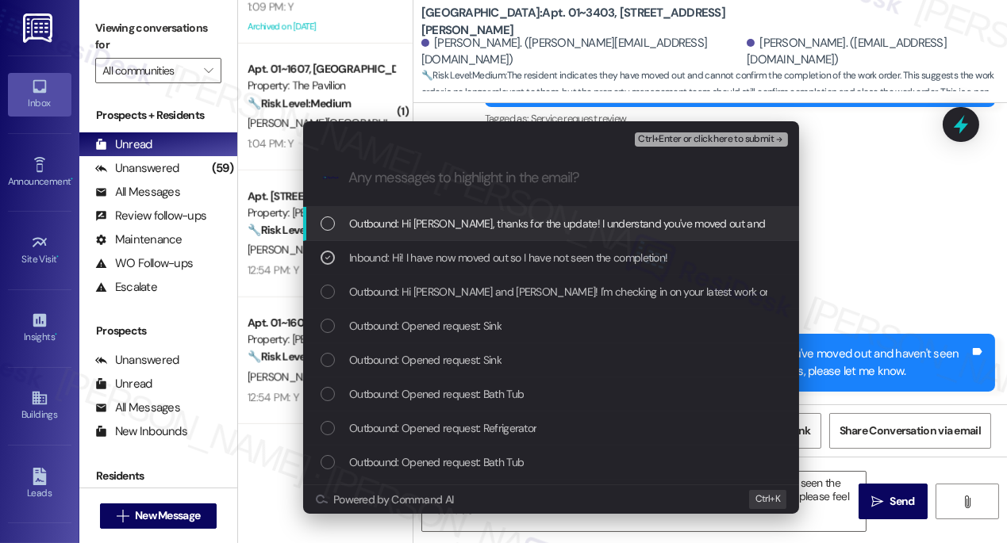
click at [677, 135] on span "Ctrl+Enter or click here to submit" at bounding box center [706, 139] width 136 height 11
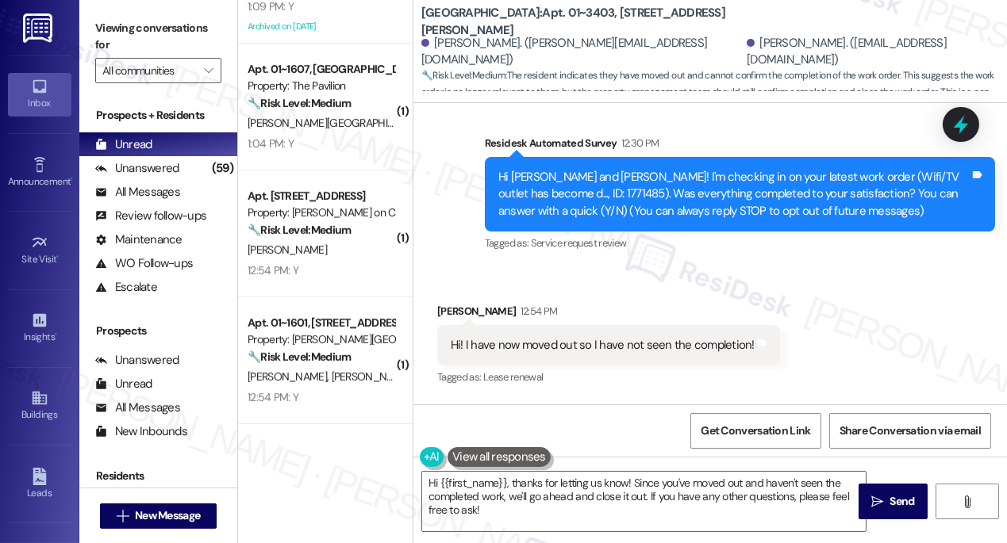
scroll to position [287, 0]
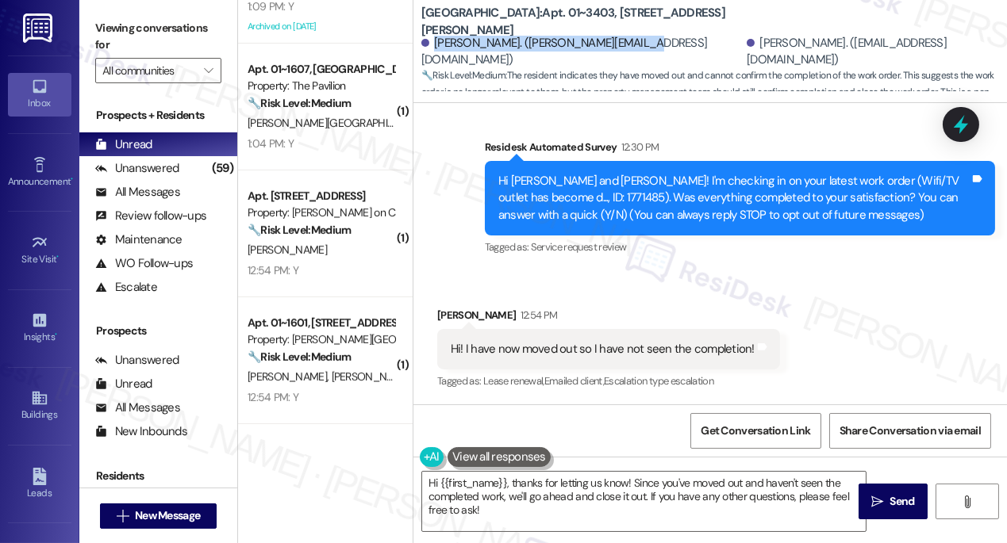
drag, startPoint x: 433, startPoint y: 51, endPoint x: 649, endPoint y: 55, distance: 215.8
click at [649, 55] on div "[PERSON_NAME]. ([PERSON_NAME][EMAIL_ADDRESS][DOMAIN_NAME]) [PERSON_NAME]. ([EMA…" at bounding box center [713, 52] width 585 height 32
click at [746, 55] on div "[PERSON_NAME]. ([EMAIL_ADDRESS][DOMAIN_NAME])" at bounding box center [870, 52] width 248 height 34
drag, startPoint x: 652, startPoint y: 54, endPoint x: 438, endPoint y: 52, distance: 214.2
click at [438, 52] on div "[PERSON_NAME]. ([PERSON_NAME][EMAIL_ADDRESS][DOMAIN_NAME]) [PERSON_NAME]. ([EMA…" at bounding box center [713, 52] width 585 height 32
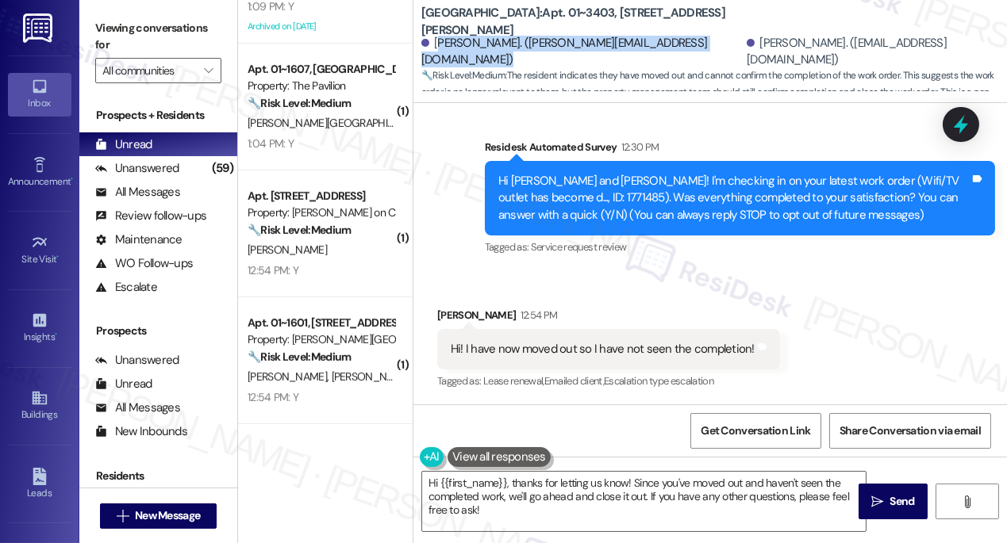
click at [438, 52] on div "[PERSON_NAME]. ([PERSON_NAME][EMAIL_ADDRESS][DOMAIN_NAME])" at bounding box center [581, 52] width 321 height 34
drag, startPoint x: 432, startPoint y: 51, endPoint x: 650, endPoint y: 51, distance: 218.9
click at [650, 51] on div "[PERSON_NAME]. ([PERSON_NAME][EMAIL_ADDRESS][DOMAIN_NAME]) [PERSON_NAME]. ([EMA…" at bounding box center [713, 52] width 585 height 32
copy div "[PERSON_NAME]. ([PERSON_NAME][EMAIL_ADDRESS][DOMAIN_NAME])"
click at [122, 21] on label "Viewing conversations for" at bounding box center [158, 37] width 126 height 42
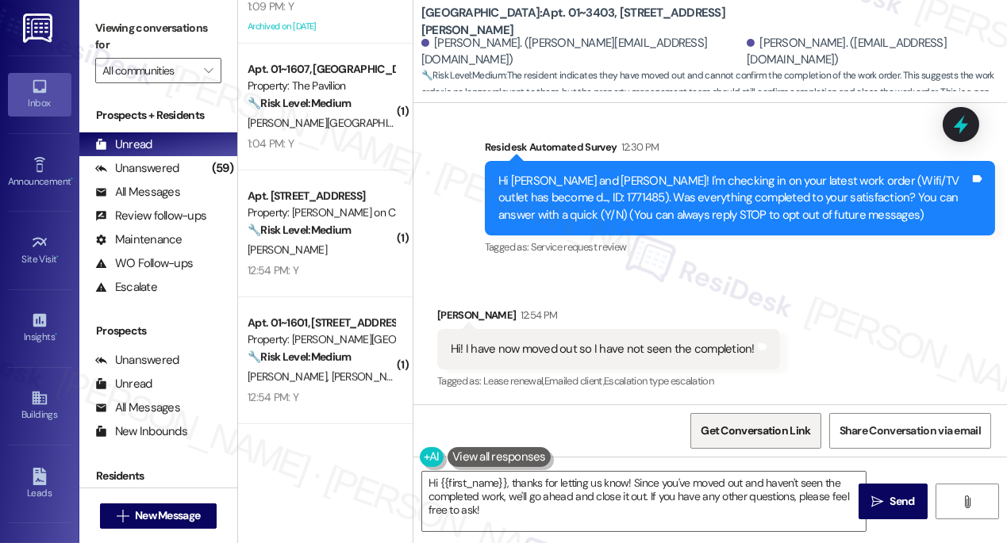
click at [762, 435] on span "Get Conversation Link" at bounding box center [754, 431] width 109 height 17
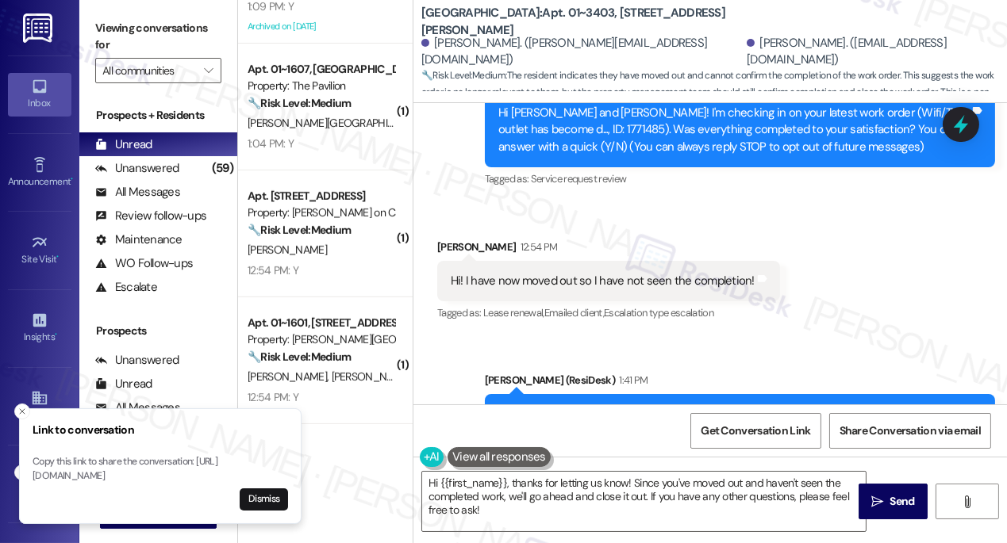
scroll to position [439, 0]
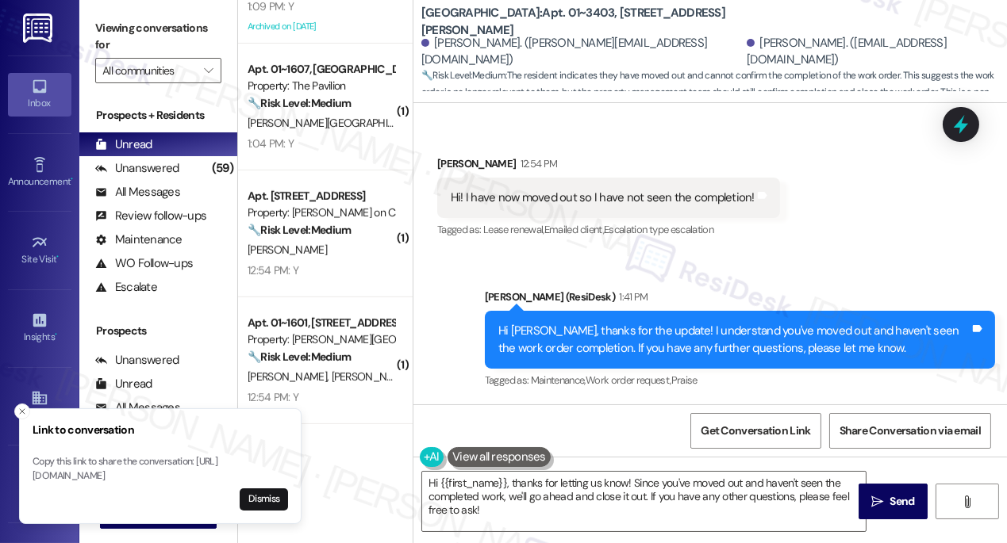
click at [116, 20] on label "Viewing conversations for" at bounding box center [158, 37] width 126 height 42
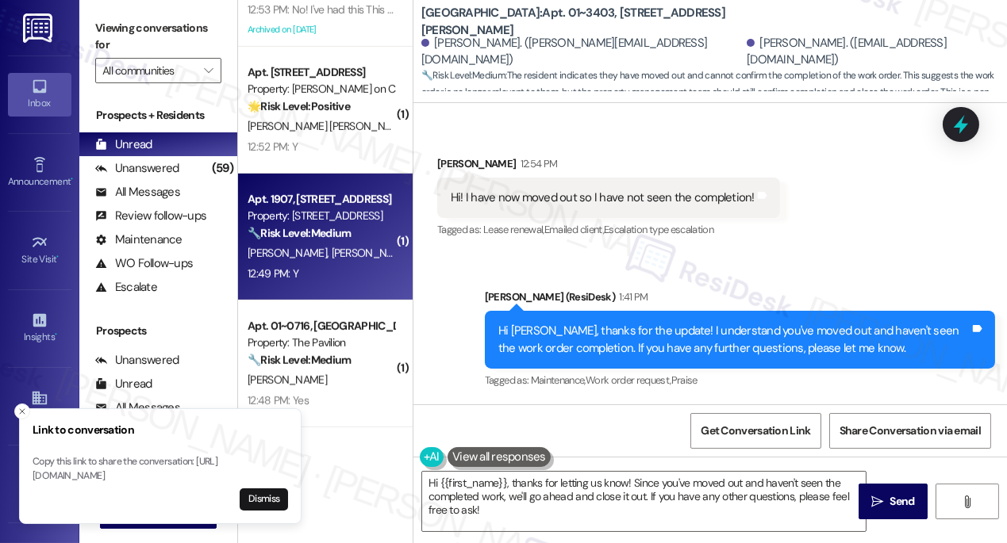
scroll to position [1587, 0]
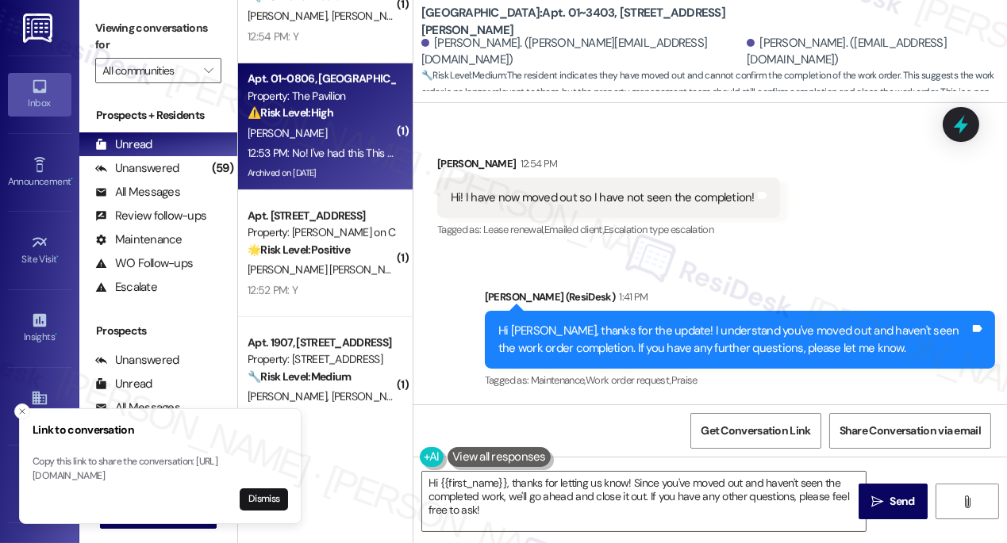
click at [332, 155] on div "12:53 PM: No! I've had this This leak going on 3 Years near my window along wit…" at bounding box center [519, 153] width 543 height 14
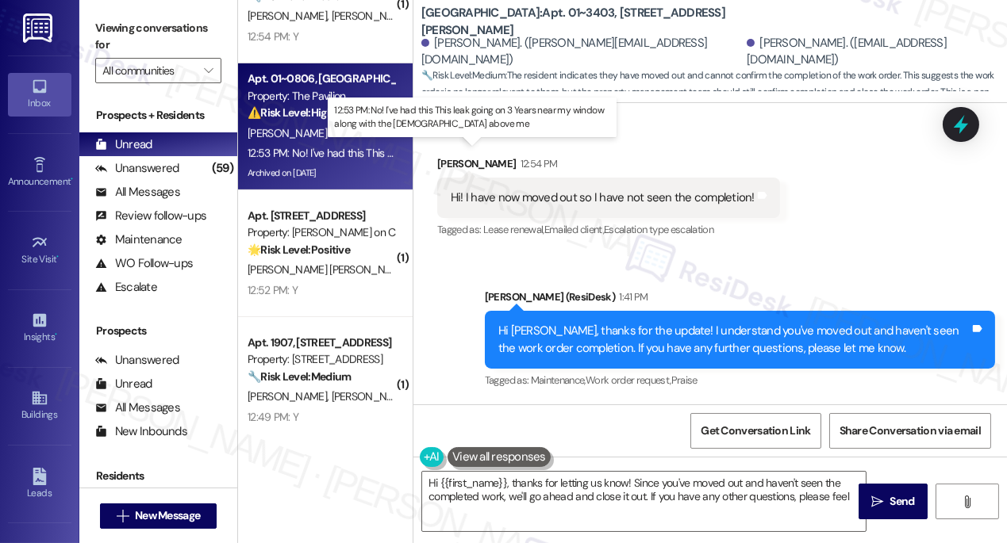
type textarea "Hi {{first_name}}, thanks for letting us know! Since you've moved out and haven…"
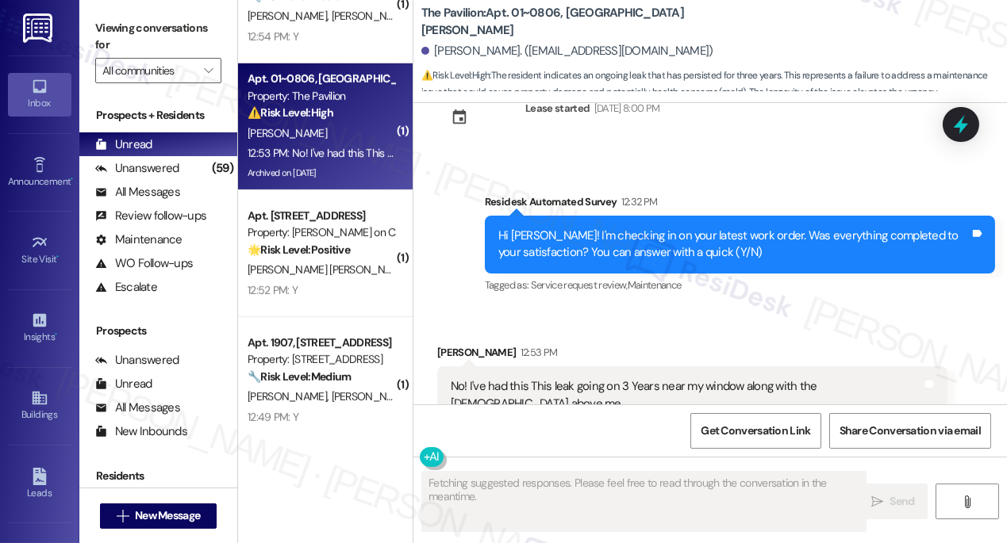
scroll to position [11444, 0]
click at [606, 378] on div "No! I've had this This leak going on 3 Years near my window along with the [DEM…" at bounding box center [686, 395] width 471 height 34
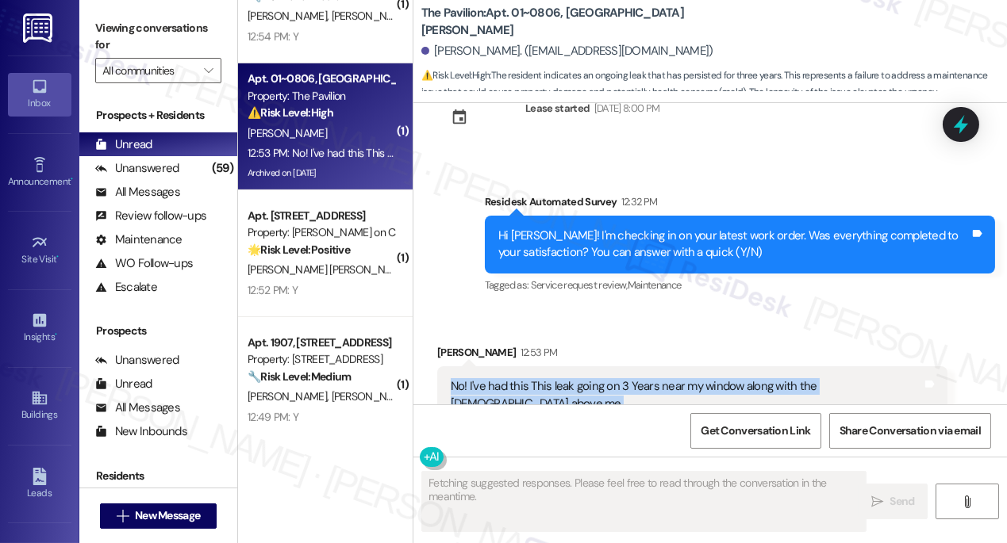
click at [606, 378] on div "No! I've had this This leak going on 3 Years near my window along with the [DEM…" at bounding box center [686, 395] width 471 height 34
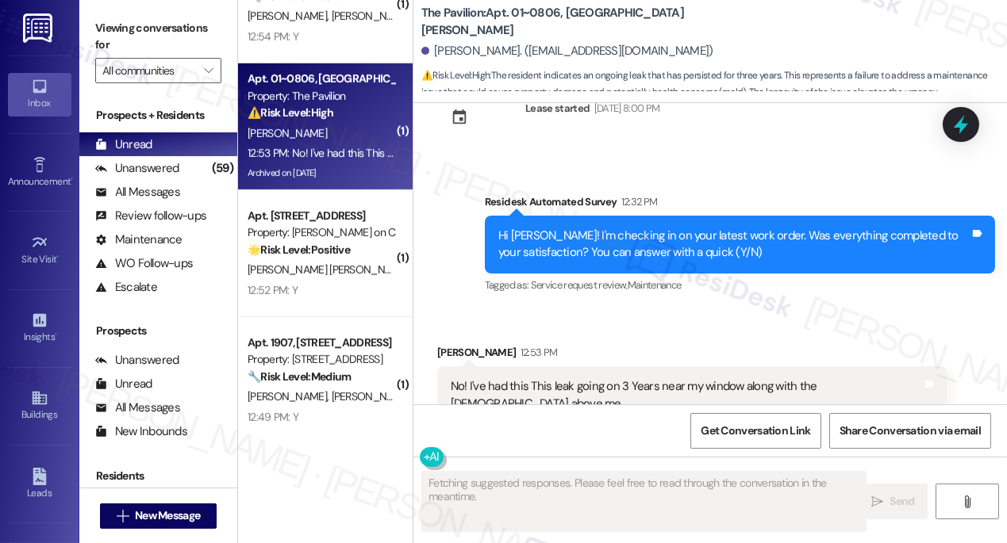
click at [589, 228] on div "Hi [PERSON_NAME]! I'm checking in on your latest work order. Was everything com…" at bounding box center [733, 245] width 471 height 34
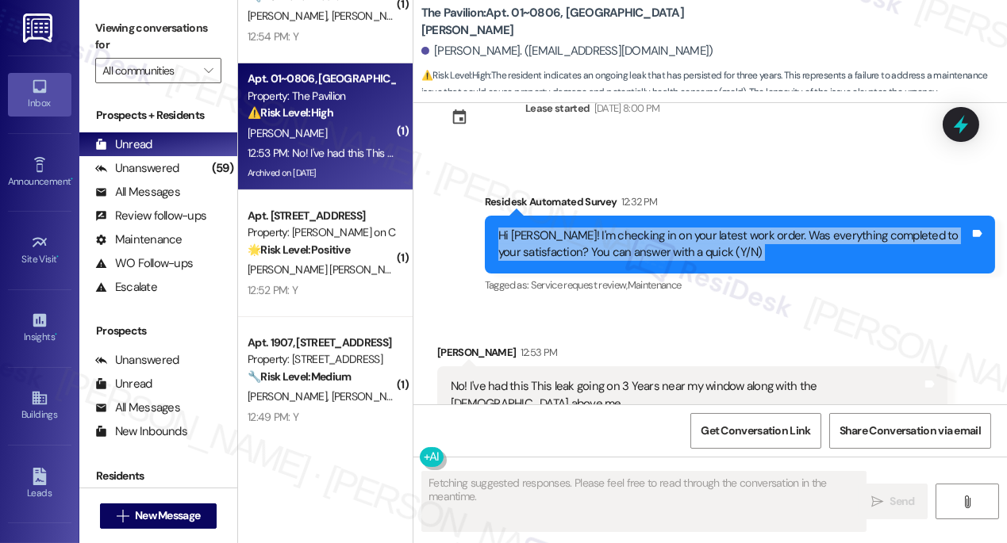
click at [589, 228] on div "Hi [PERSON_NAME]! I'm checking in on your latest work order. Was everything com…" at bounding box center [733, 245] width 471 height 34
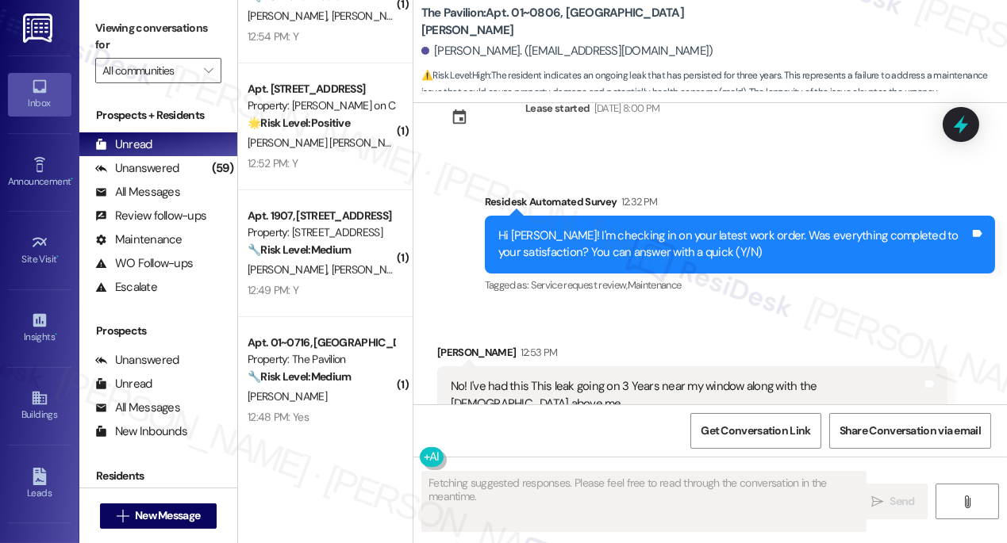
click at [571, 366] on div "No! I've had this This leak going on 3 Years near my window along with the [DEM…" at bounding box center [692, 395] width 510 height 58
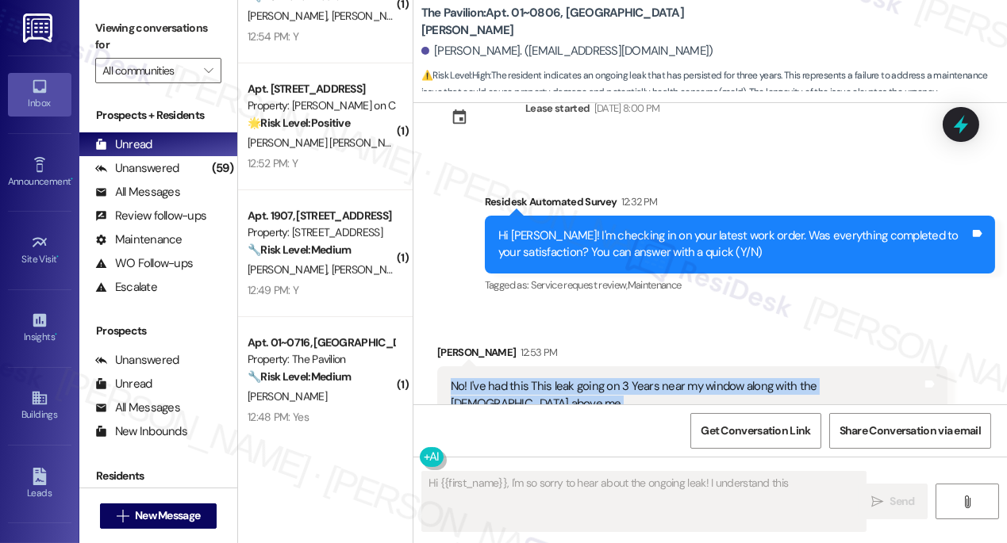
click at [571, 366] on div "No! I've had this This leak going on 3 Years near my window along with the [DEM…" at bounding box center [692, 395] width 510 height 58
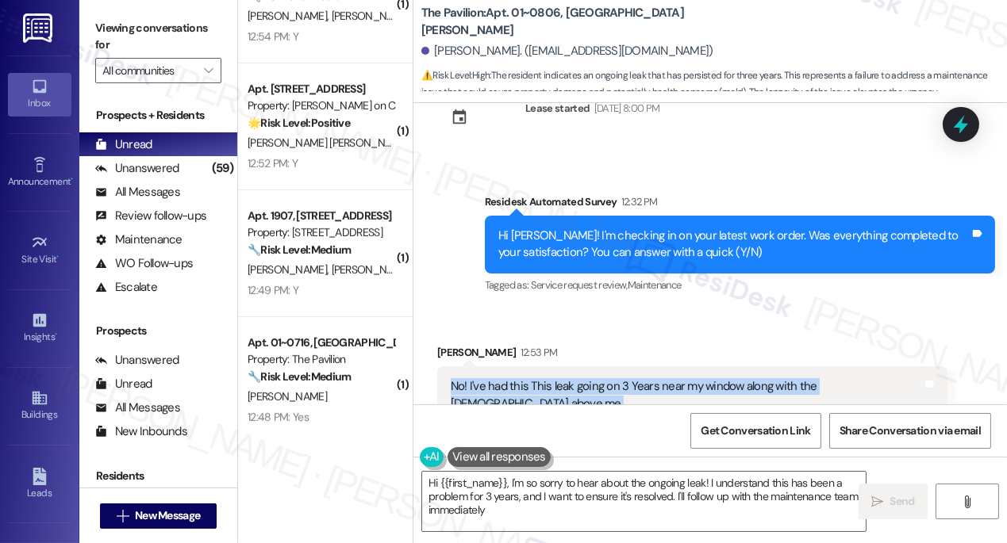
type textarea "Hi {{first_name}}, I'm so sorry to hear about the ongoing leak! I understand th…"
click at [533, 378] on div "No! I've had this This leak going on 3 Years near my window along with the [DEM…" at bounding box center [686, 395] width 471 height 34
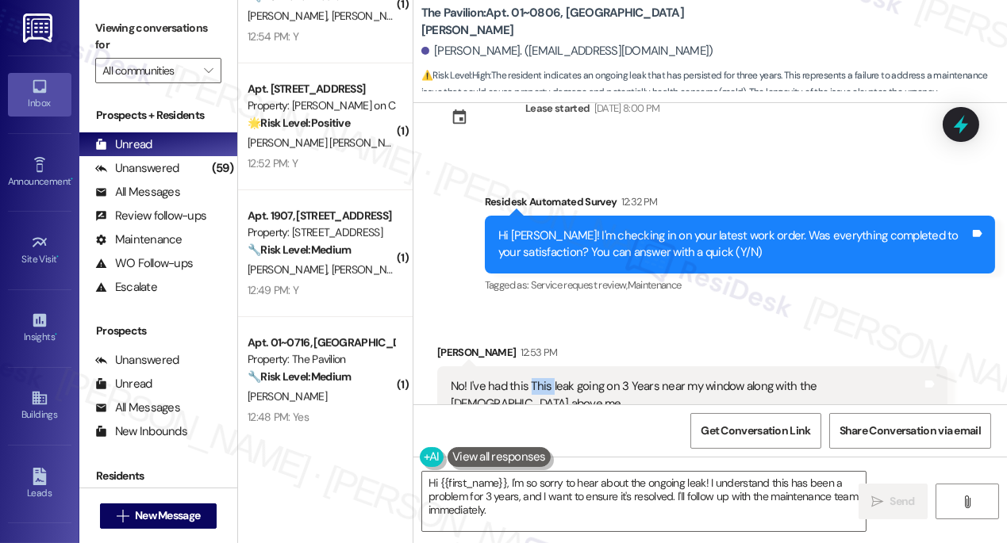
click at [533, 378] on div "No! I've had this This leak going on 3 Years near my window along with the [DEM…" at bounding box center [686, 395] width 471 height 34
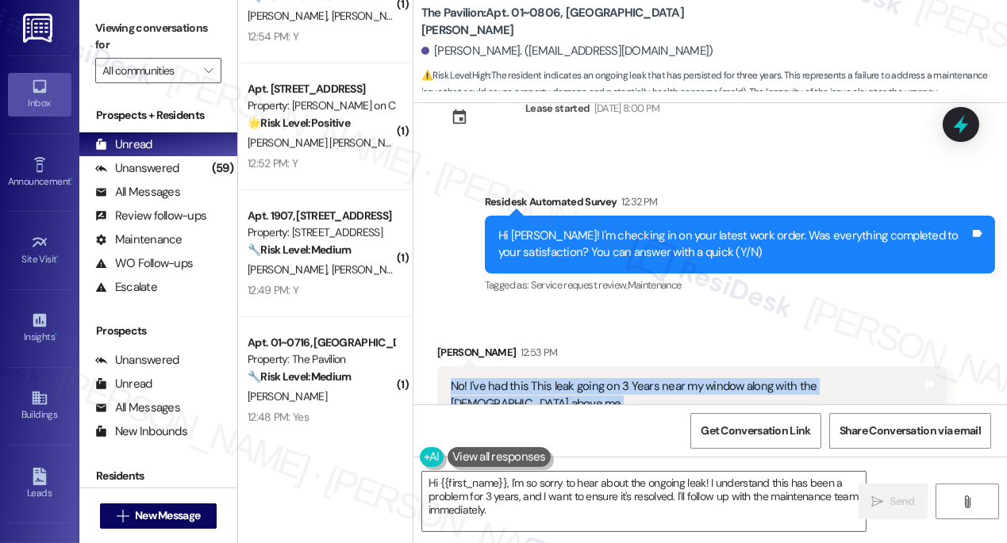
click at [533, 378] on div "No! I've had this This leak going on 3 Years near my window along with the [DEM…" at bounding box center [686, 395] width 471 height 34
click at [754, 378] on div "No! I've had this This leak going on 3 Years near my window along with the [DEM…" at bounding box center [686, 395] width 471 height 34
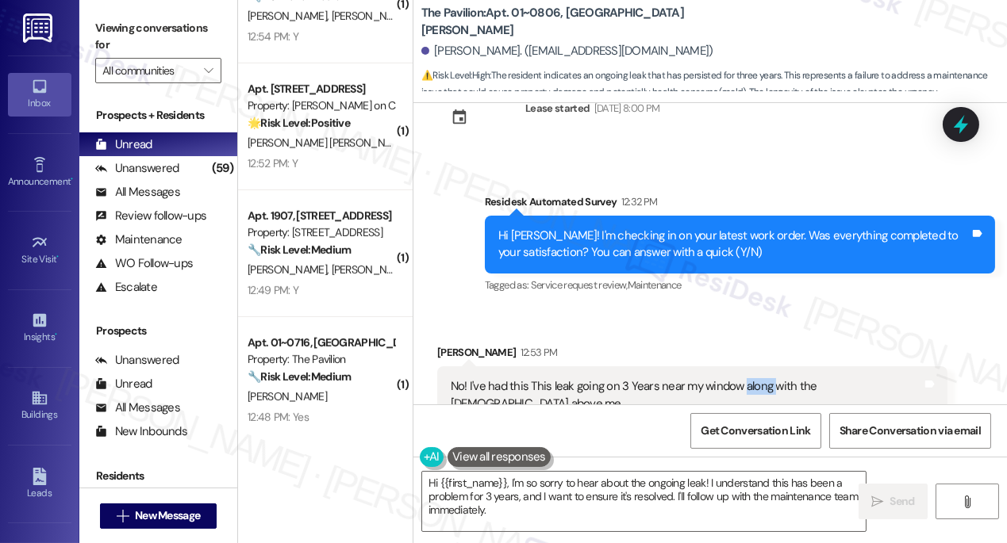
click at [754, 378] on div "No! I've had this This leak going on 3 Years near my window along with the [DEM…" at bounding box center [686, 395] width 471 height 34
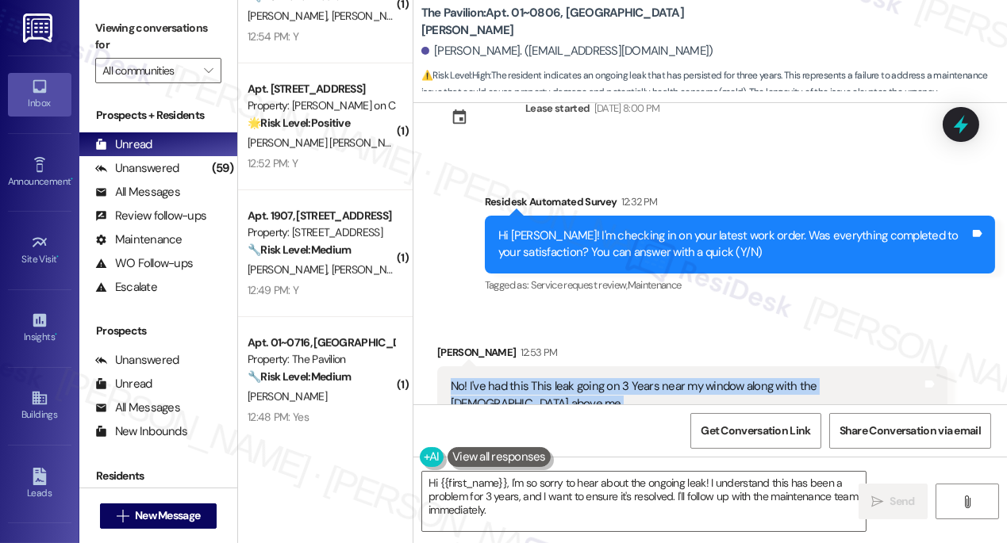
click at [754, 378] on div "No! I've had this This leak going on 3 Years near my window along with the [DEM…" at bounding box center [686, 395] width 471 height 34
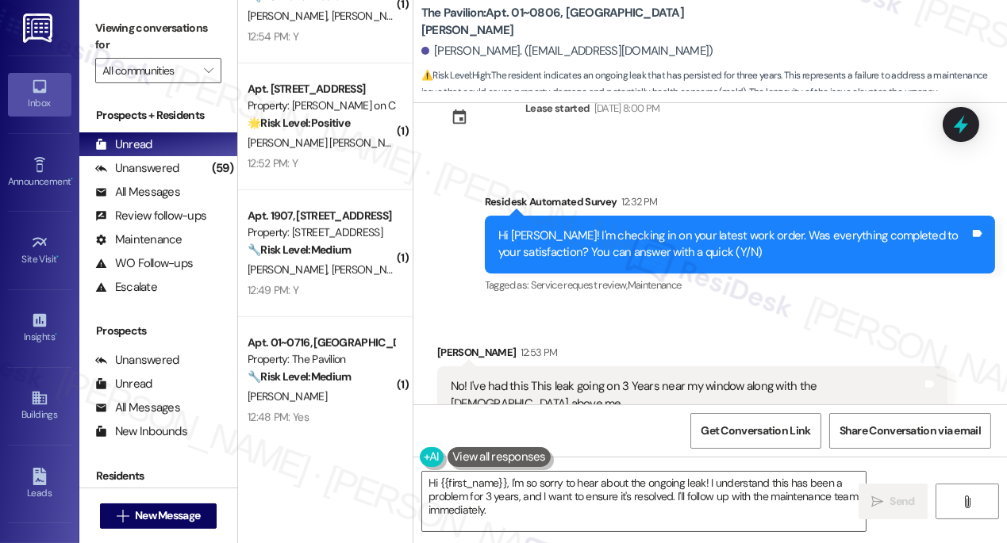
click at [709, 182] on div "Survey, sent via SMS Residesk Automated Survey 12:32 PM Hi [PERSON_NAME]! I'm c…" at bounding box center [740, 245] width 534 height 127
drag, startPoint x: 696, startPoint y: 17, endPoint x: 566, endPoint y: 17, distance: 130.1
click at [566, 17] on div "The Pavilion: Apt. 01~0806, [GEOGRAPHIC_DATA][PERSON_NAME]" at bounding box center [579, 22] width 317 height 20
copy b "One [PERSON_NAME]"
click at [135, 35] on label "Viewing conversations for" at bounding box center [158, 37] width 126 height 42
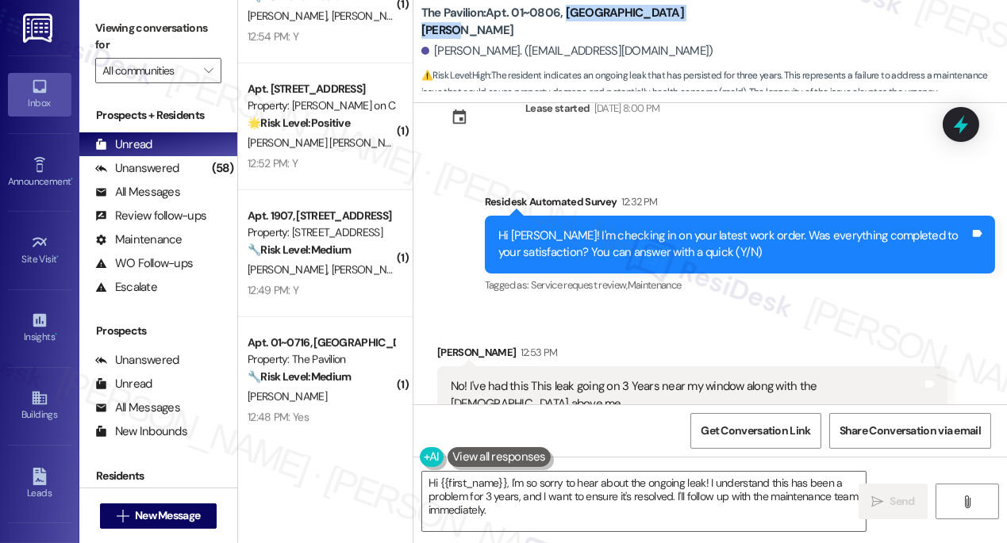
drag, startPoint x: 719, startPoint y: 25, endPoint x: 566, endPoint y: 25, distance: 152.3
click at [566, 25] on div "The Pavilion: Apt. 01~0806, [GEOGRAPHIC_DATA][PERSON_NAME]" at bounding box center [579, 22] width 317 height 20
copy b "One [PERSON_NAME]"
click at [122, 30] on label "Viewing conversations for" at bounding box center [158, 37] width 126 height 42
drag, startPoint x: 511, startPoint y: 21, endPoint x: 558, endPoint y: 18, distance: 47.7
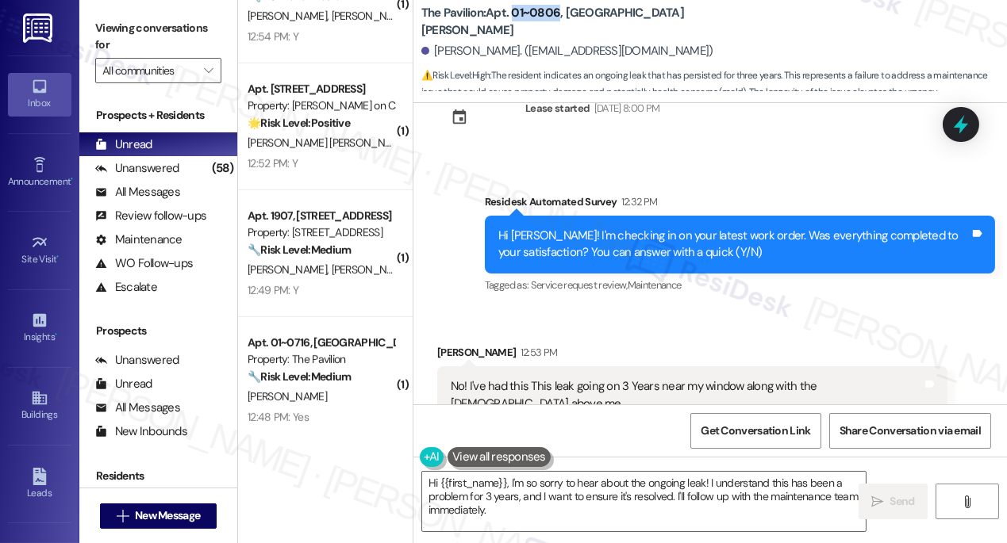
click at [558, 18] on b "The Pavilion: Apt. 01~0806, [GEOGRAPHIC_DATA][PERSON_NAME]" at bounding box center [579, 22] width 317 height 34
copy b "01~0806"
click at [144, 33] on label "Viewing conversations for" at bounding box center [158, 37] width 126 height 42
click at [596, 378] on div "No! I've had this This leak going on 3 Years near my window along with the [DEM…" at bounding box center [686, 395] width 471 height 34
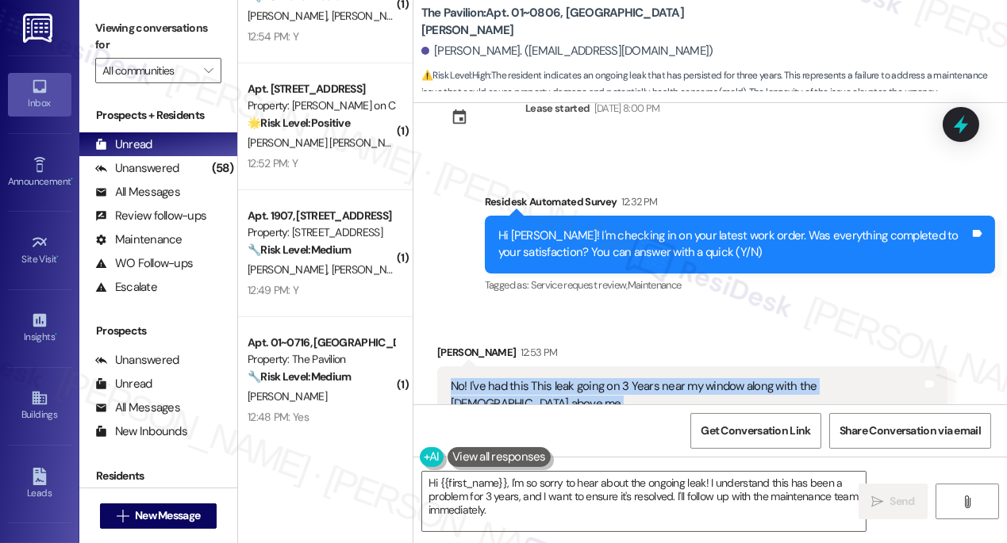
click at [596, 378] on div "No! I've had this This leak going on 3 Years near my window along with the [DEM…" at bounding box center [686, 395] width 471 height 34
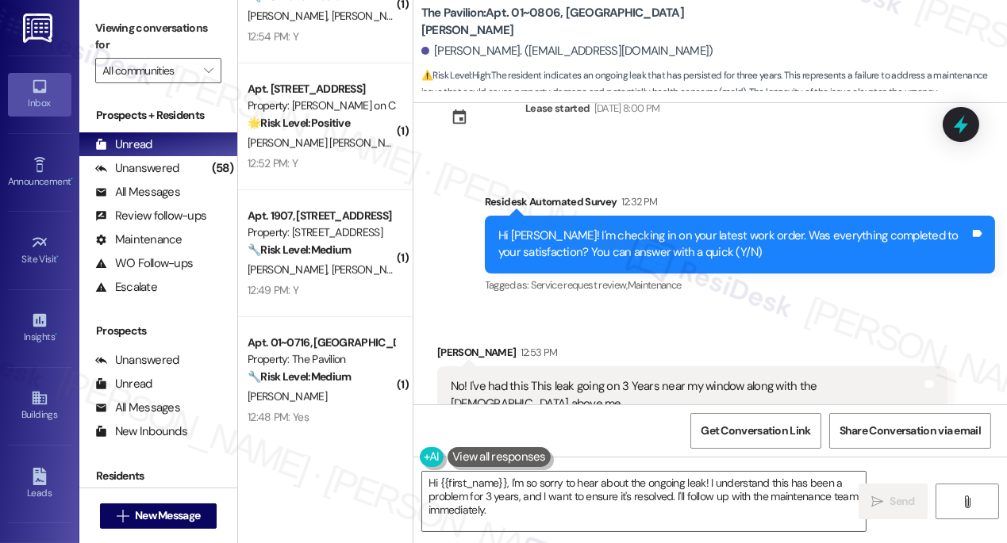
click at [602, 228] on div "Hi [PERSON_NAME]! I'm checking in on your latest work order. Was everything com…" at bounding box center [733, 245] width 471 height 34
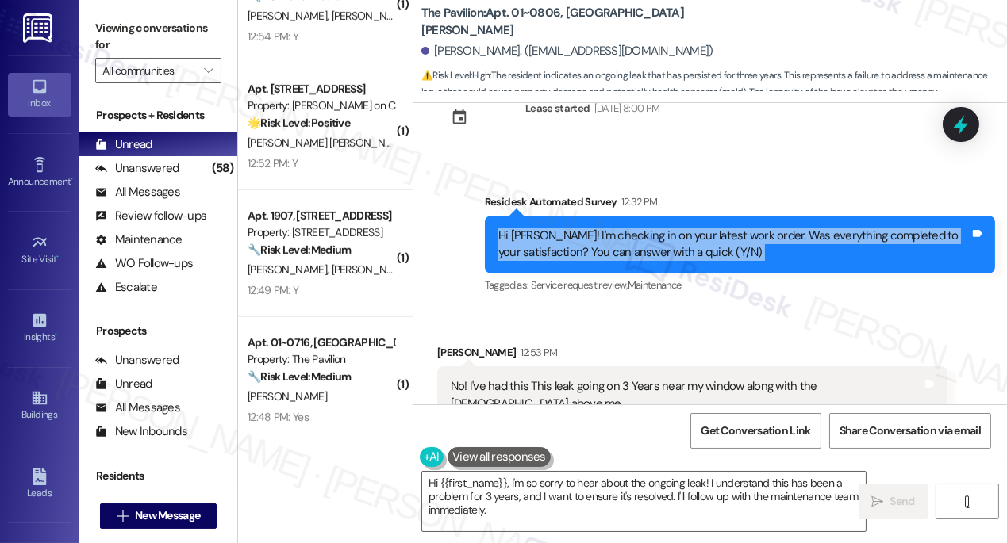
click at [602, 228] on div "Hi [PERSON_NAME]! I'm checking in on your latest work order. Was everything com…" at bounding box center [733, 245] width 471 height 34
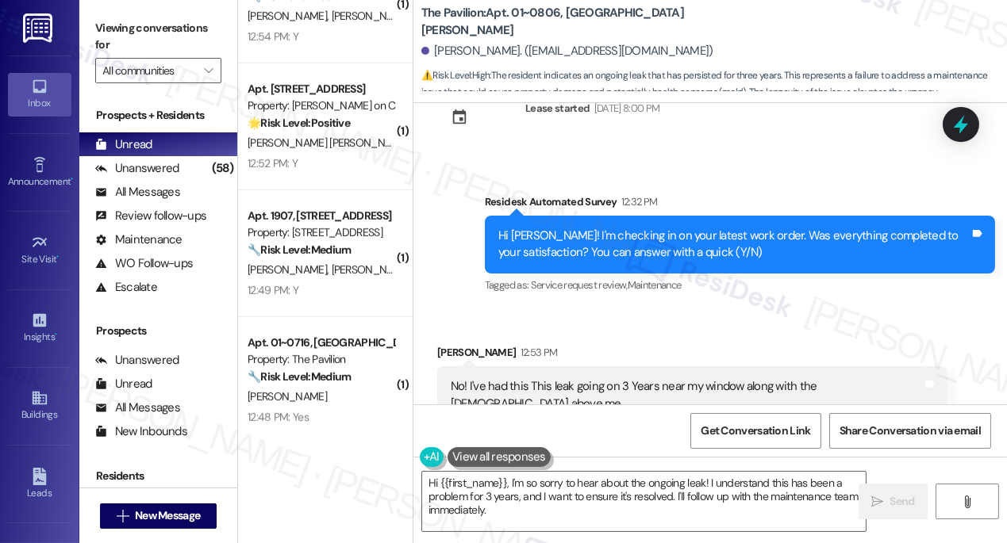
click at [456, 344] on div "[PERSON_NAME] 12:53 PM" at bounding box center [692, 355] width 510 height 22
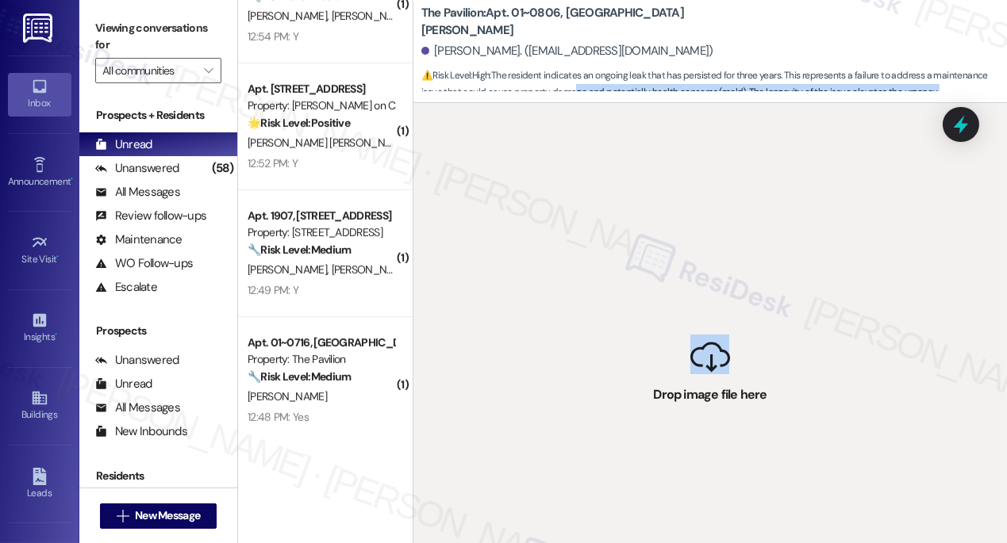
drag, startPoint x: 719, startPoint y: 350, endPoint x: 554, endPoint y: 79, distance: 316.9
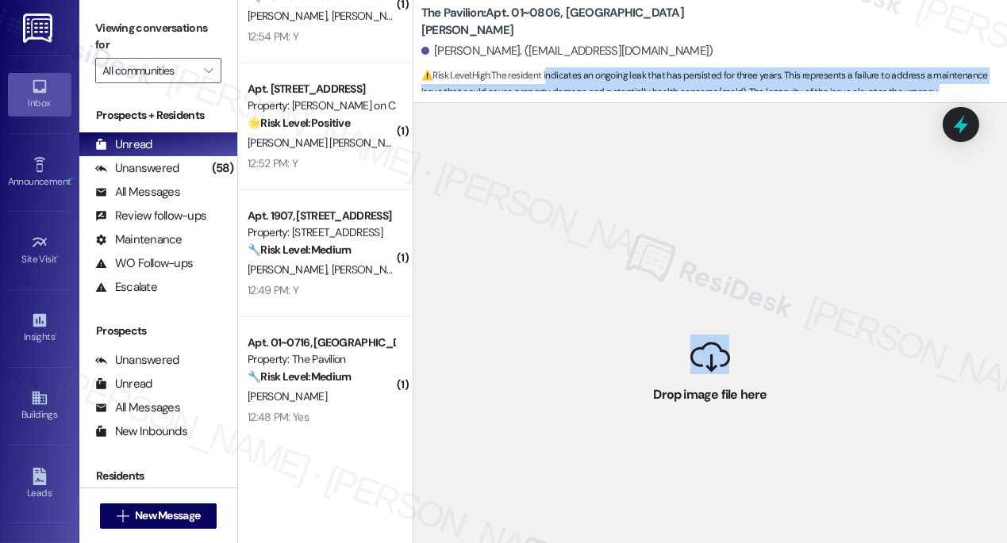
click at [553, 81] on div "The Pavilion: Apt. 01~0806, One [PERSON_NAME] [PERSON_NAME]. ([EMAIL_ADDRESS][D…" at bounding box center [710, 271] width 594 height 543
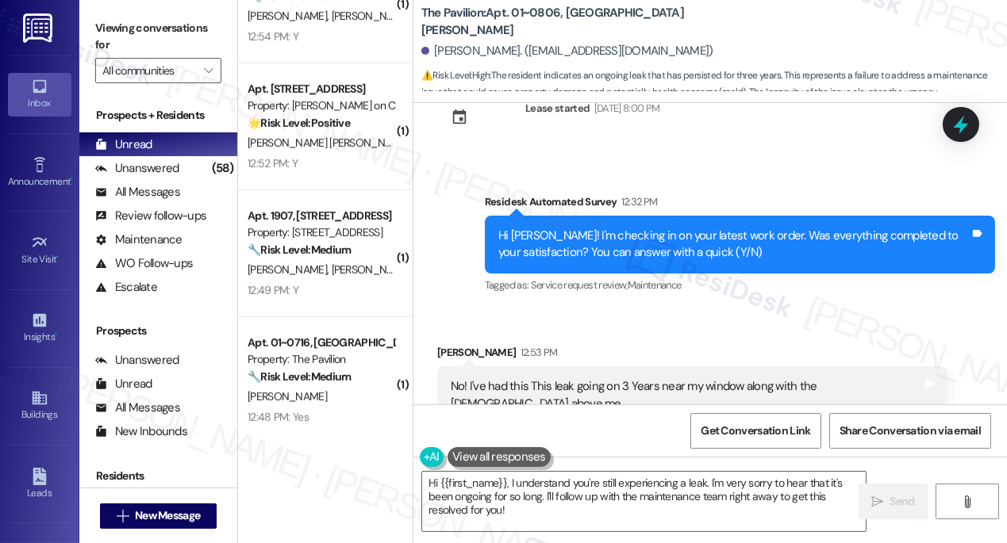
click at [137, 24] on label "Viewing conversations for" at bounding box center [158, 37] width 126 height 42
click at [443, 332] on div "Received via SMS [PERSON_NAME] 12:53 PM No! I've had this This leak going on 3 …" at bounding box center [692, 395] width 534 height 127
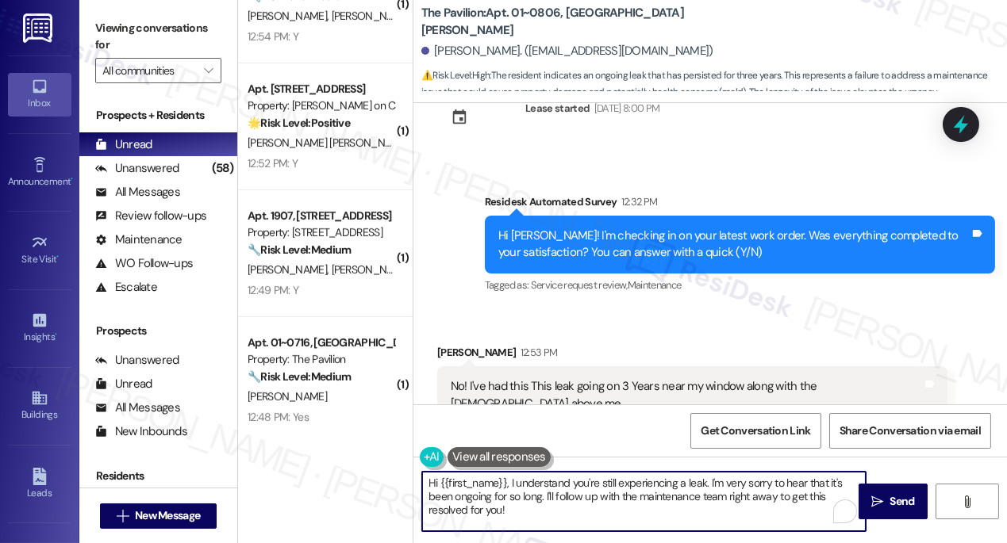
click at [547, 496] on textarea "Hi {{first_name}}, I understand you're still experiencing a leak. I'm very sorr…" at bounding box center [643, 501] width 443 height 59
click at [543, 494] on textarea "Hi {{first_name}}, I understand you're still experiencing a leak. I'm very sorr…" at bounding box center [643, 501] width 443 height 59
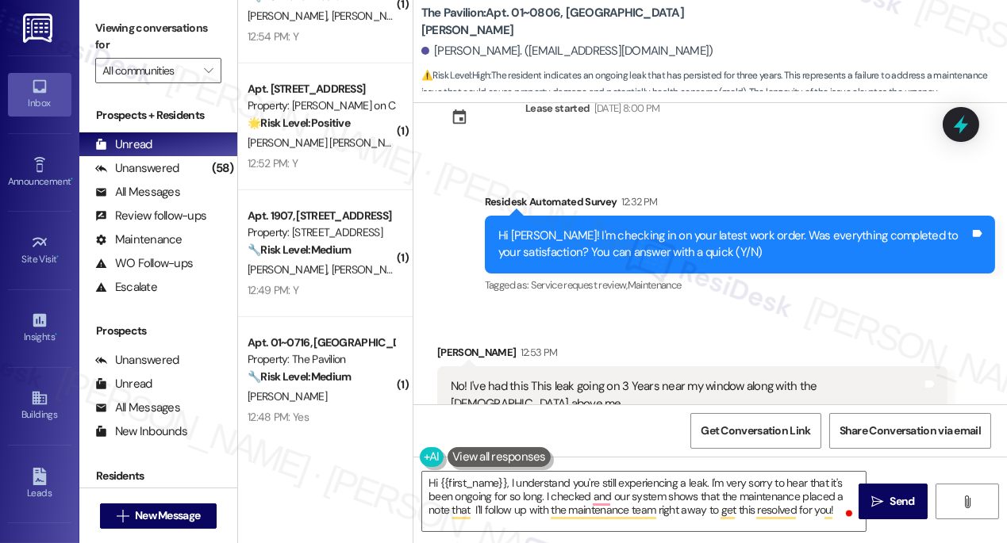
click at [102, 21] on label "Viewing conversations for" at bounding box center [158, 37] width 126 height 42
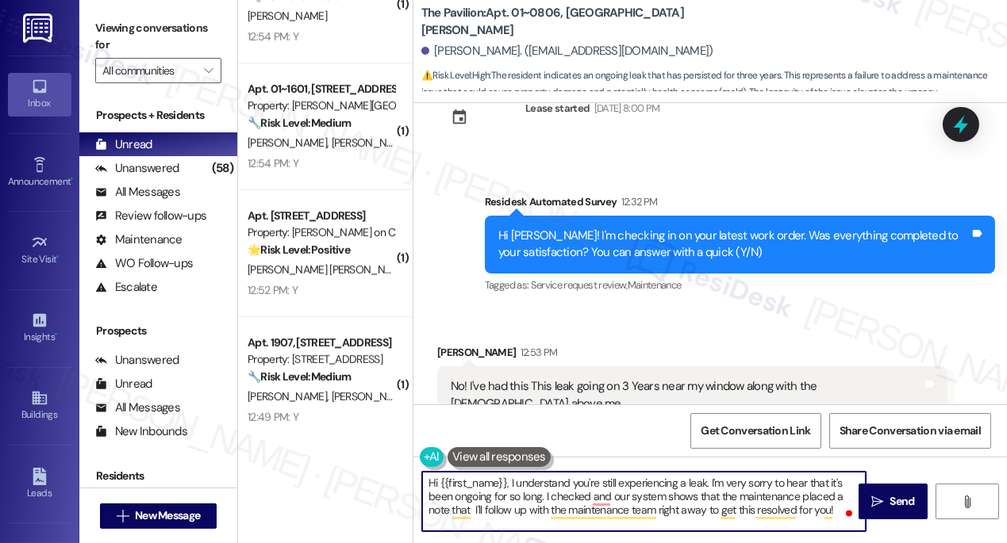
click at [510, 480] on textarea "Hi {{first_name}}, I understand you're still experiencing a leak. I'm very sorr…" at bounding box center [643, 501] width 443 height 59
click at [772, 493] on textarea "Hi {{first_name}}, I understand you're still experiencing a leak. I'm very sorr…" at bounding box center [643, 501] width 443 height 59
click at [471, 511] on textarea "Hi {{first_name}}, I understand you're still experiencing a leak. I'm very sorr…" at bounding box center [643, 501] width 443 height 59
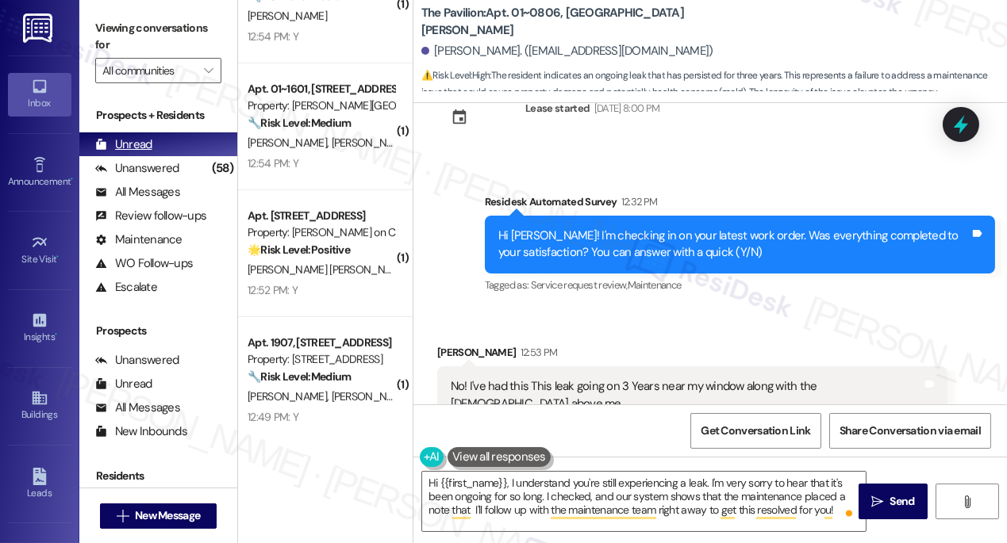
drag, startPoint x: 129, startPoint y: 34, endPoint x: 215, endPoint y: 145, distance: 140.8
click at [129, 33] on label "Viewing conversations for" at bounding box center [158, 37] width 126 height 42
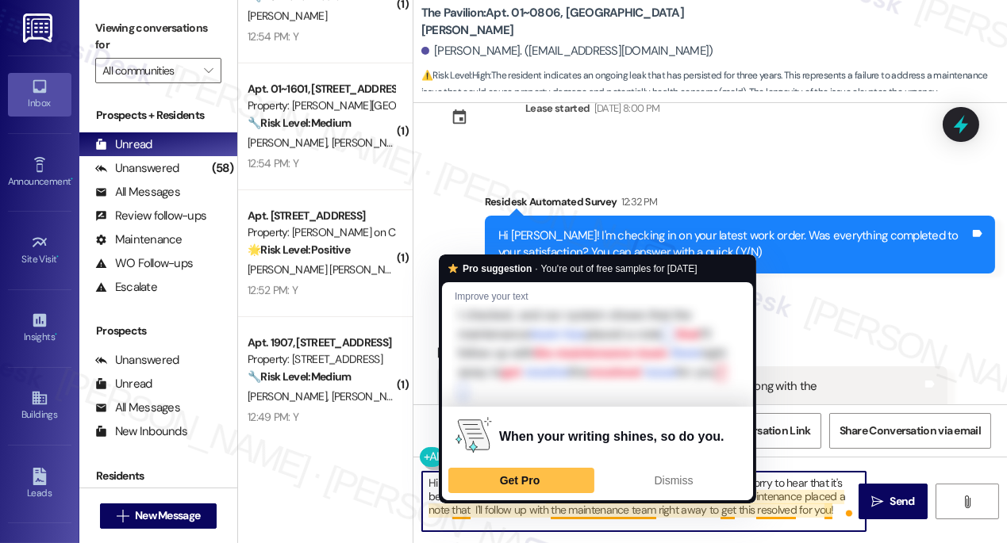
click at [474, 510] on textarea "Hi {{first_name}}, I understand you're still experiencing a leak. I'm very sorr…" at bounding box center [643, 501] width 443 height 59
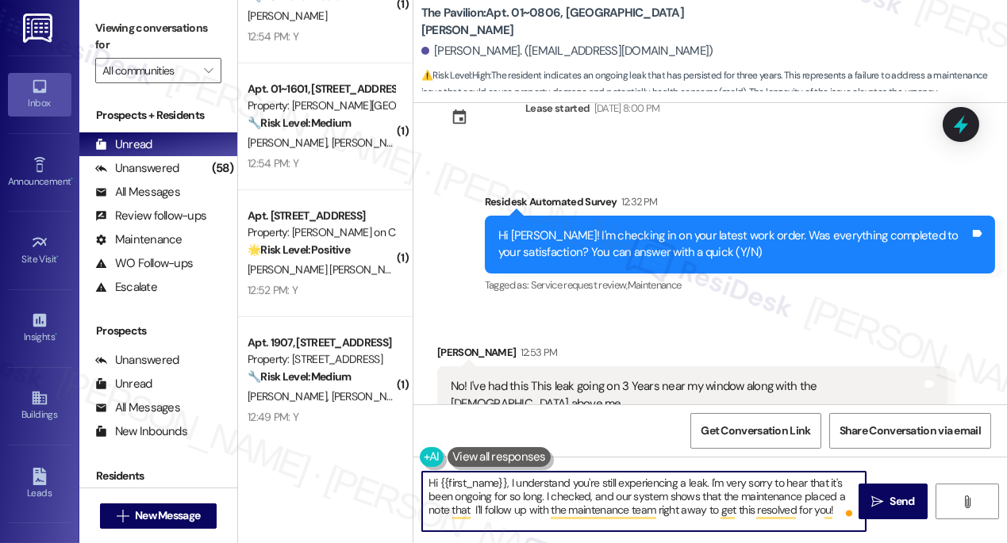
paste textarea "no more condensation on dripping pan"
click at [659, 503] on textarea "Hi {{first_name}}, I understand you're still experiencing a leak. I'm very sorr…" at bounding box center [643, 501] width 443 height 59
click at [686, 513] on textarea "Hi {{first_name}}, I understand you're still experiencing a leak. I'm very sorr…" at bounding box center [643, 501] width 443 height 59
click at [474, 509] on textarea "Hi {{first_name}}, I understand you're still experiencing a leak. I'm very sorr…" at bounding box center [643, 501] width 443 height 59
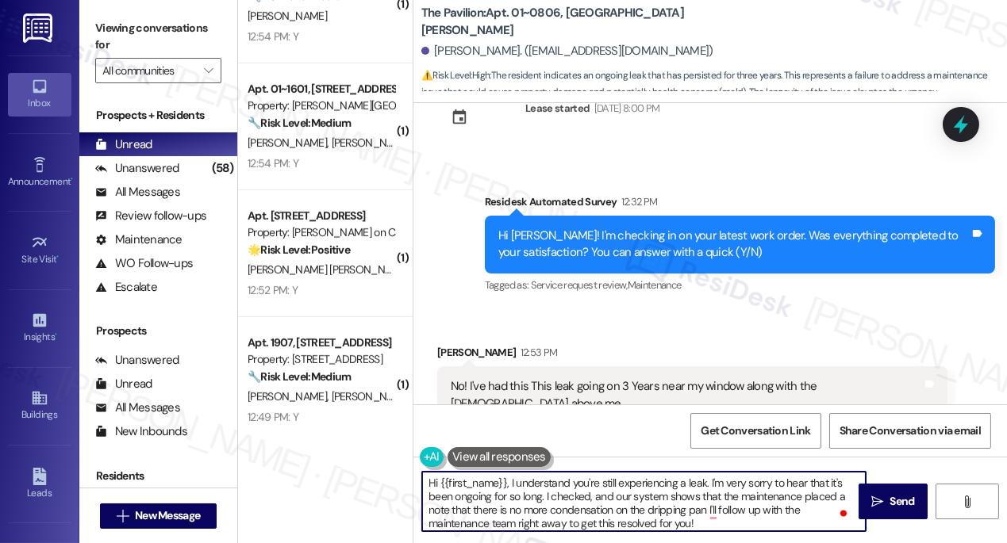
click at [705, 509] on textarea "Hi {{first_name}}, I understand you're still experiencing a leak. I'm very sorr…" at bounding box center [643, 501] width 443 height 59
drag, startPoint x: 734, startPoint y: 528, endPoint x: 710, endPoint y: 508, distance: 31.5
click at [710, 508] on textarea "Hi {{first_name}}, I understand you're still experiencing a leak. I'm very sorr…" at bounding box center [643, 501] width 443 height 59
type textarea "Hi {{first_name}}, I understand you're still experiencing a leak. I'm very sorr…"
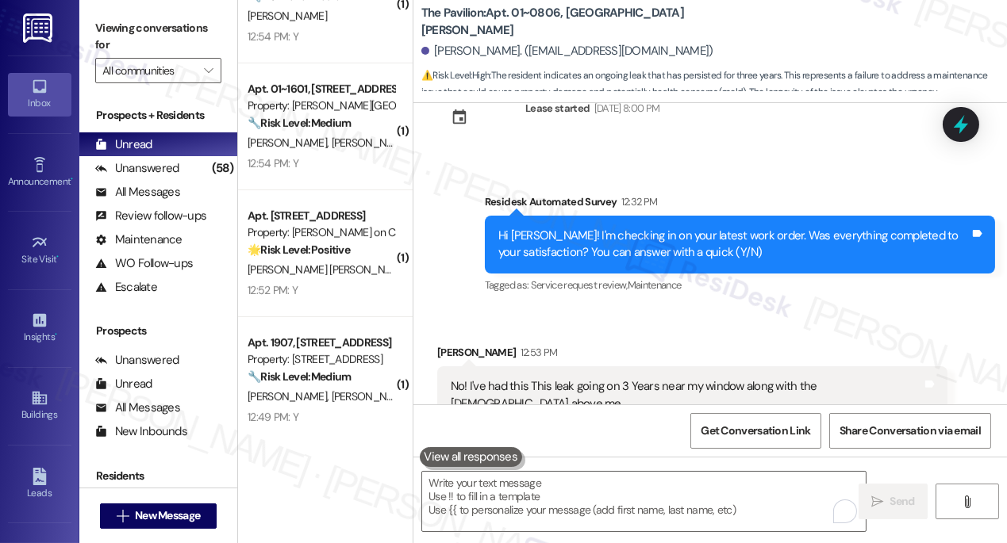
click at [116, 43] on label "Viewing conversations for" at bounding box center [158, 37] width 126 height 42
